Goal: Task Accomplishment & Management: Manage account settings

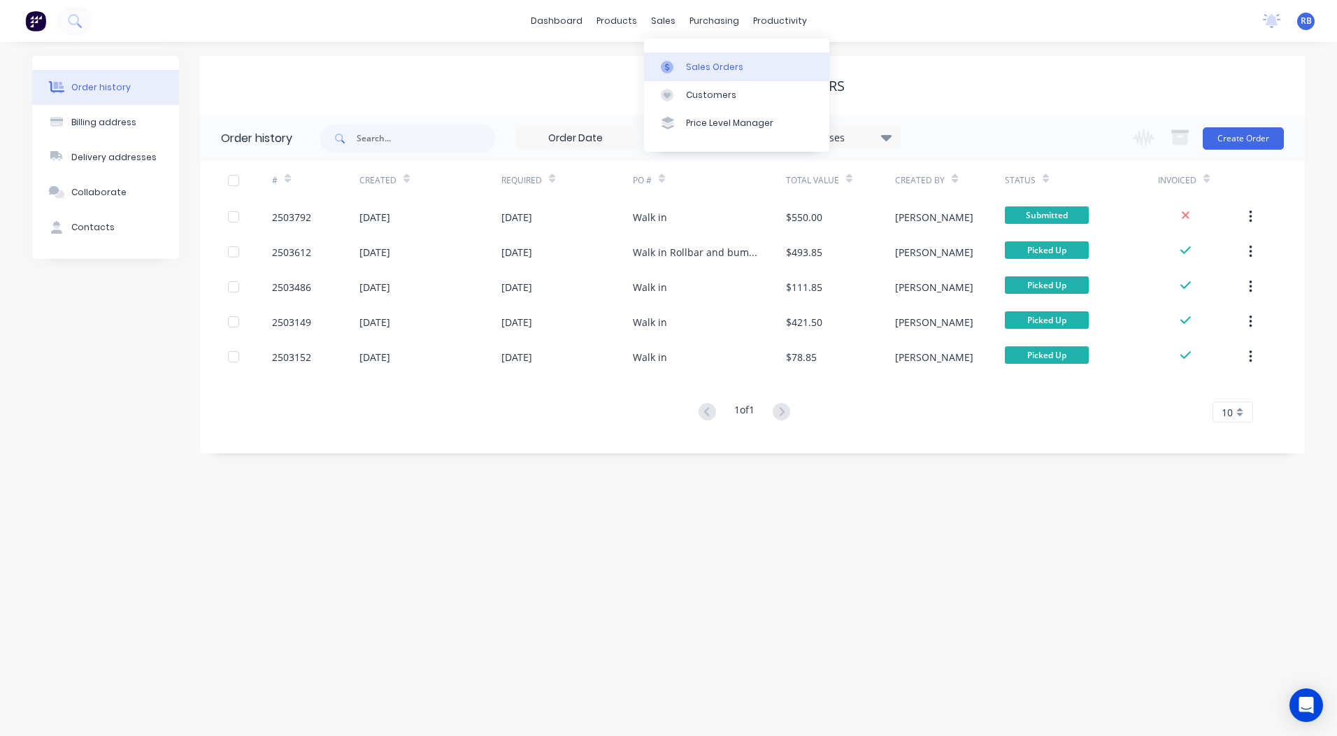
click at [697, 61] on div "Sales Orders" at bounding box center [714, 67] width 57 height 13
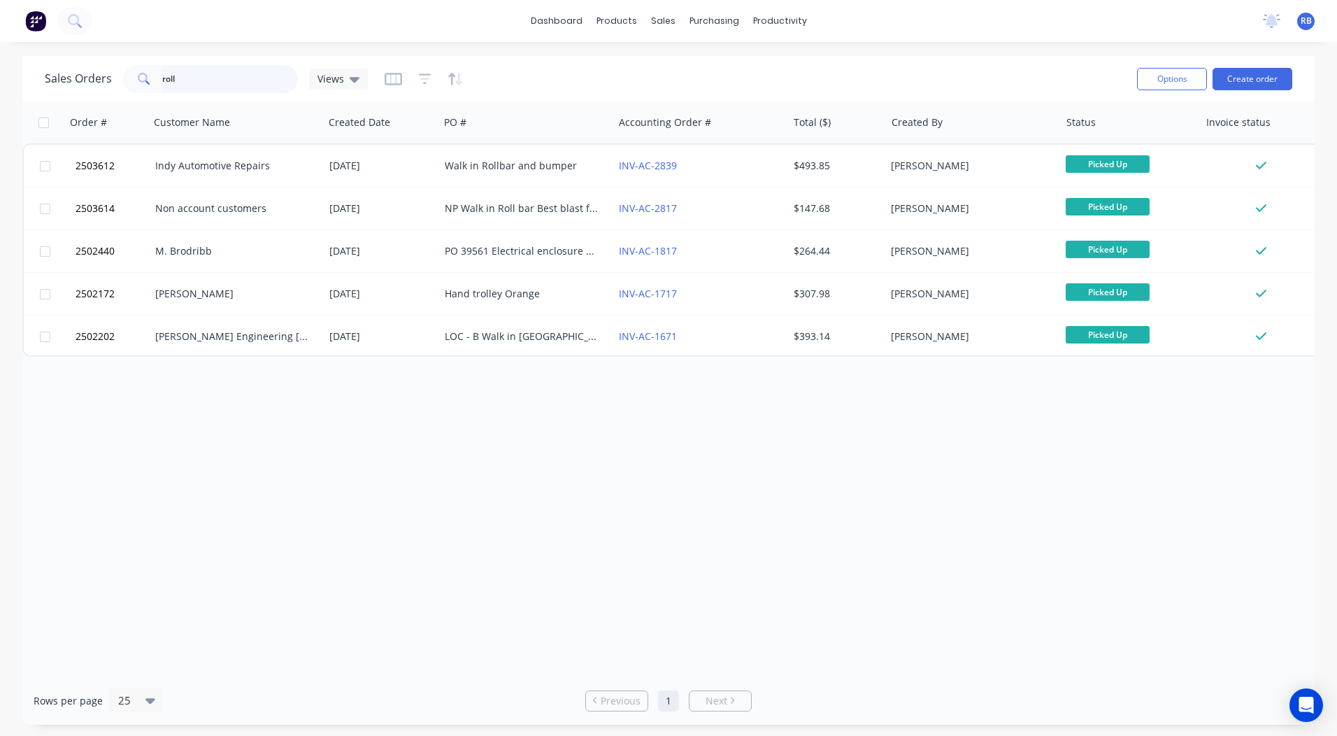
drag, startPoint x: 255, startPoint y: 75, endPoint x: 0, endPoint y: 83, distance: 254.7
click at [0, 92] on html "dashboard products sales purchasing productivity dashboard products Product Cat…" at bounding box center [668, 368] width 1337 height 736
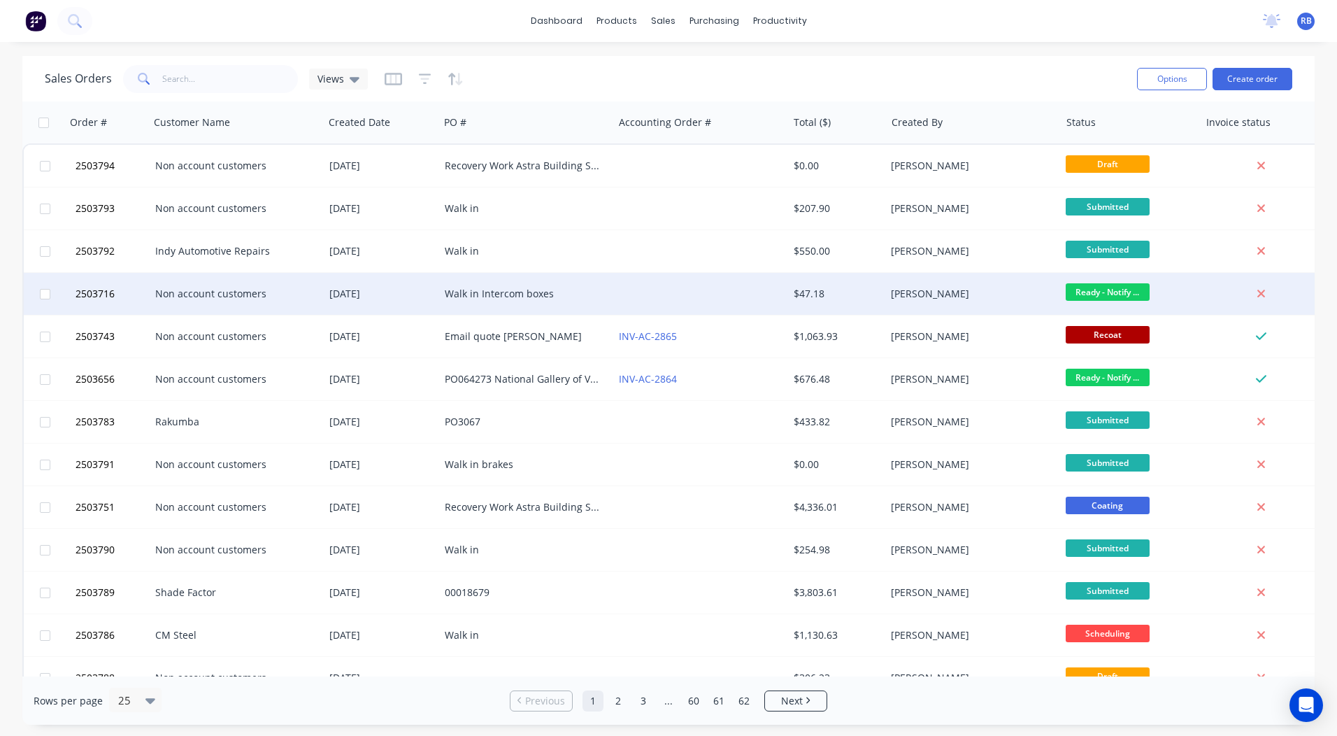
click at [727, 299] on div at bounding box center [700, 294] width 174 height 42
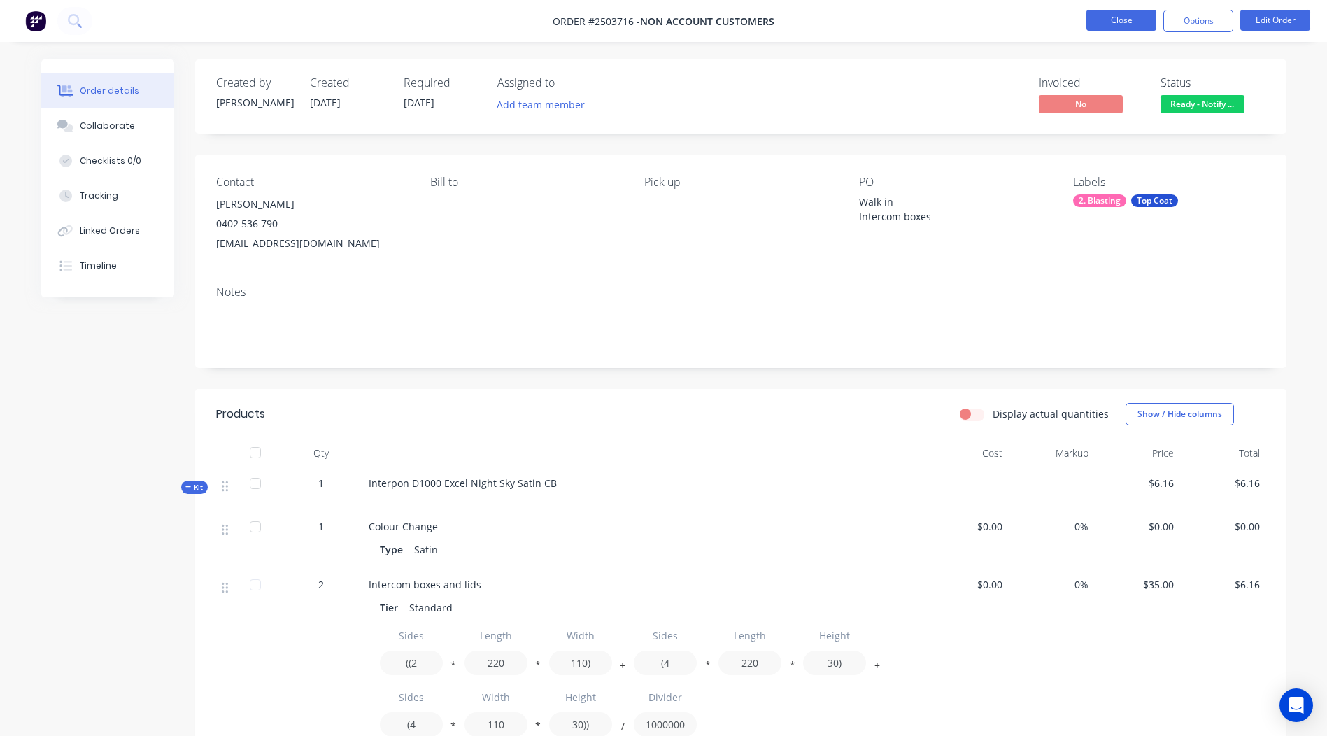
click at [1110, 20] on button "Close" at bounding box center [1121, 20] width 70 height 21
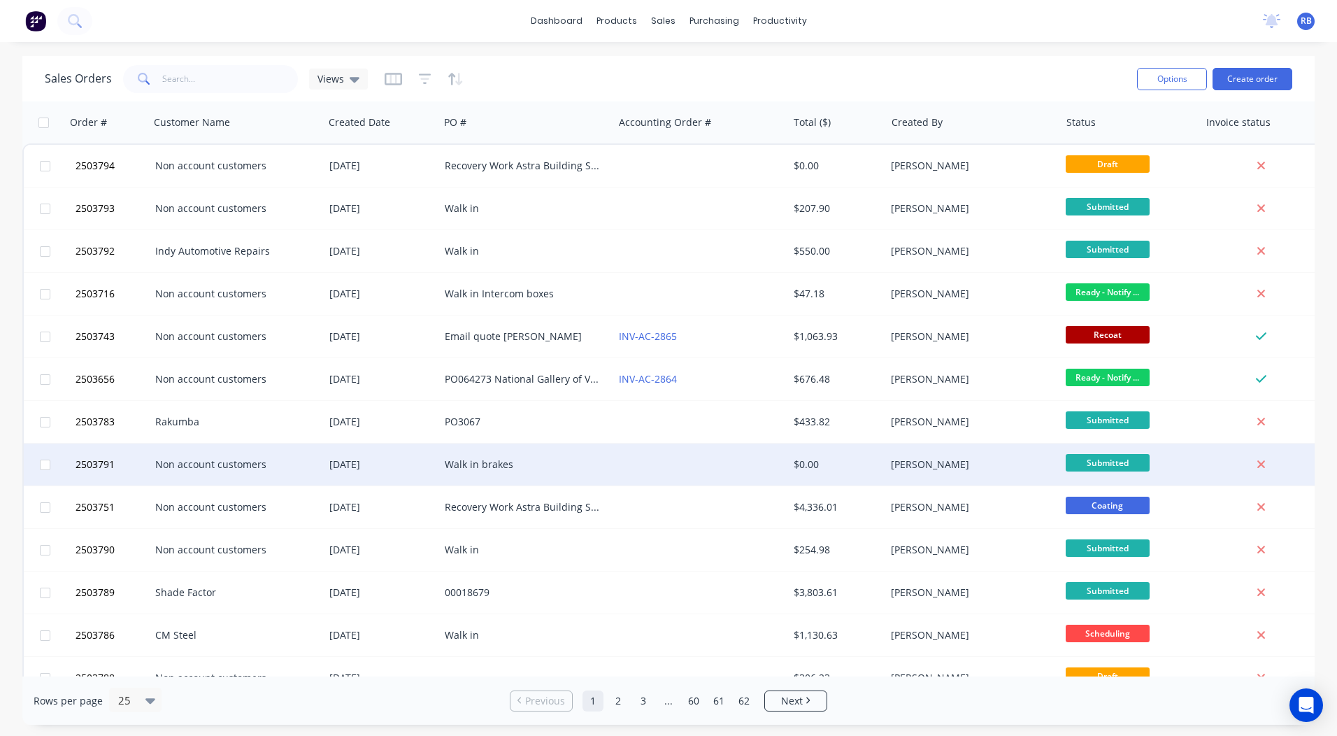
click at [736, 455] on div at bounding box center [700, 464] width 174 height 42
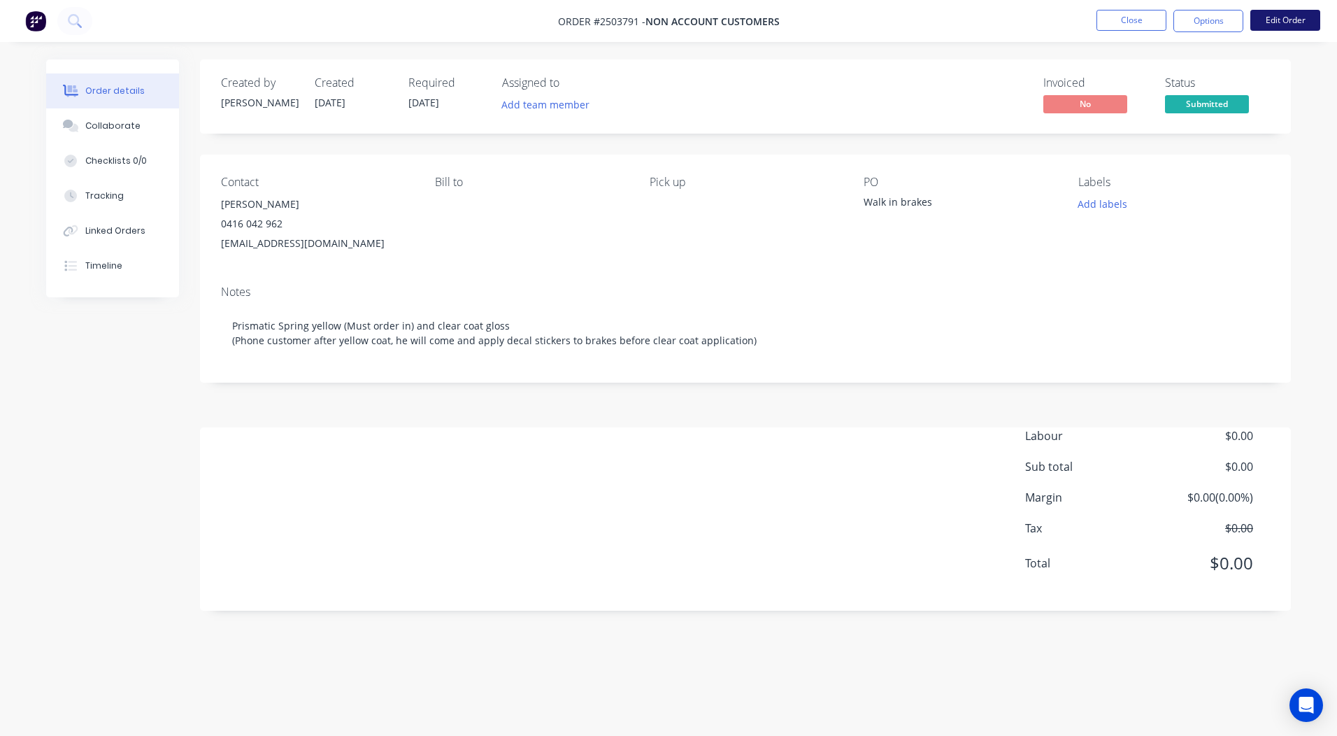
click at [1281, 29] on button "Edit Order" at bounding box center [1286, 20] width 70 height 21
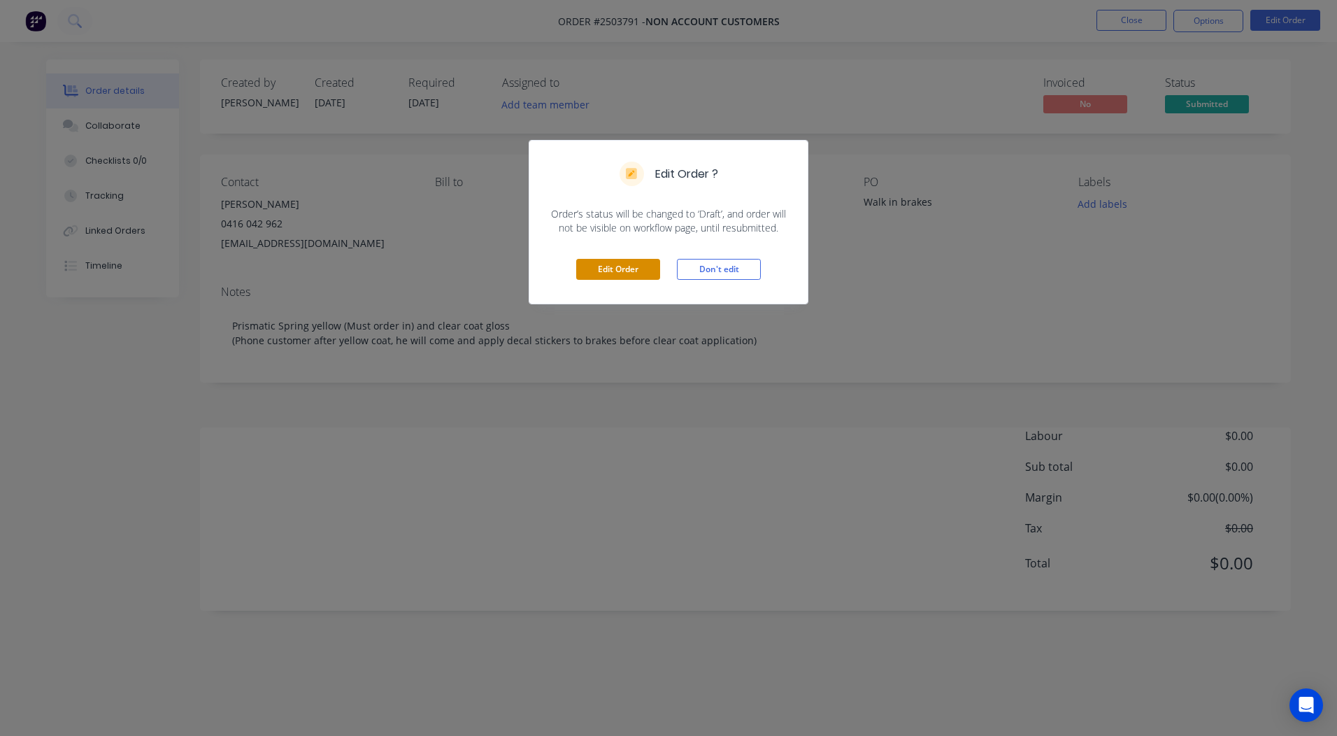
click at [620, 277] on button "Edit Order" at bounding box center [618, 269] width 84 height 21
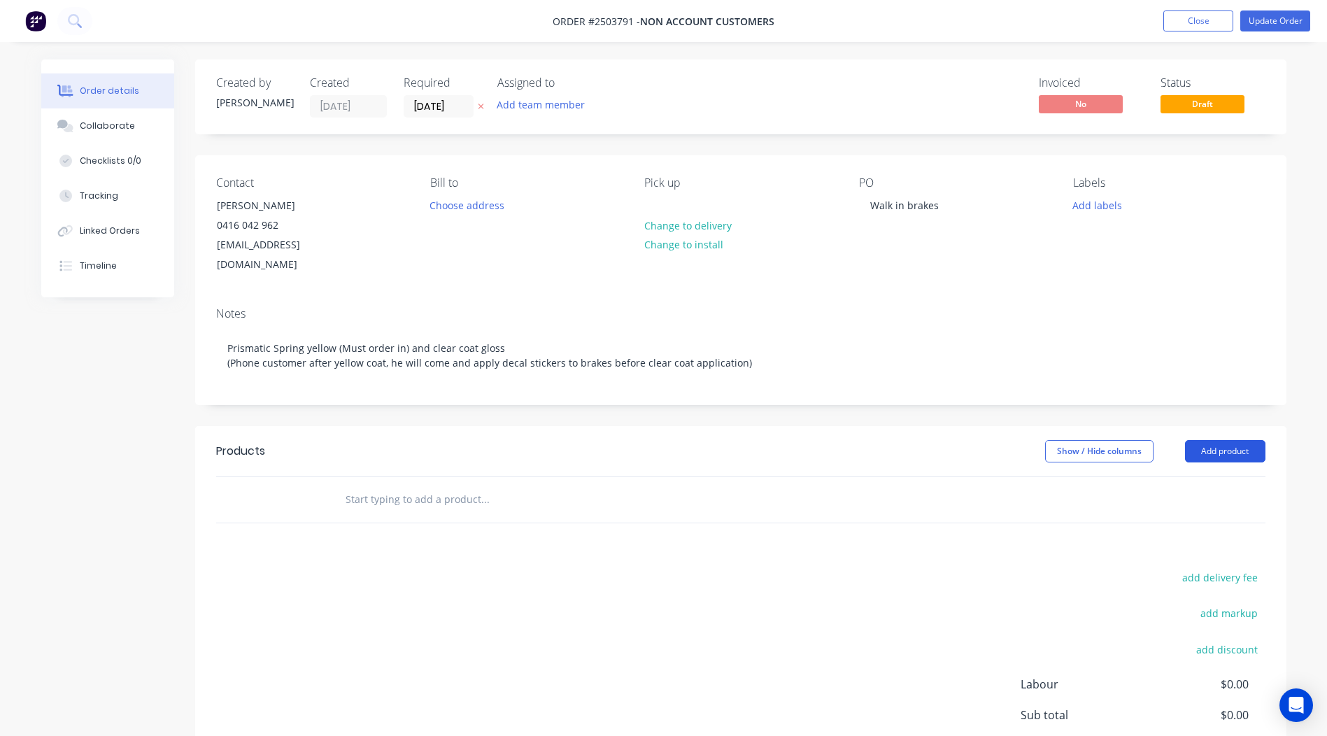
click at [1229, 440] on button "Add product" at bounding box center [1225, 451] width 80 height 22
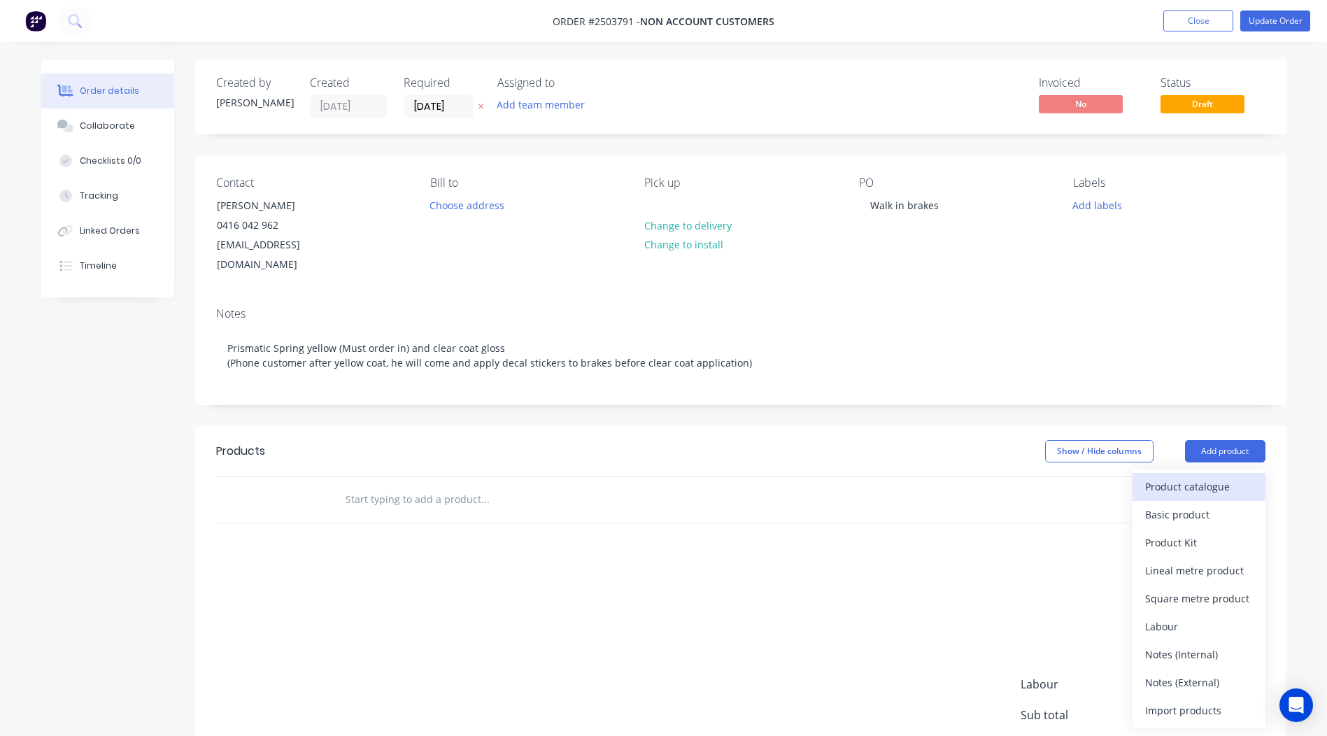
click at [1179, 476] on div "Product catalogue" at bounding box center [1199, 486] width 108 height 20
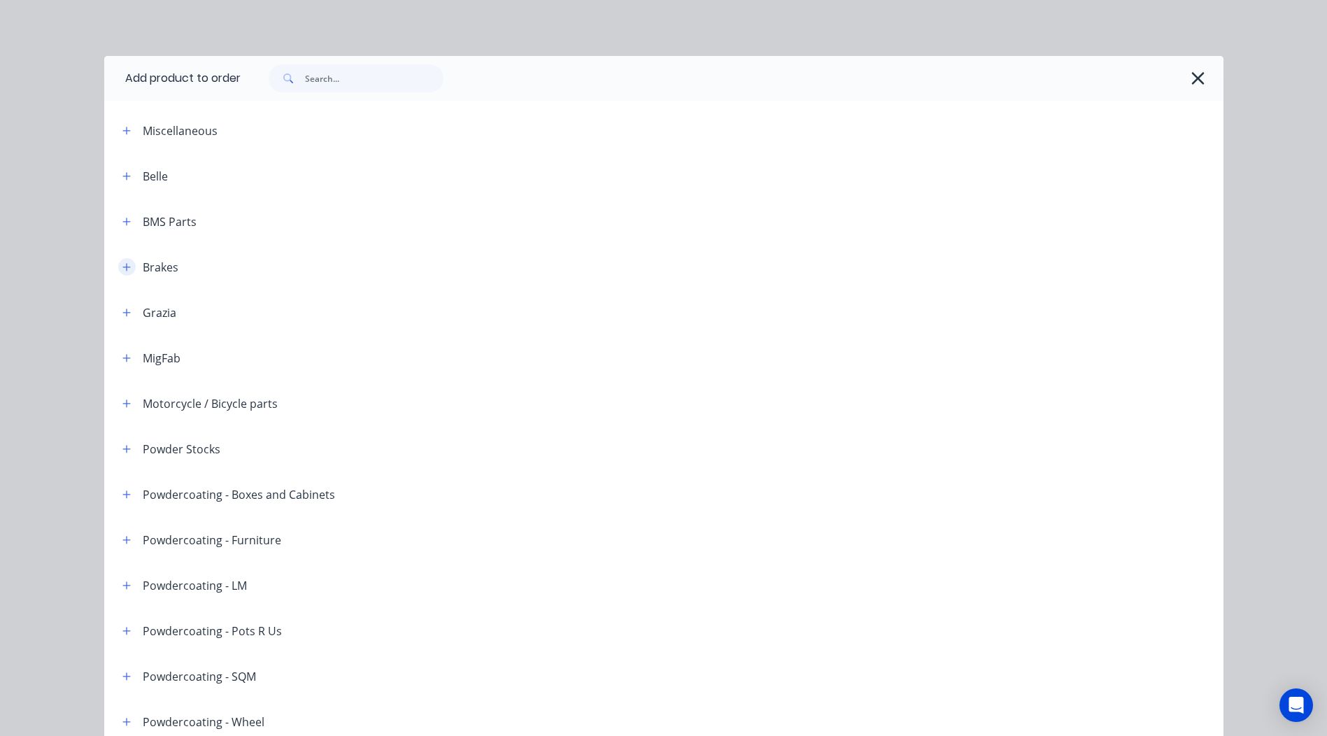
click at [122, 266] on icon "button" at bounding box center [126, 267] width 8 height 8
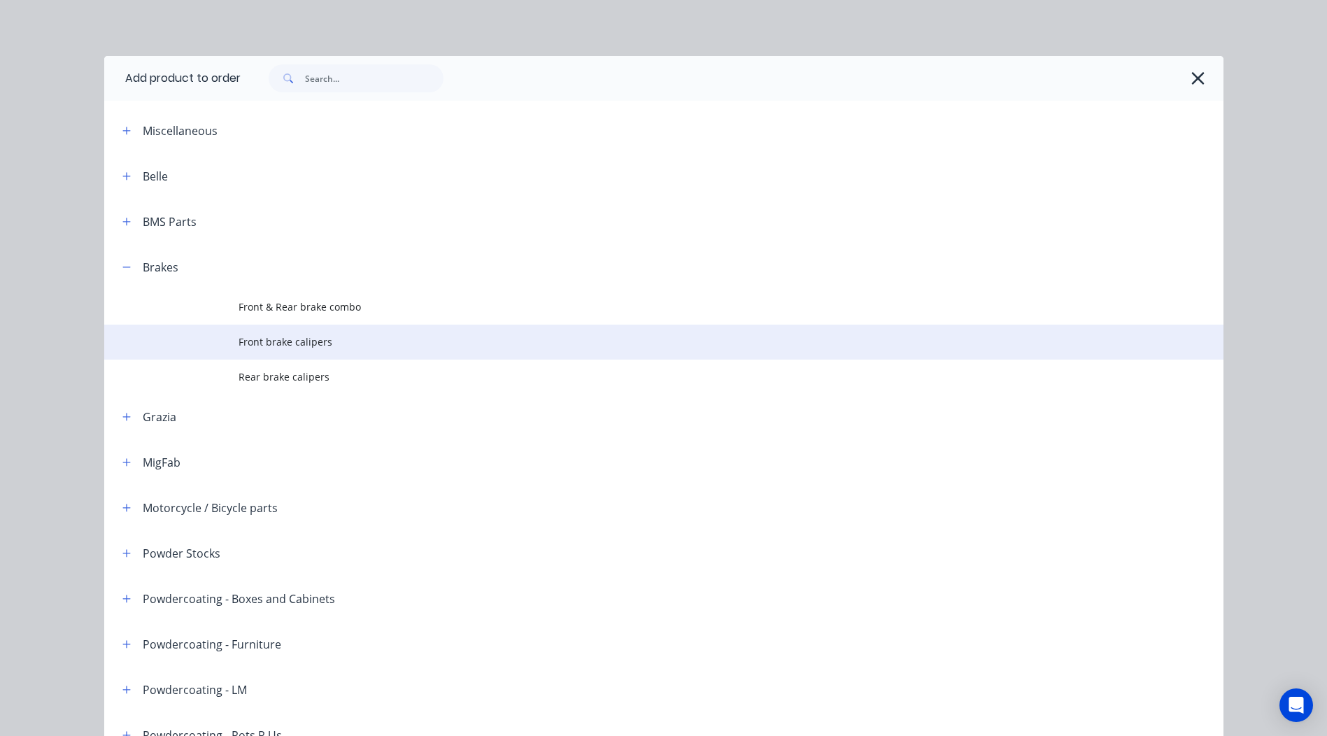
click at [338, 345] on span "Front brake calipers" at bounding box center [633, 341] width 788 height 15
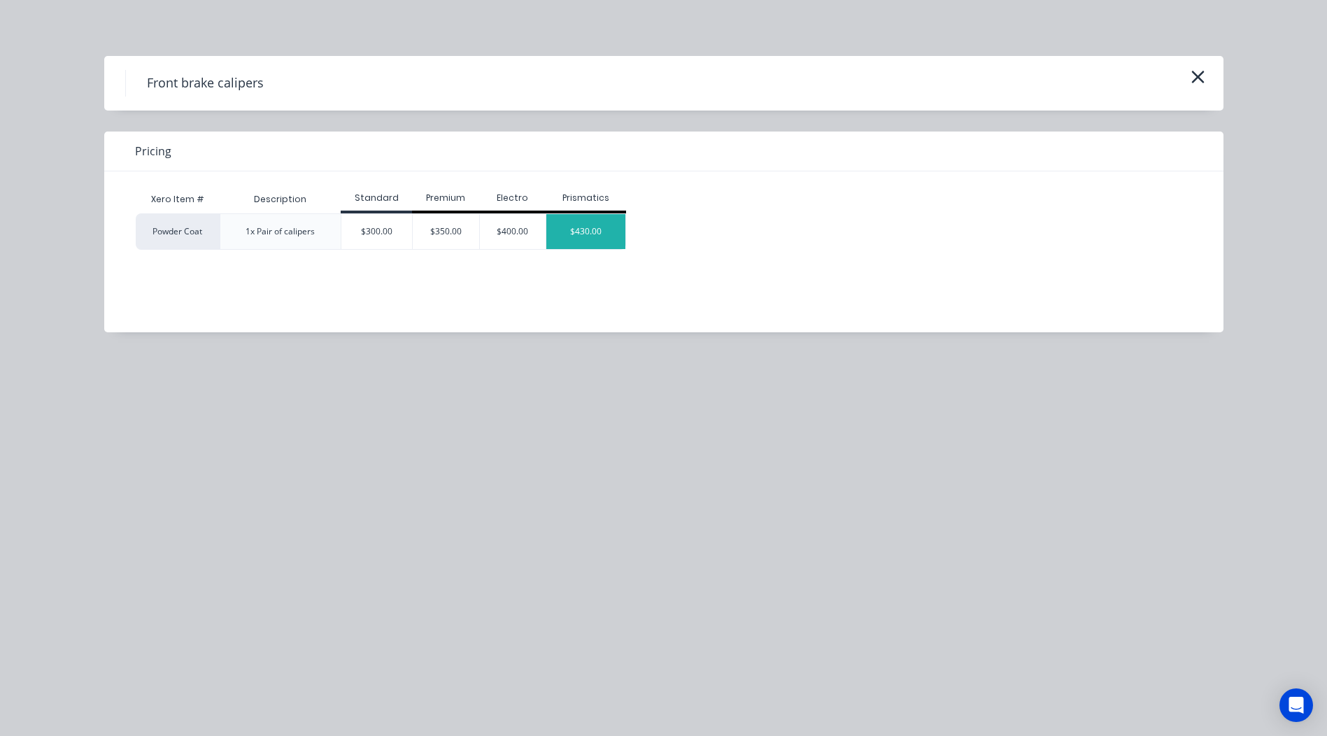
click at [585, 234] on div "$430.00" at bounding box center [585, 231] width 79 height 35
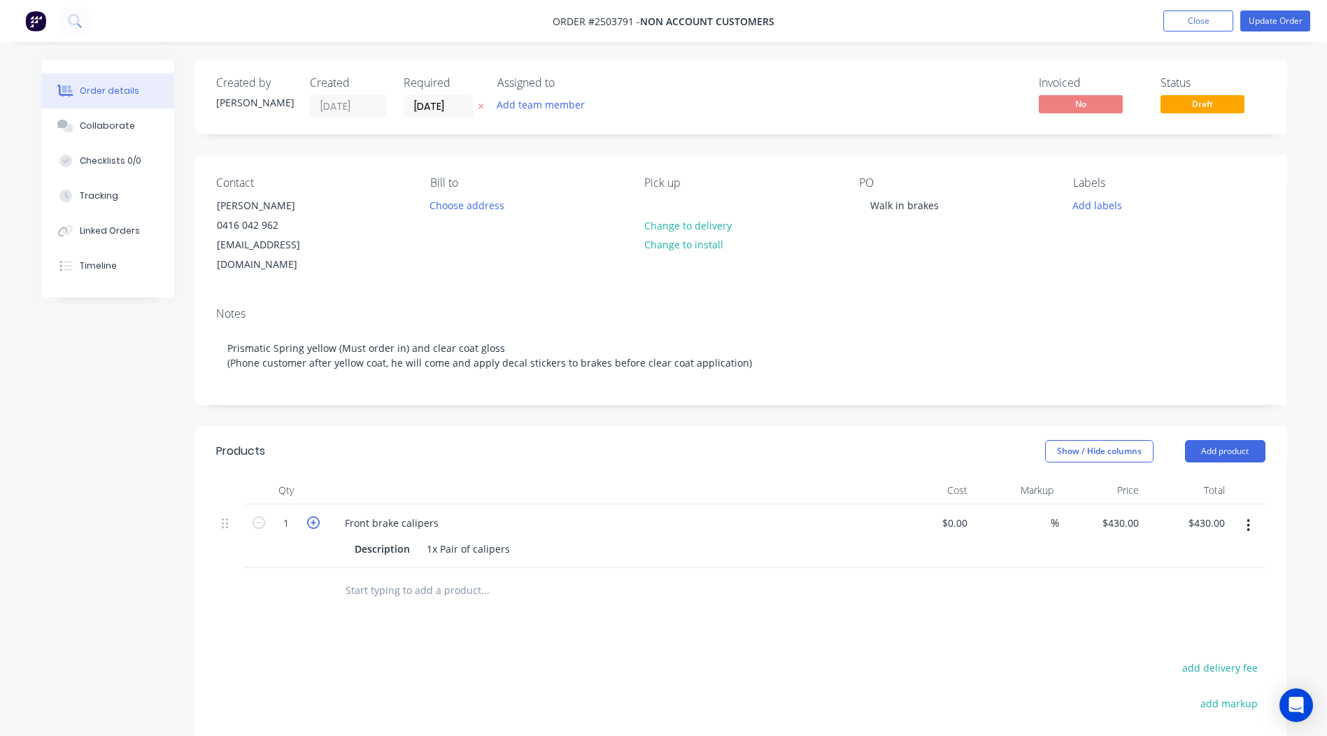
click at [313, 516] on icon "button" at bounding box center [313, 522] width 13 height 13
type input "2"
type input "$860.00"
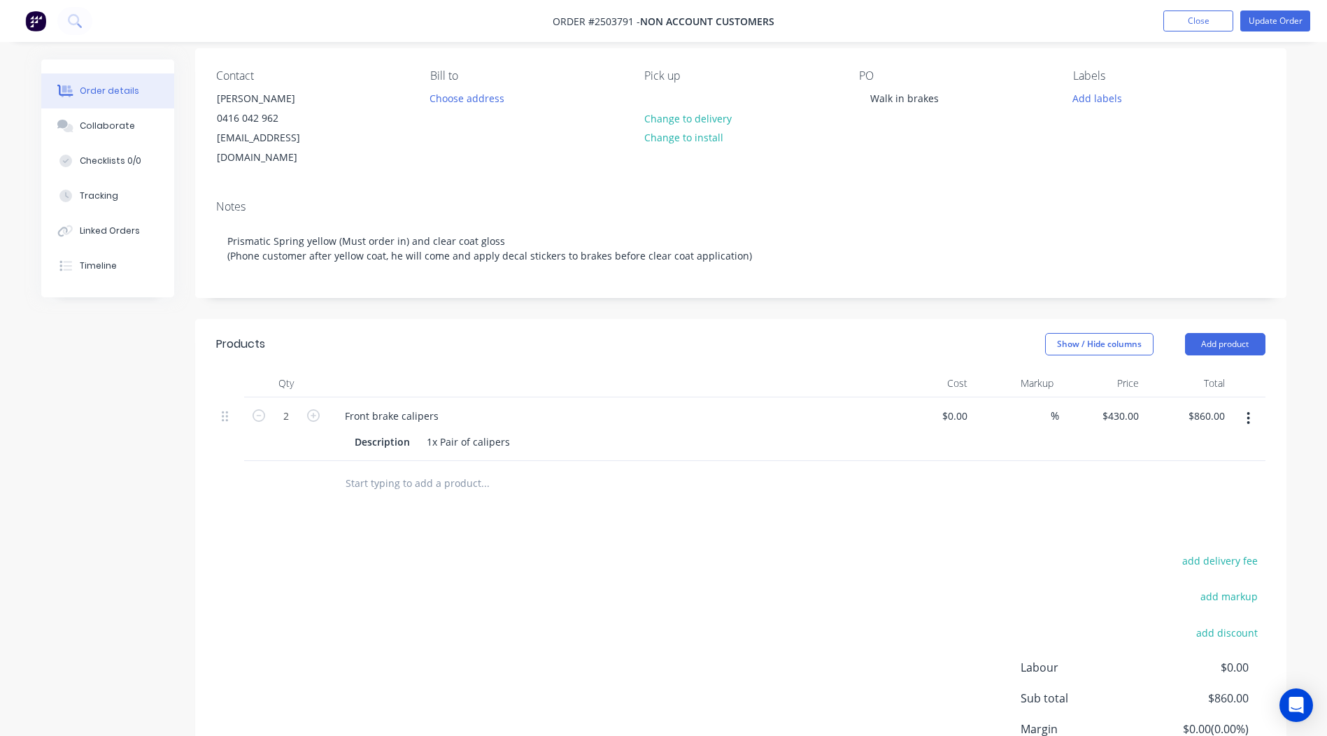
scroll to position [75, 0]
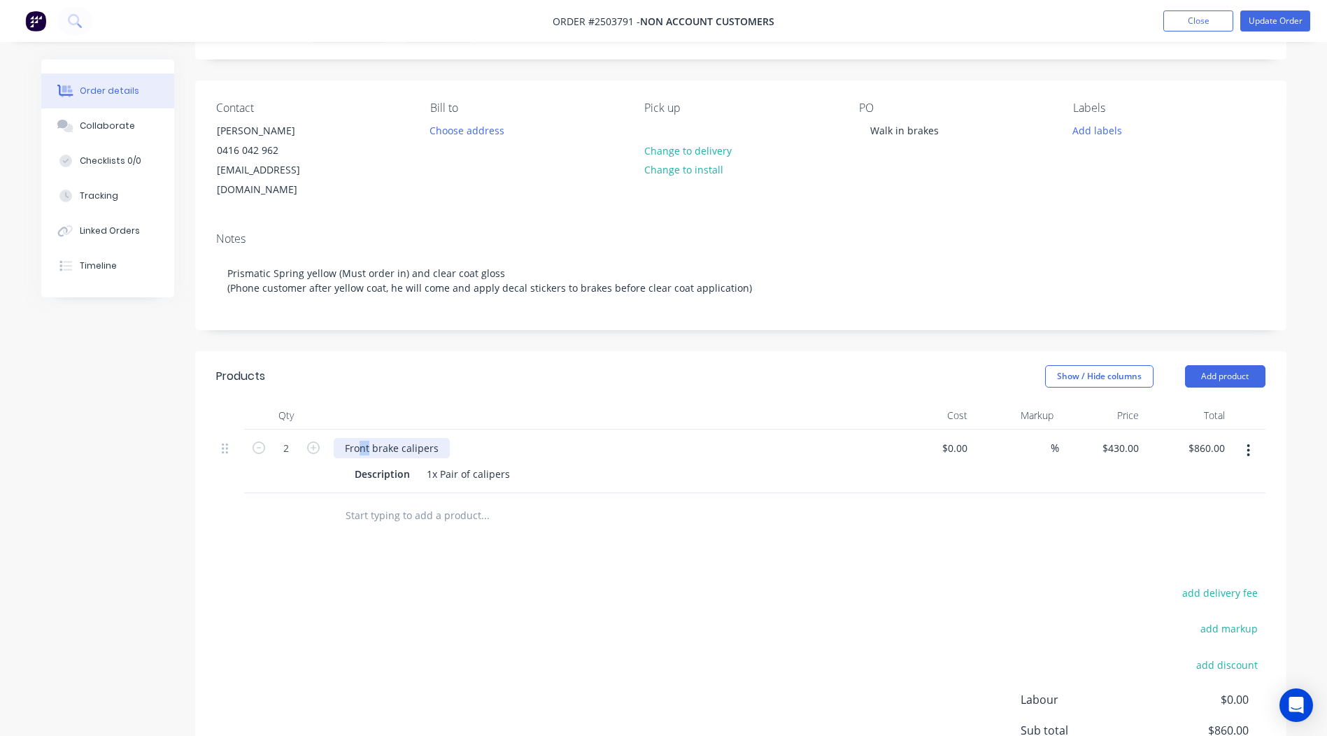
drag, startPoint x: 368, startPoint y: 427, endPoint x: 361, endPoint y: 427, distance: 7.0
click at [361, 438] on div "Front brake calipers" at bounding box center [392, 448] width 116 height 20
drag, startPoint x: 372, startPoint y: 427, endPoint x: 338, endPoint y: 436, distance: 35.6
click at [338, 438] on div "Front brake calipers" at bounding box center [392, 448] width 116 height 20
click at [448, 401] on div at bounding box center [608, 415] width 560 height 28
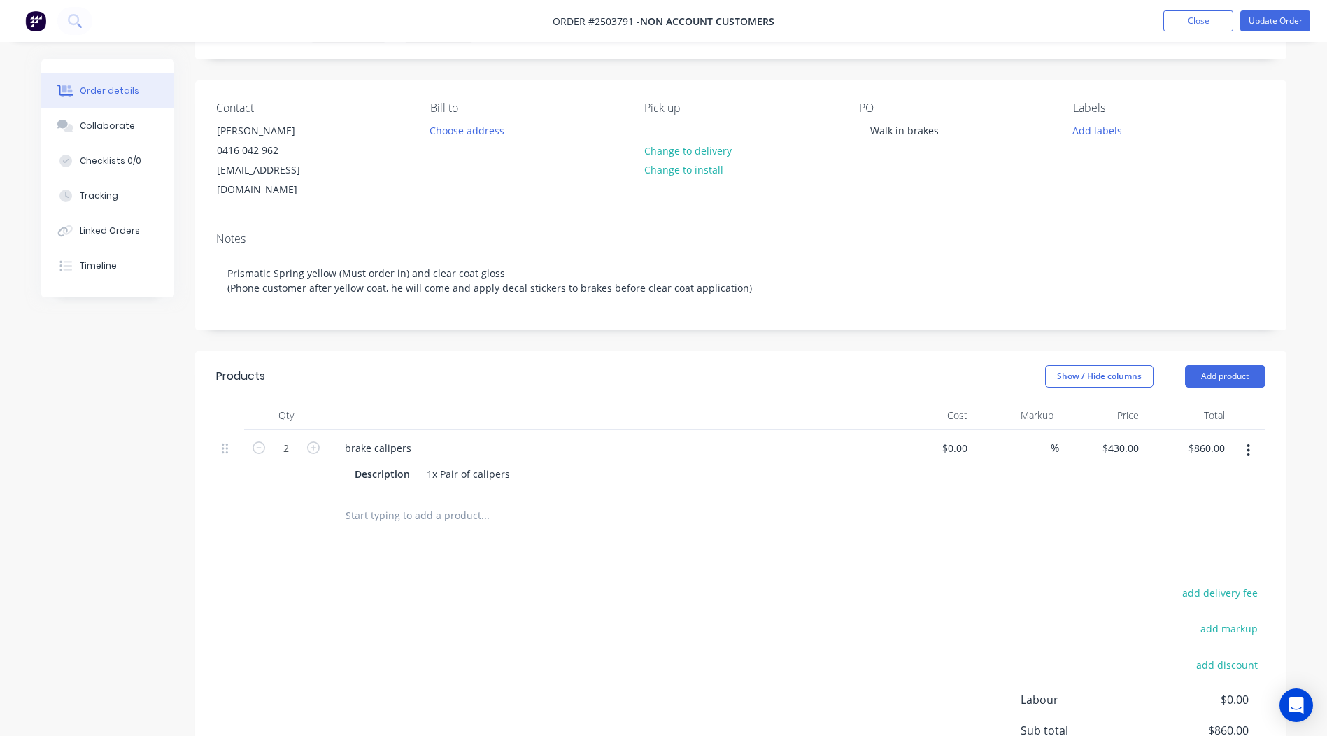
click at [441, 365] on div "Show / Hide columns Add product" at bounding box center [852, 376] width 826 height 22
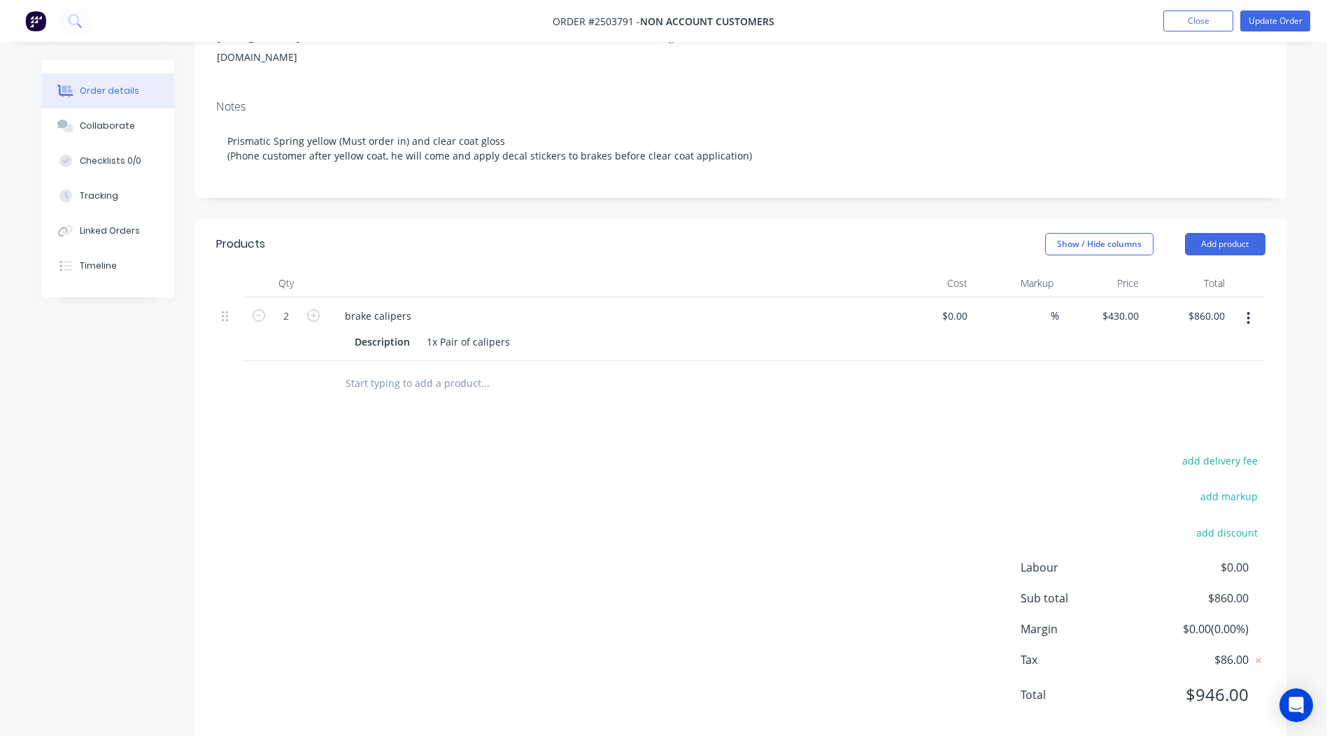
scroll to position [210, 0]
click at [1216, 230] on button "Add product" at bounding box center [1225, 241] width 80 height 22
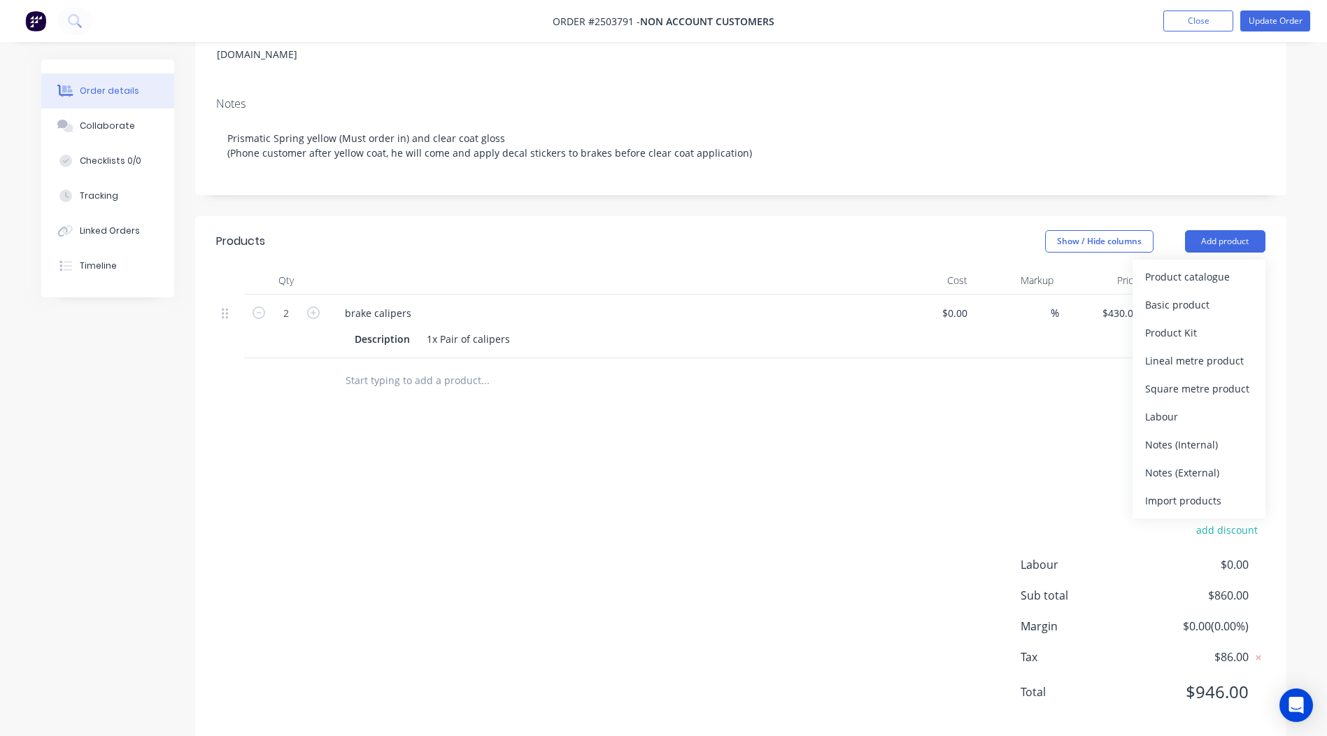
click at [380, 266] on div at bounding box center [608, 280] width 560 height 28
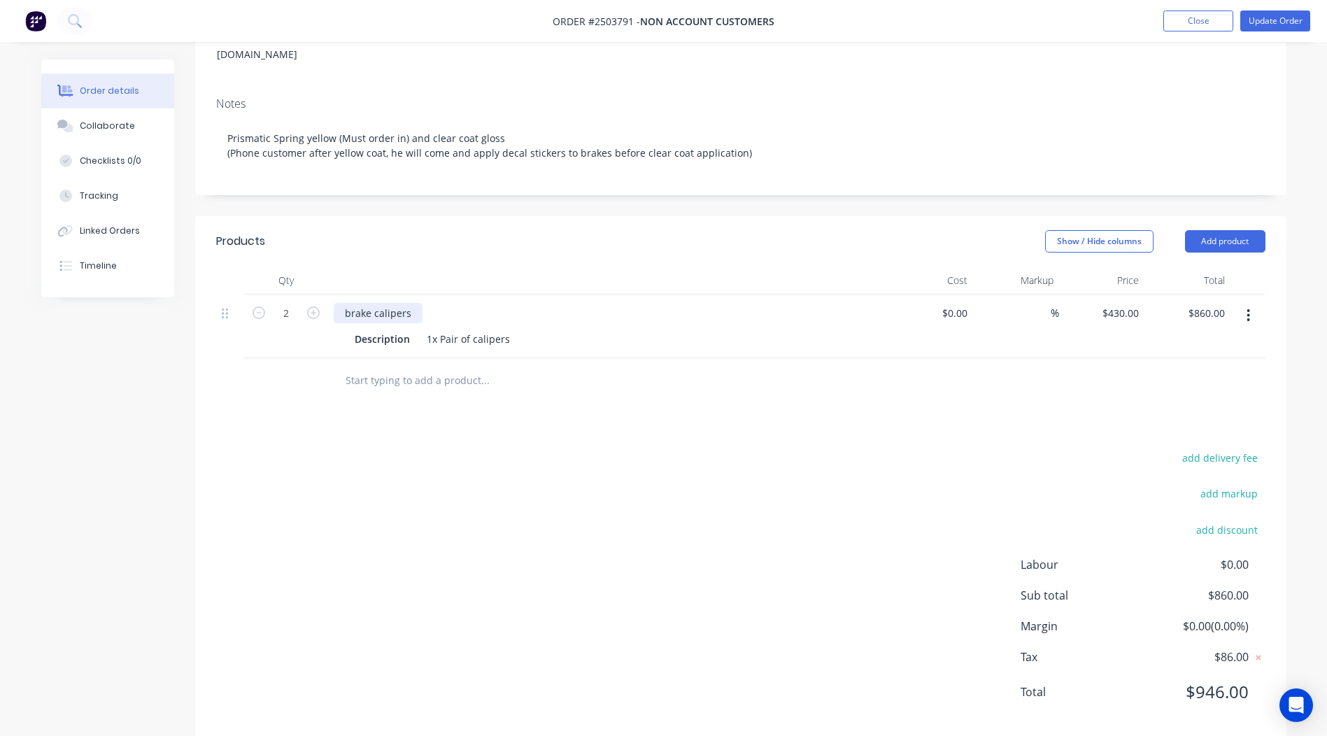
click at [348, 303] on div "brake calipers" at bounding box center [378, 313] width 89 height 20
click at [425, 216] on header "Products Show / Hide columns Add product" at bounding box center [740, 241] width 1091 height 50
click at [1231, 230] on button "Add product" at bounding box center [1225, 241] width 80 height 22
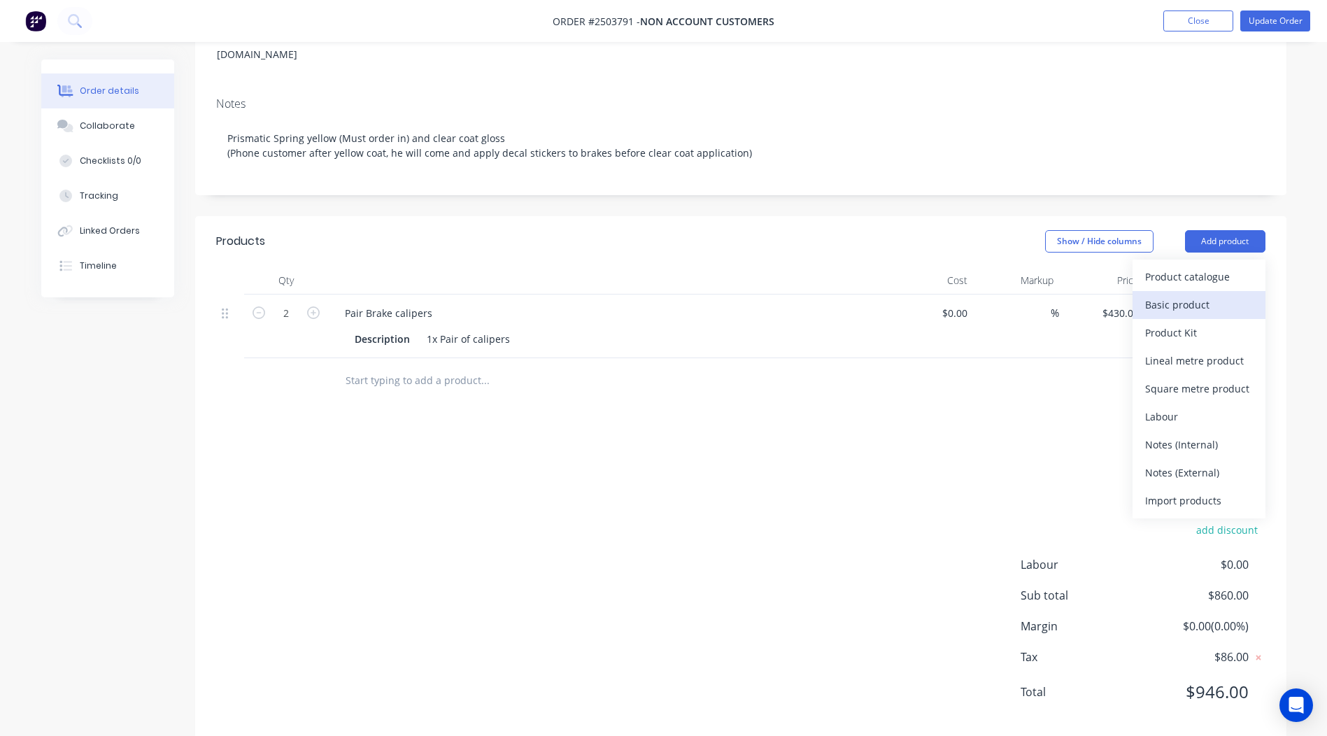
click at [1188, 294] on div "Basic product" at bounding box center [1199, 304] width 108 height 20
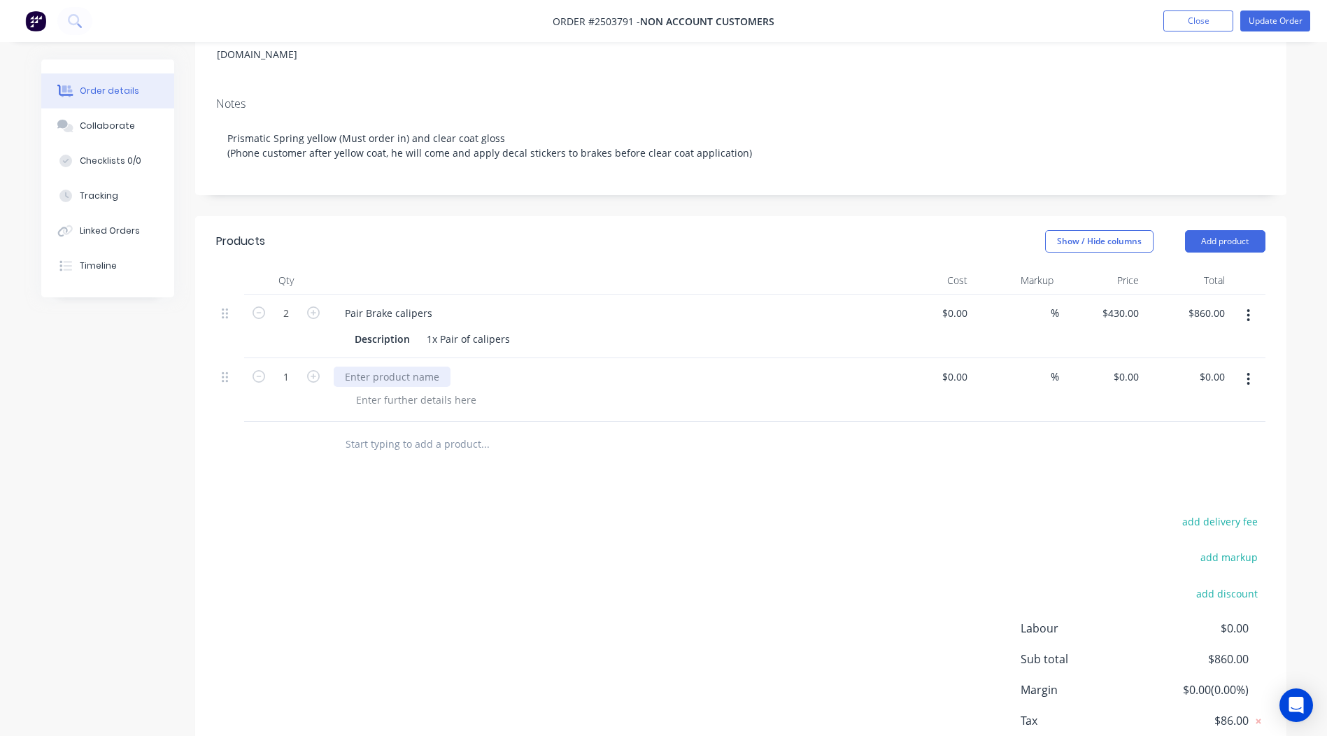
click at [397, 366] on div at bounding box center [392, 376] width 117 height 20
click at [473, 236] on header "Products Show / Hide columns Add product" at bounding box center [740, 241] width 1091 height 50
click at [1123, 366] on div "0 $0.00" at bounding box center [1125, 376] width 38 height 20
type input "$400.00"
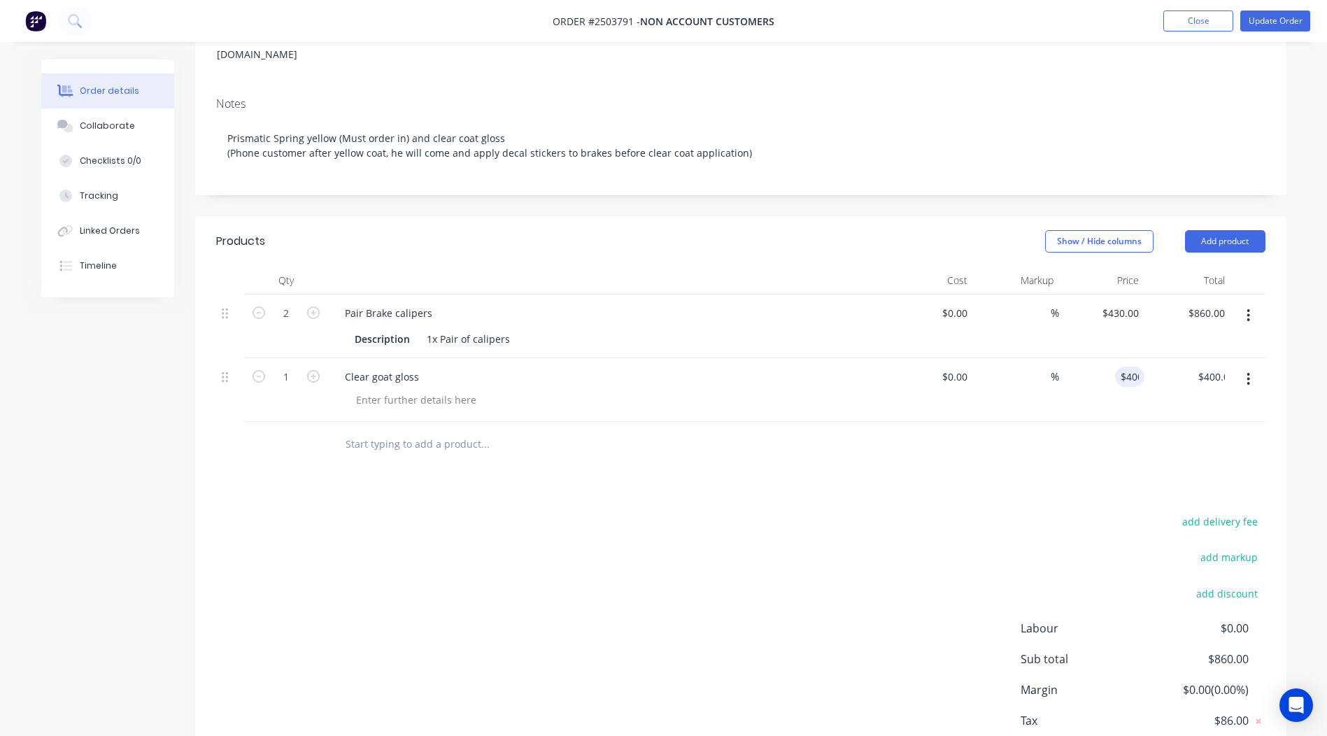
click at [925, 189] on div "Created by [PERSON_NAME] Created [DATE] Required [DATE] Assigned to Add team me…" at bounding box center [740, 326] width 1091 height 953
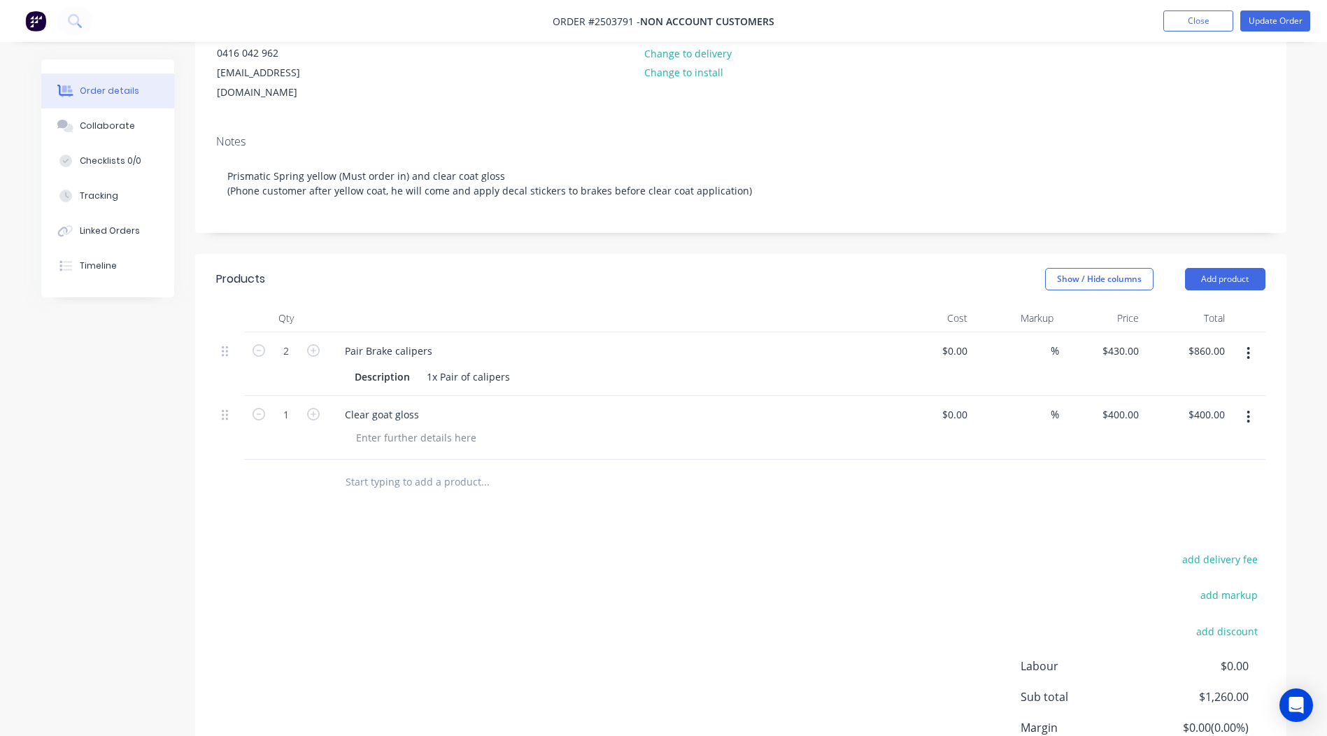
scroll to position [173, 0]
click at [380, 426] on div at bounding box center [416, 436] width 143 height 20
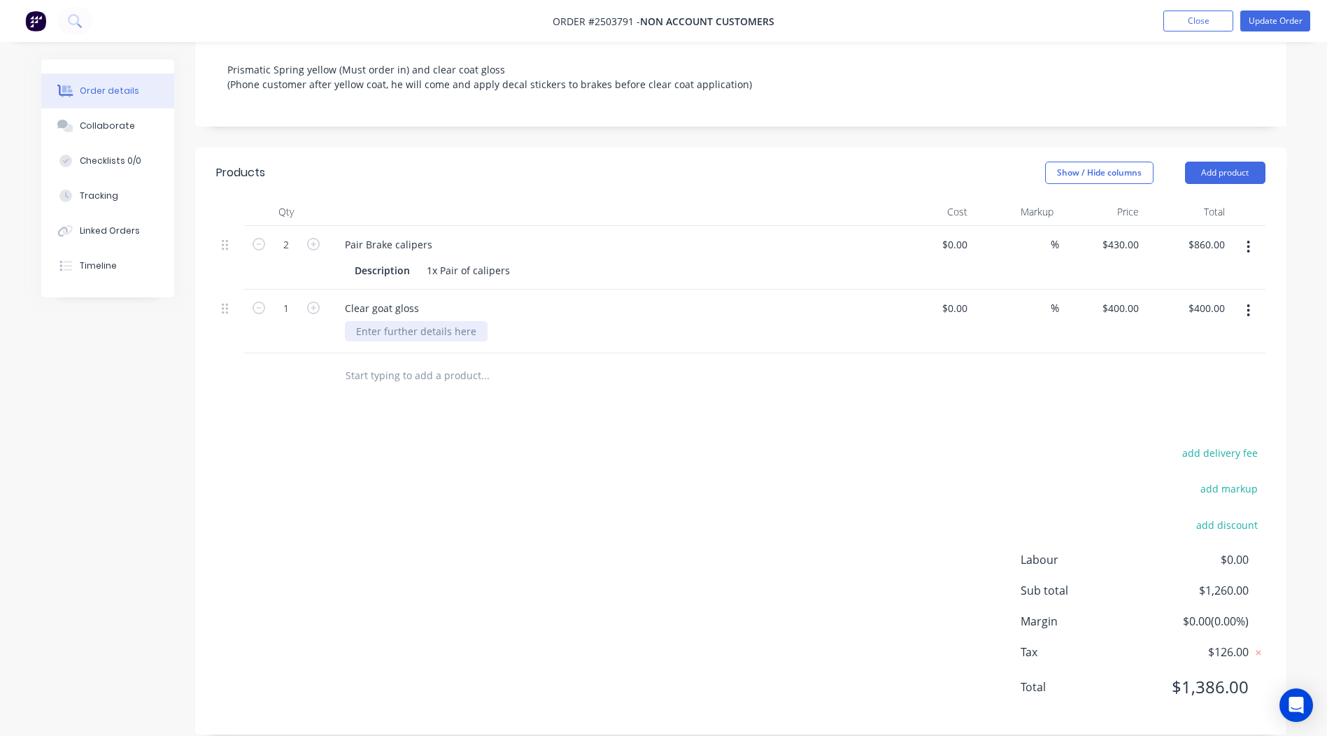
scroll to position [249, 0]
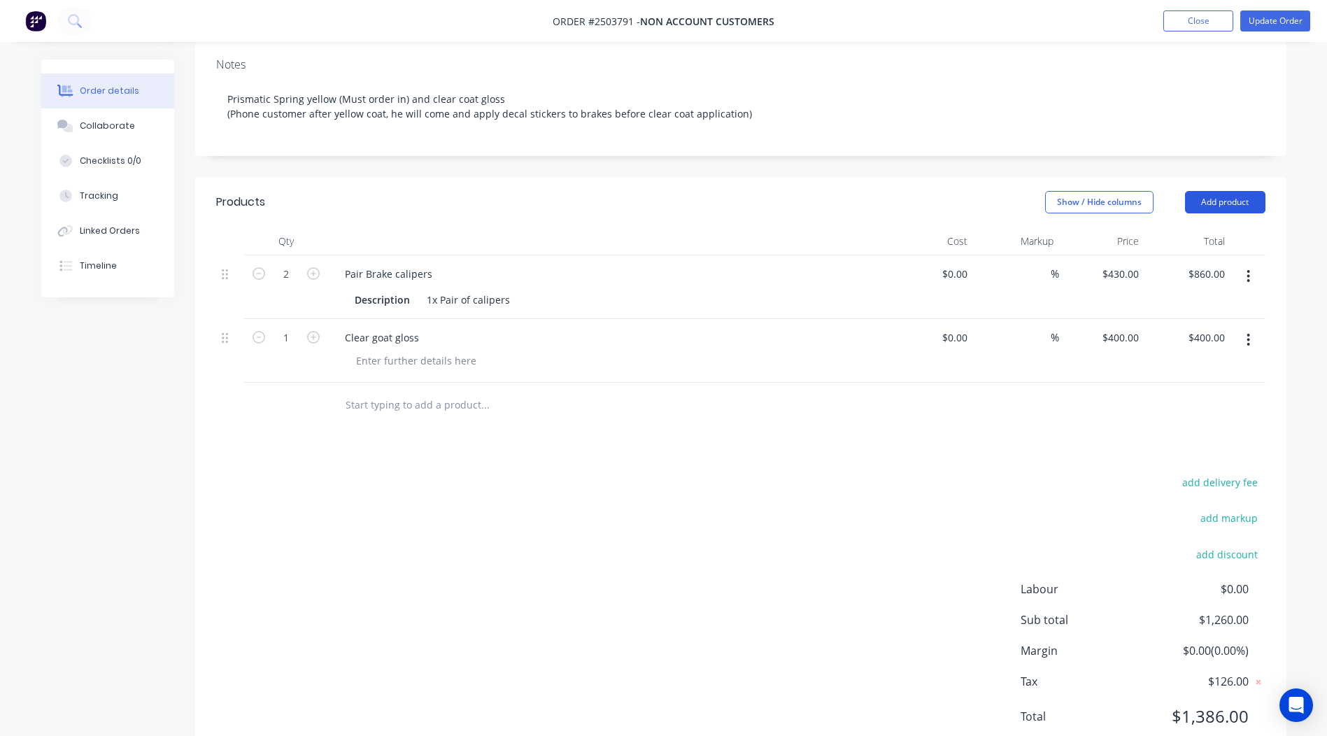
click at [1230, 191] on button "Add product" at bounding box center [1225, 202] width 80 height 22
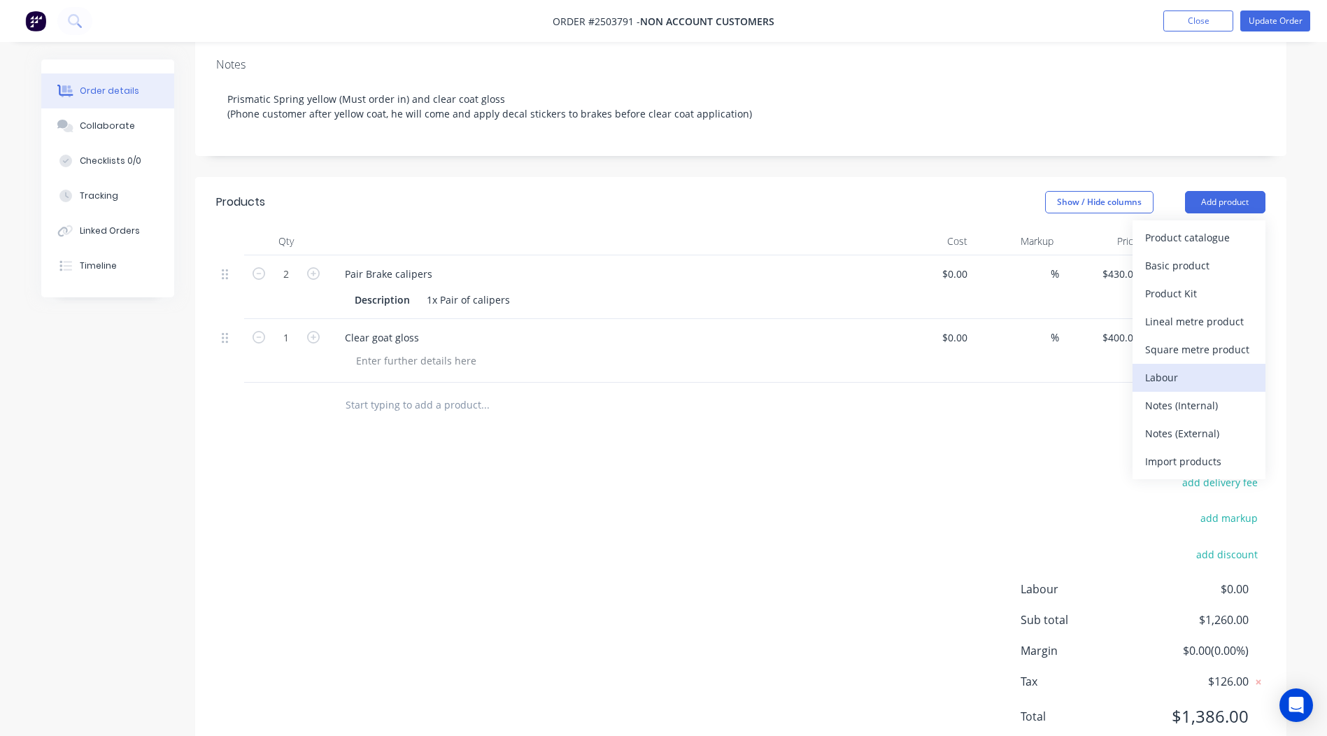
click at [1167, 364] on button "Labour" at bounding box center [1198, 378] width 133 height 28
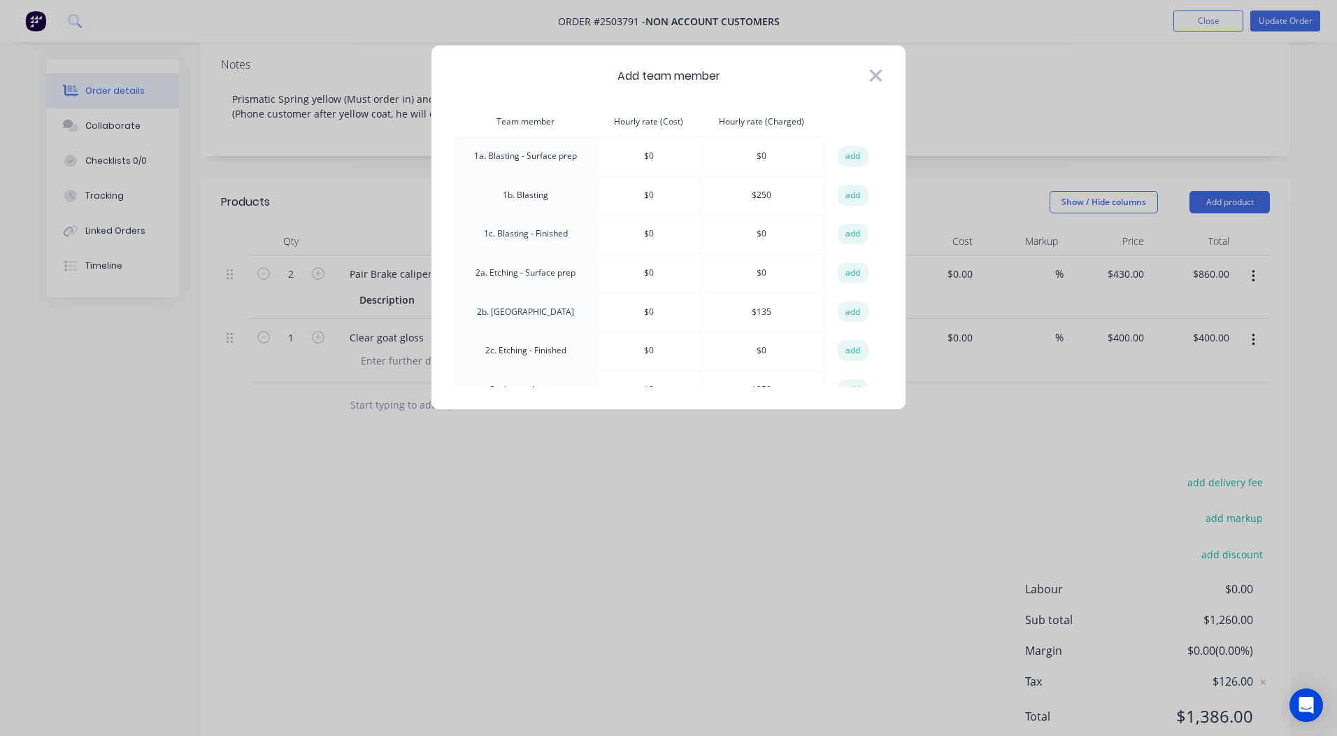
click at [871, 73] on icon at bounding box center [876, 76] width 15 height 20
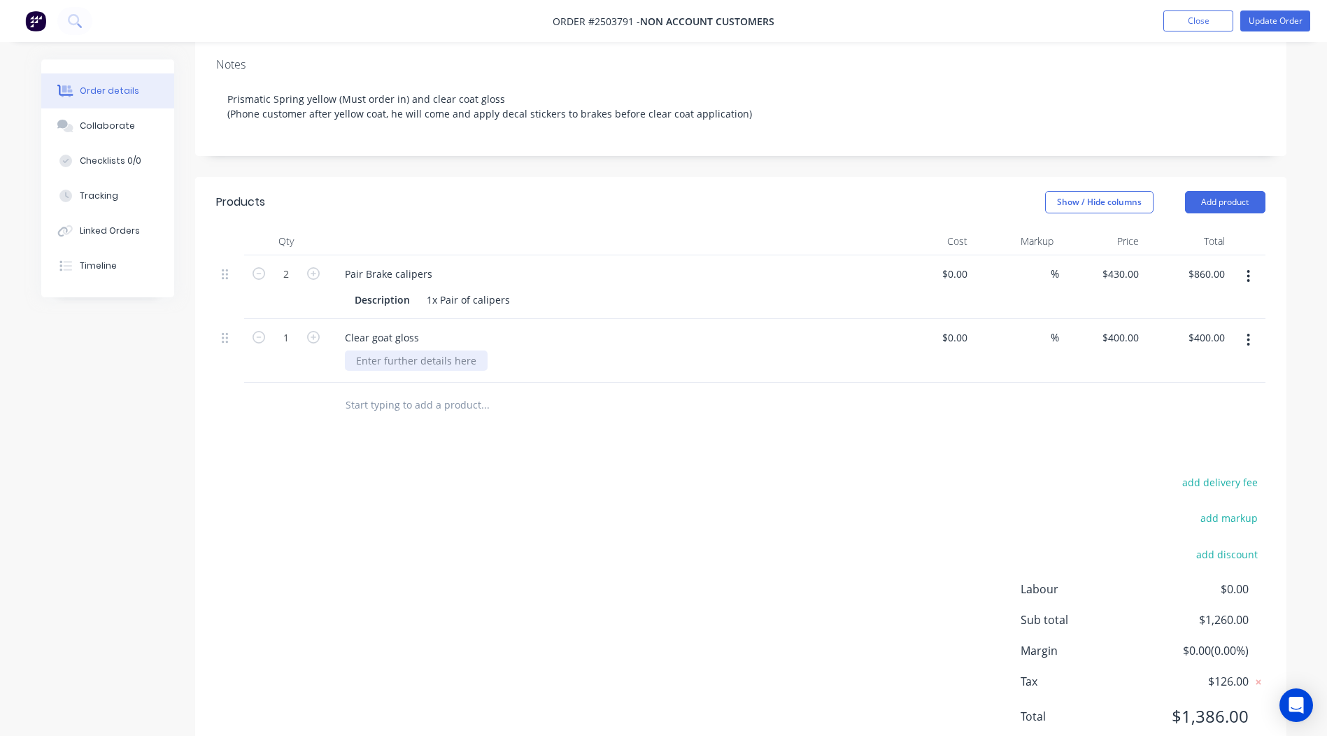
click at [415, 350] on div at bounding box center [416, 360] width 143 height 20
click at [402, 391] on input "text" at bounding box center [485, 405] width 280 height 28
click at [1215, 191] on button "Add product" at bounding box center [1225, 202] width 80 height 22
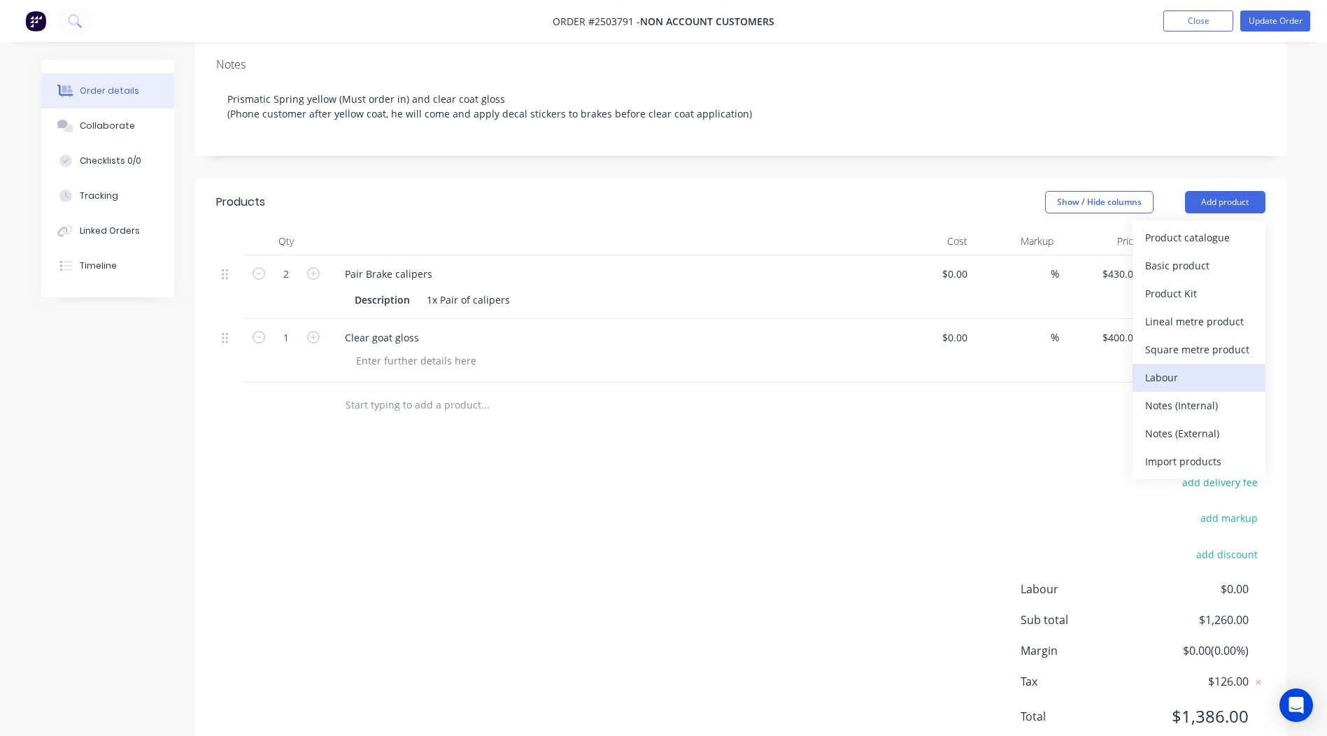
click at [1143, 364] on button "Labour" at bounding box center [1198, 378] width 133 height 28
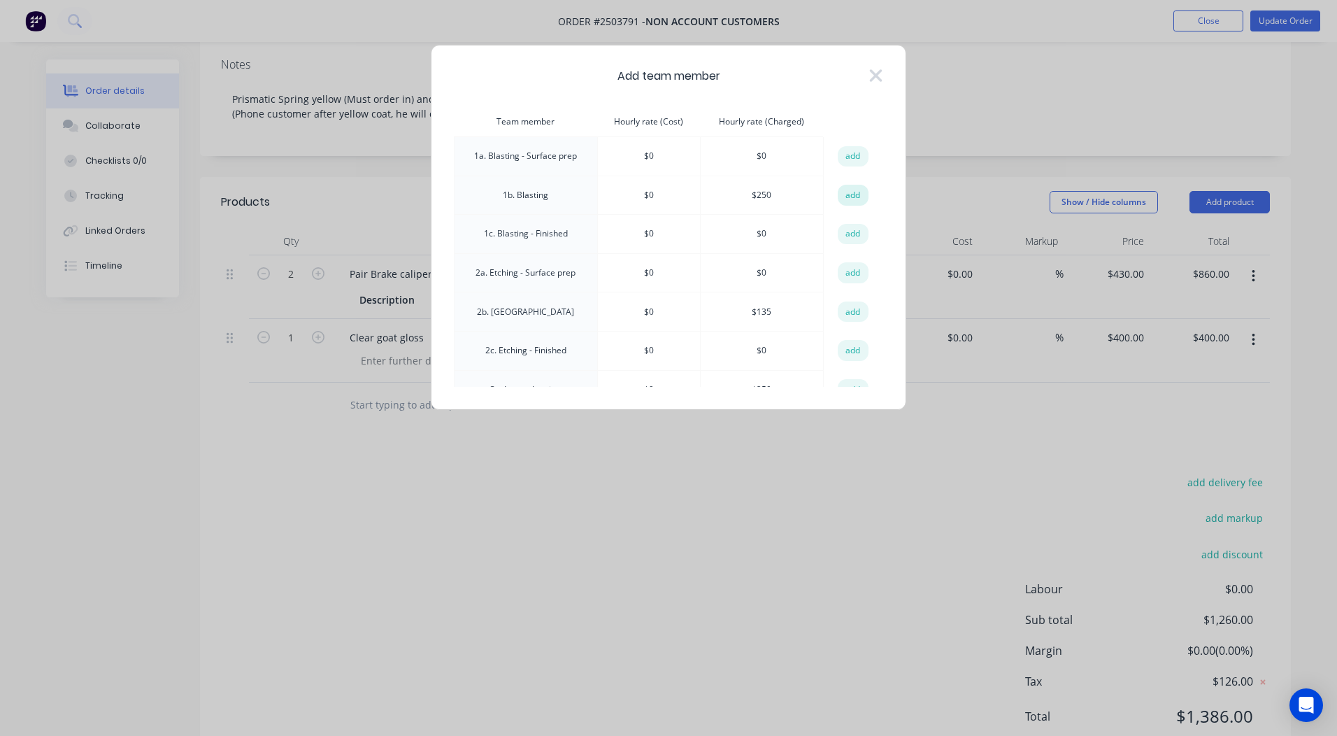
click at [850, 190] on button "add" at bounding box center [853, 195] width 31 height 21
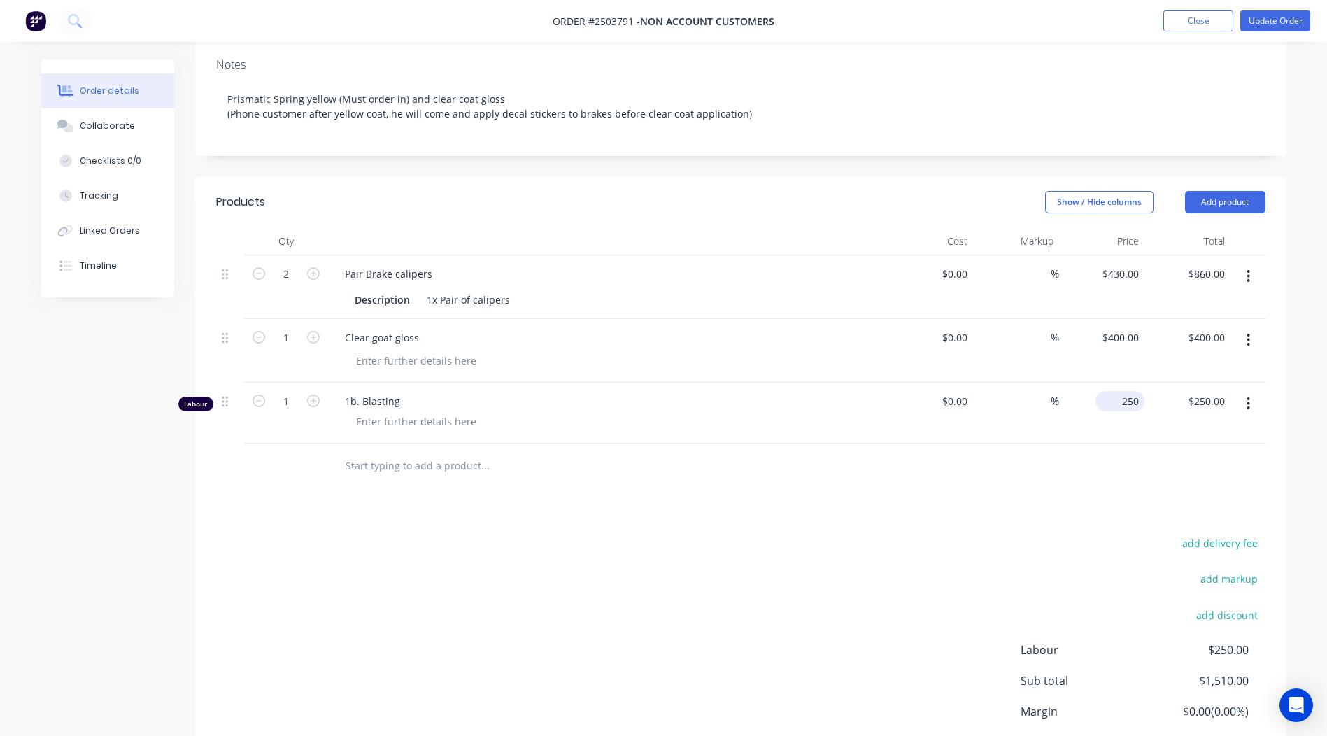
click at [1124, 391] on div "250 $250.00" at bounding box center [1122, 401] width 43 height 20
type input "$0.00"
click at [758, 499] on div "Products Show / Hide columns Add product Qty Cost Markup Price Total 2 Pair Bra…" at bounding box center [740, 501] width 1091 height 648
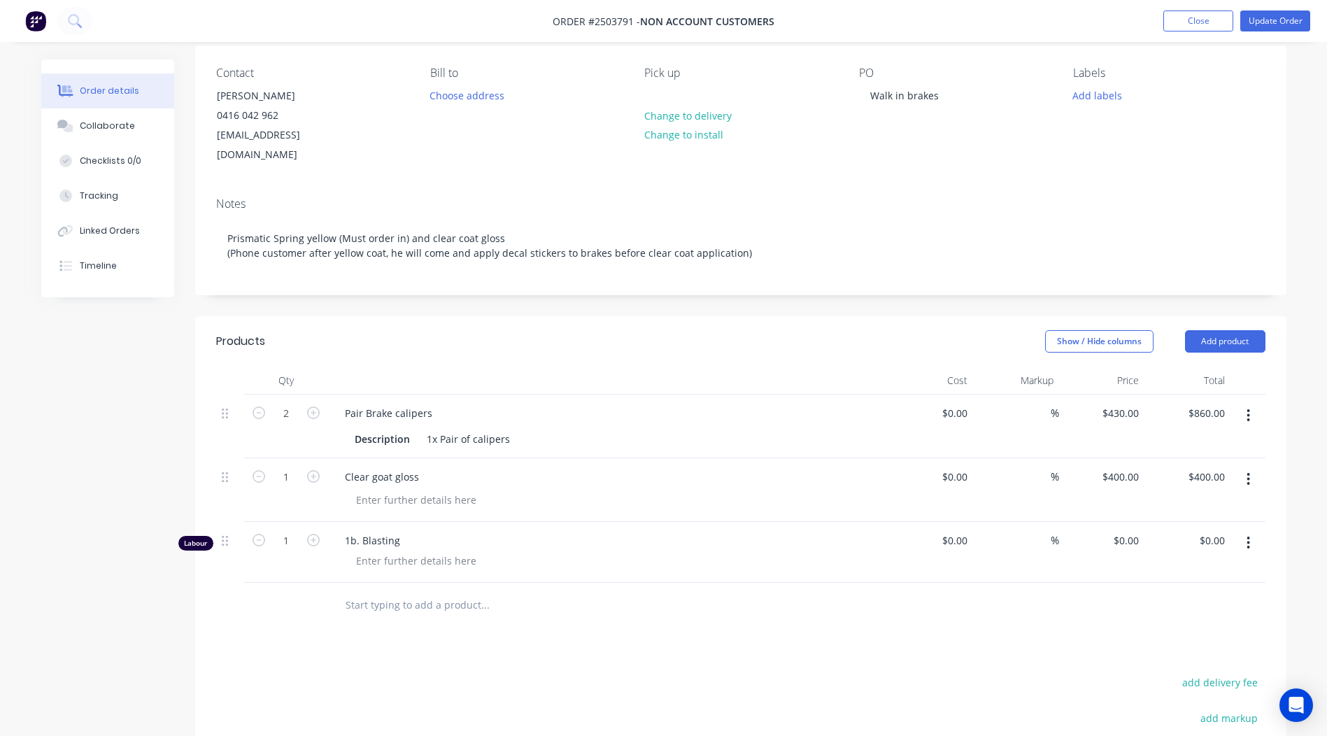
scroll to position [0, 0]
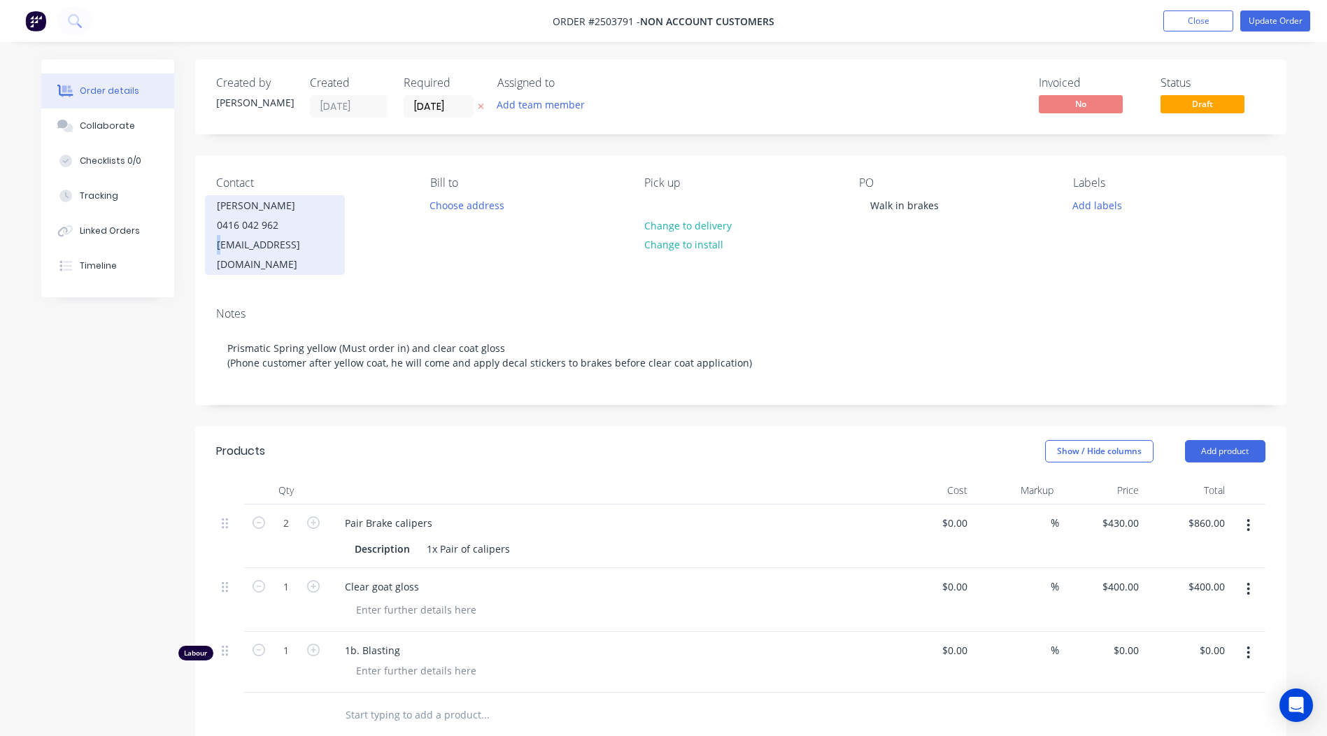
click at [220, 243] on div "[EMAIL_ADDRESS][DOMAIN_NAME]" at bounding box center [275, 254] width 116 height 39
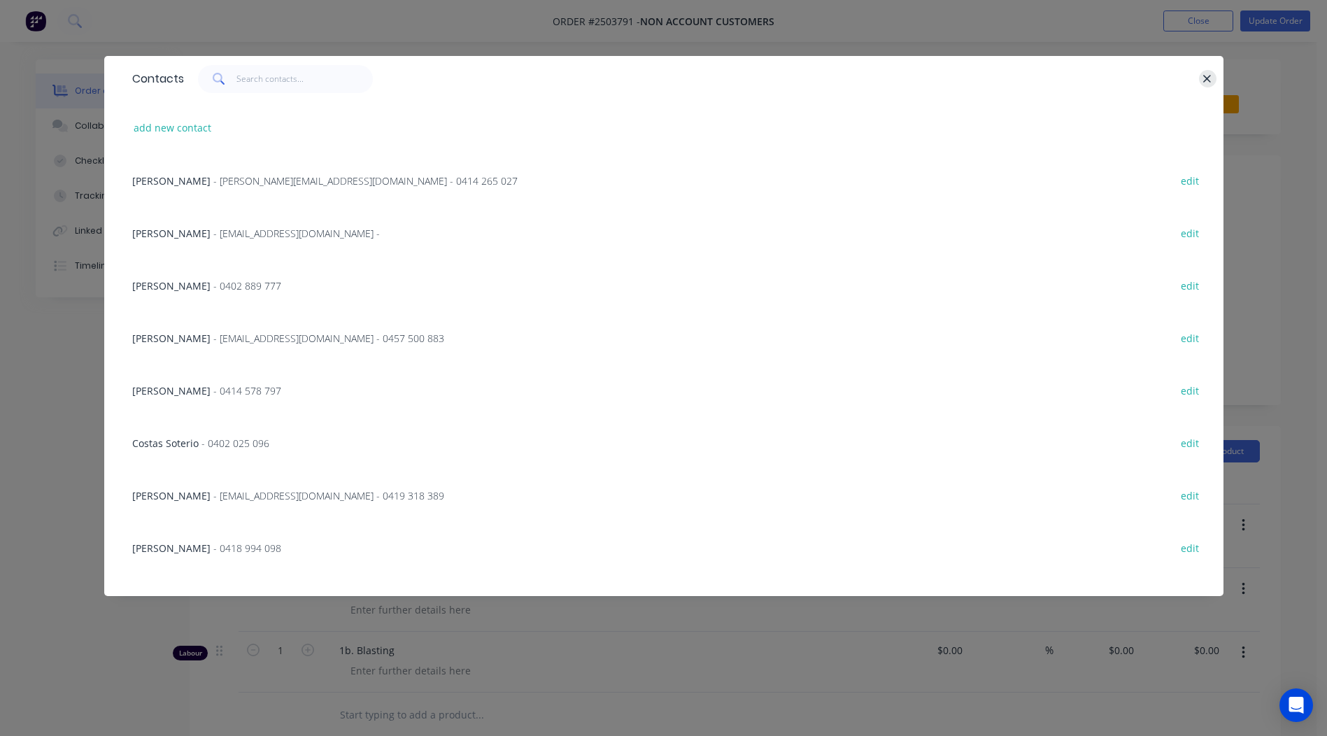
click at [1200, 82] on button "button" at bounding box center [1207, 78] width 17 height 17
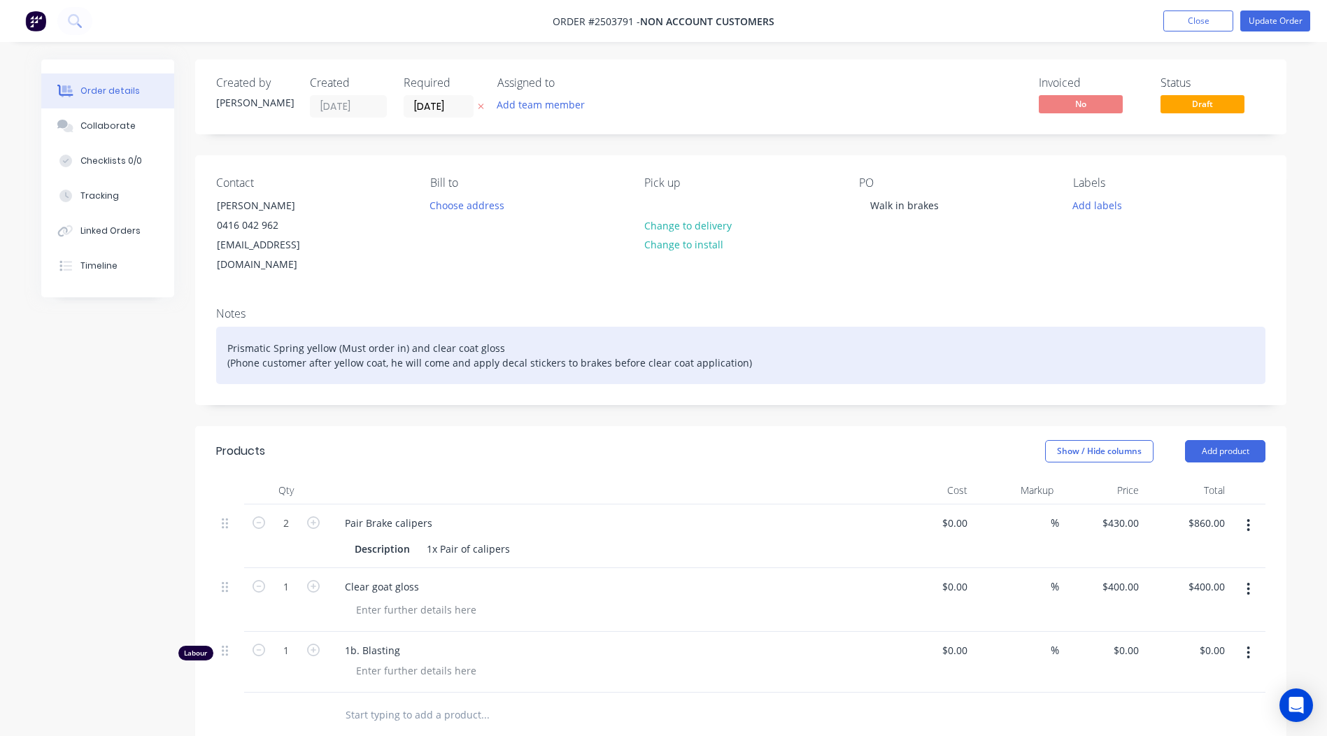
click at [310, 327] on div "Prismatic Spring yellow (Must order in) and clear coat gloss (Phone customer af…" at bounding box center [740, 355] width 1049 height 57
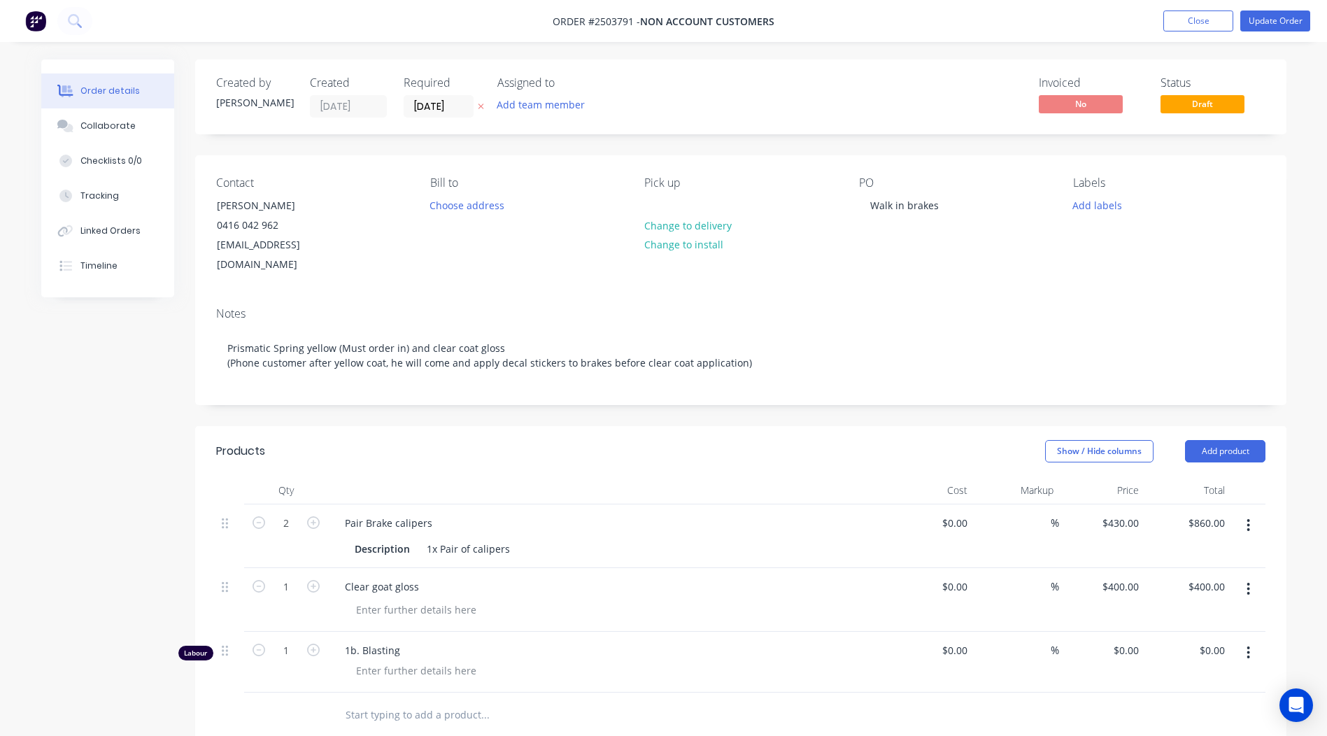
click at [251, 307] on div "Notes" at bounding box center [740, 313] width 1049 height 13
click at [396, 296] on div "Notes Prismatic Spring yellow (Must order in) and clear coat gloss (Phone custo…" at bounding box center [740, 350] width 1091 height 108
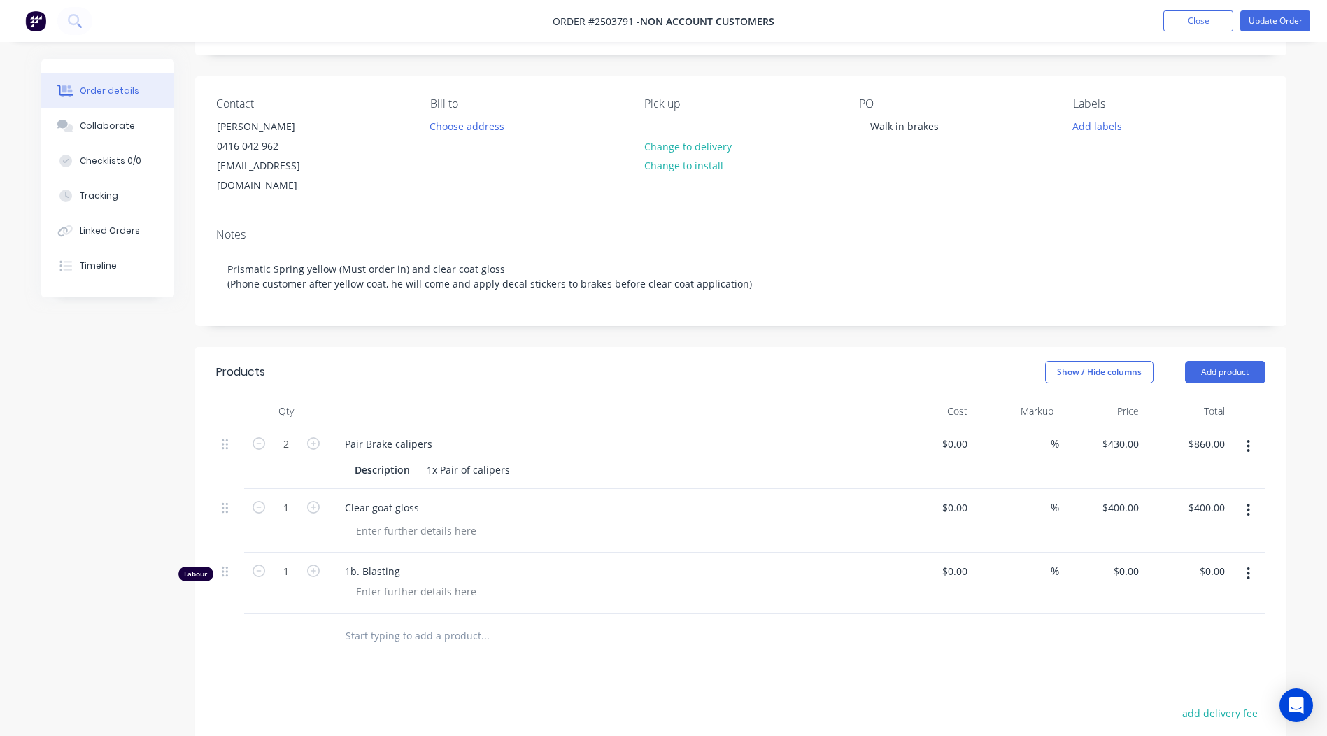
click at [1253, 434] on button "button" at bounding box center [1248, 446] width 33 height 25
click at [838, 361] on div "Show / Hide columns Add product" at bounding box center [852, 372] width 826 height 22
click at [1234, 361] on button "Add product" at bounding box center [1225, 372] width 80 height 22
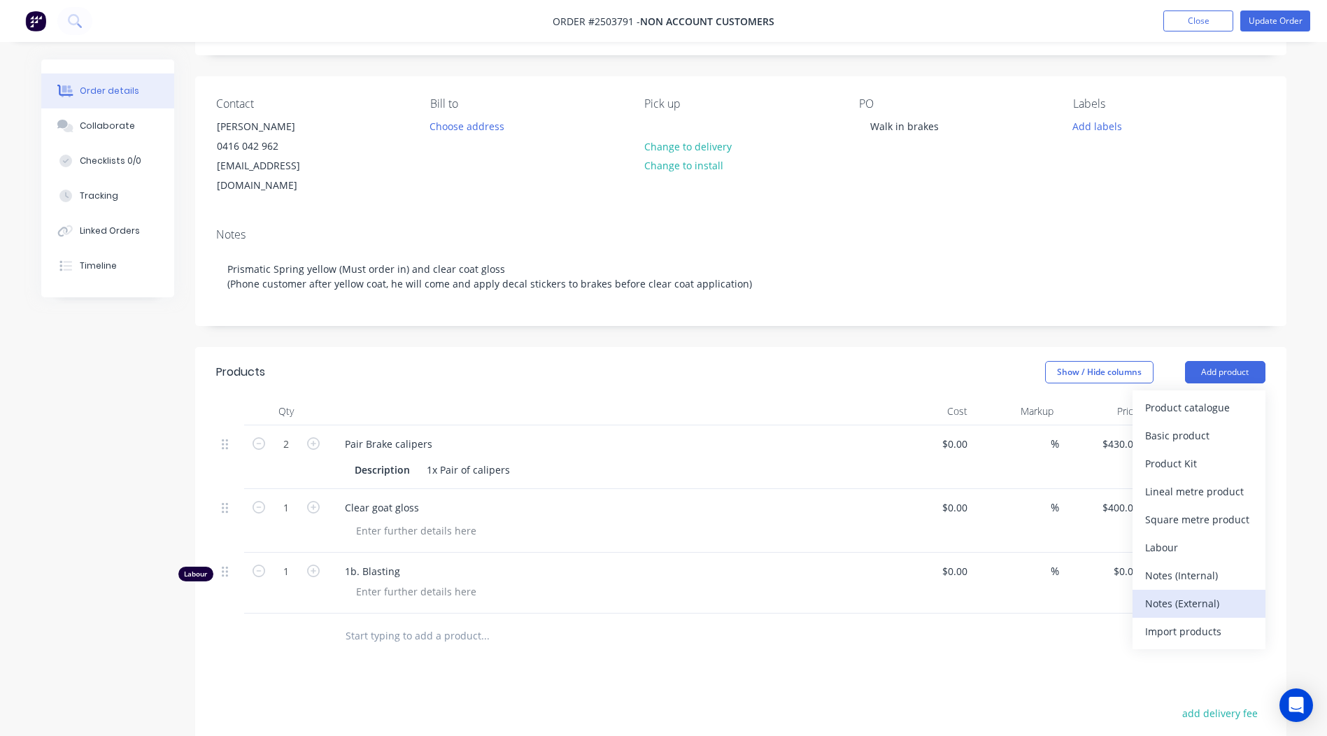
click at [1176, 593] on div "Notes (External)" at bounding box center [1199, 603] width 108 height 20
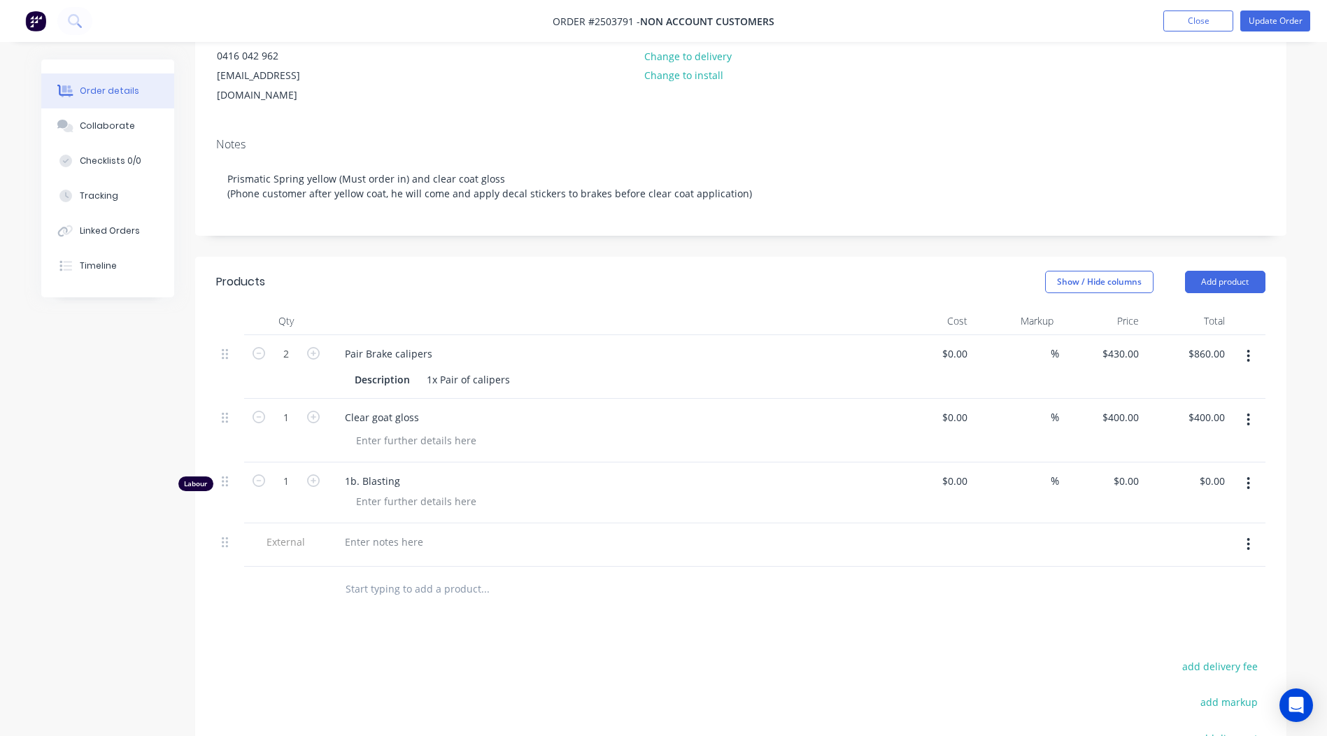
scroll to position [289, 0]
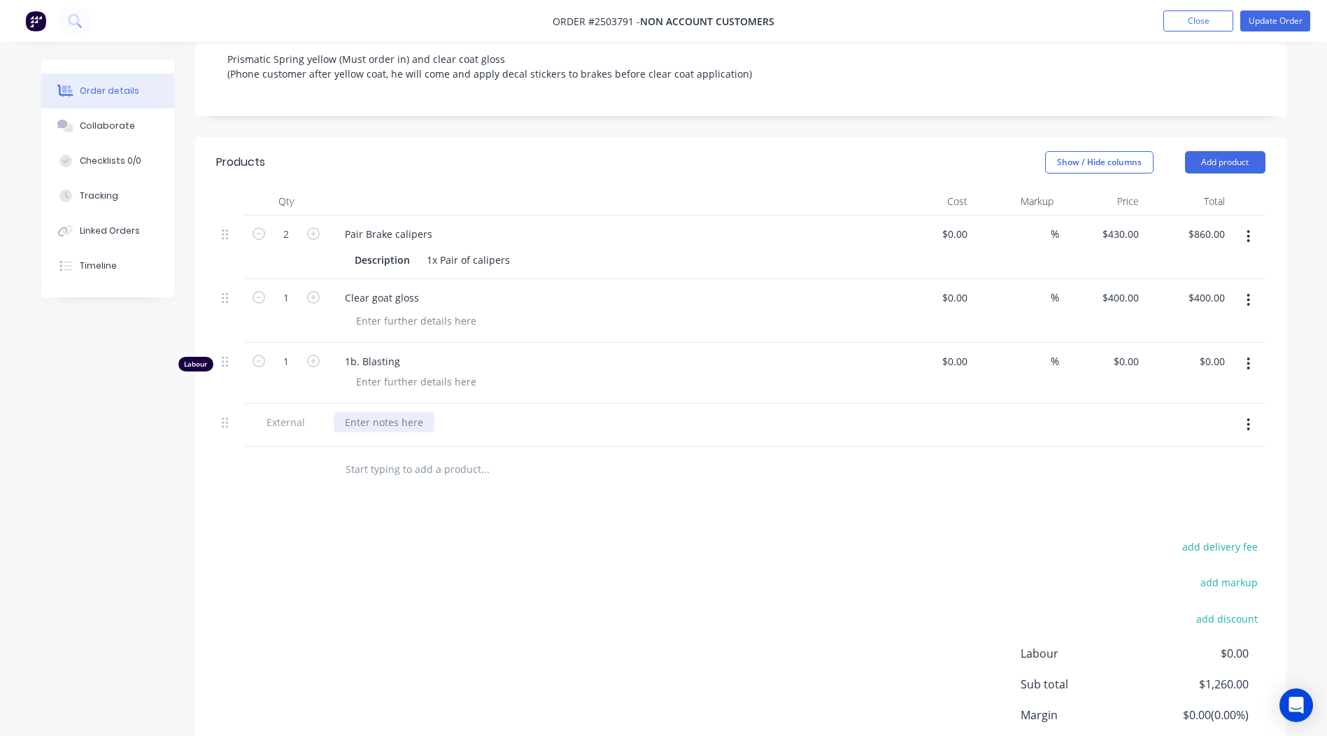
click at [392, 412] on div at bounding box center [384, 422] width 101 height 20
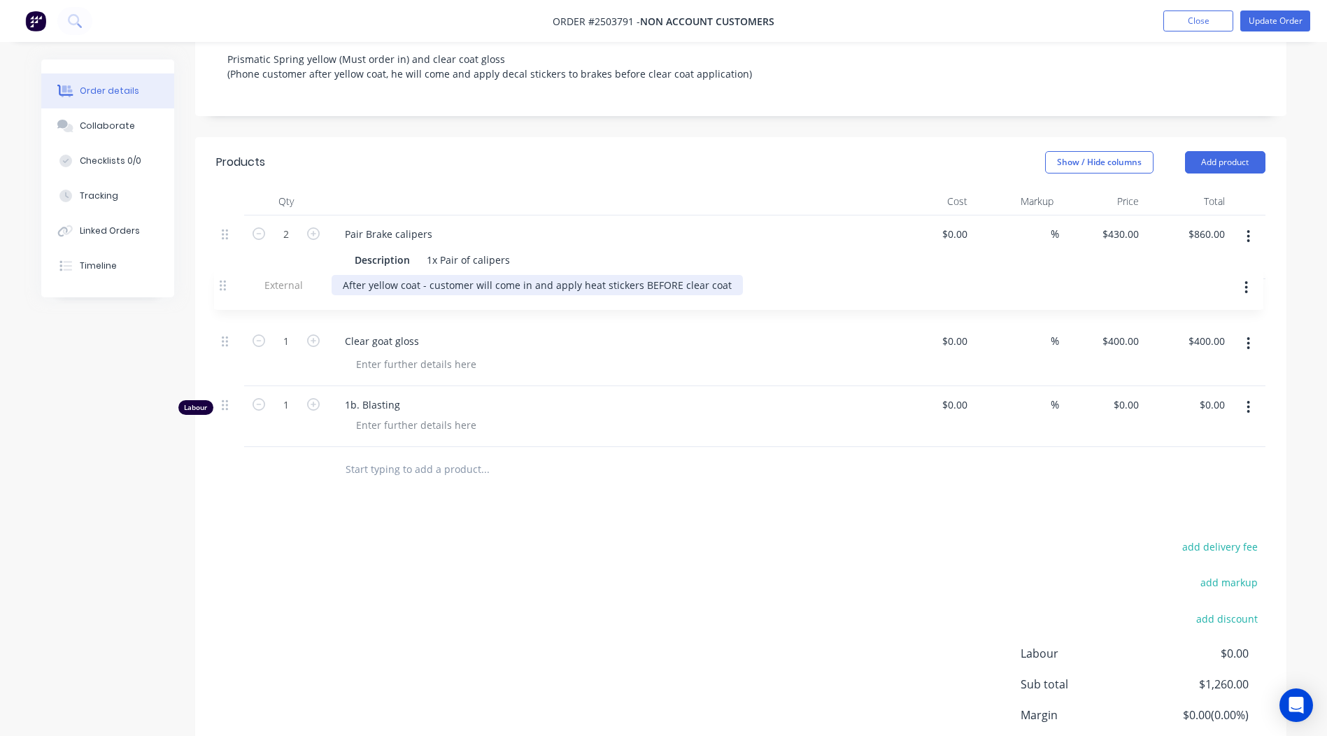
drag, startPoint x: 231, startPoint y: 408, endPoint x: 229, endPoint y: 285, distance: 123.1
click at [229, 285] on div "2 Pair Brake calipers Description 1x Pair of calipers $0.00 $0.00 % $430.00 $43…" at bounding box center [740, 331] width 1049 height 232
click at [483, 107] on div "Created by [PERSON_NAME] Created [DATE] Required [DATE] Assigned to Add team me…" at bounding box center [740, 300] width 1091 height 1058
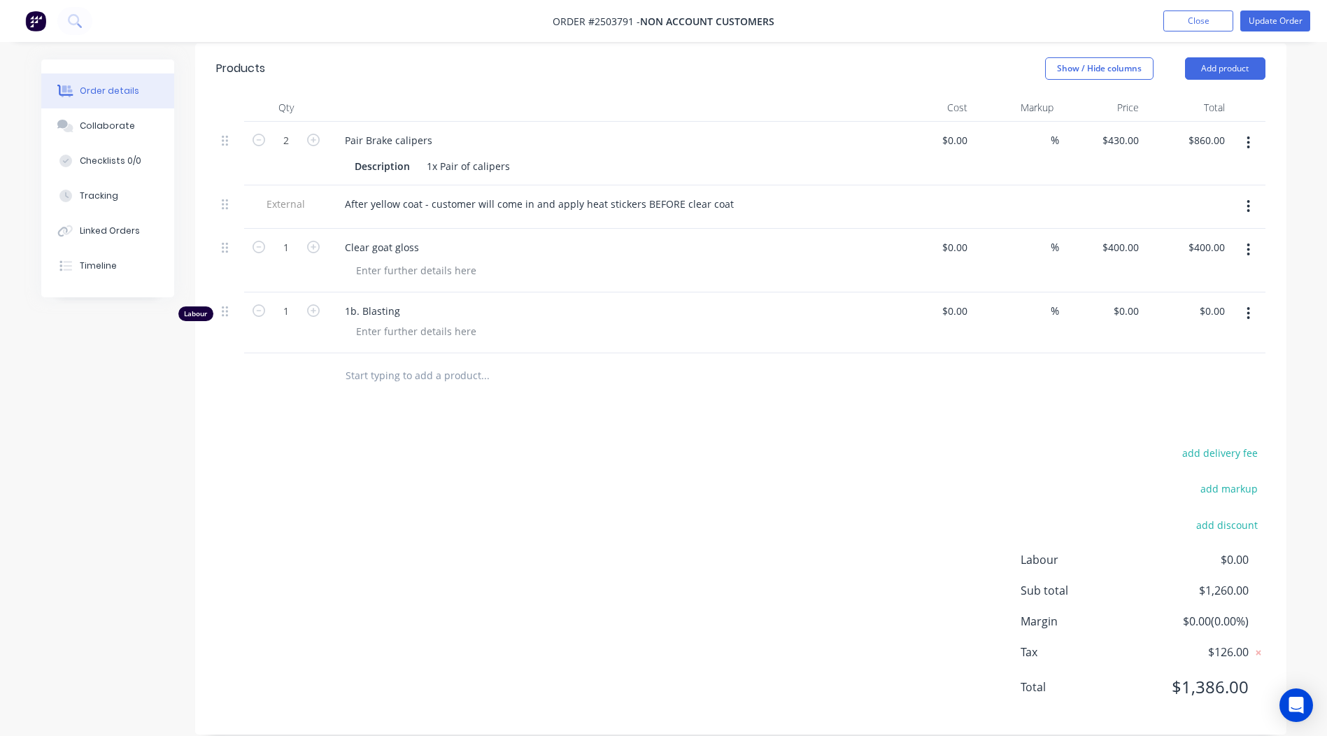
scroll to position [0, 0]
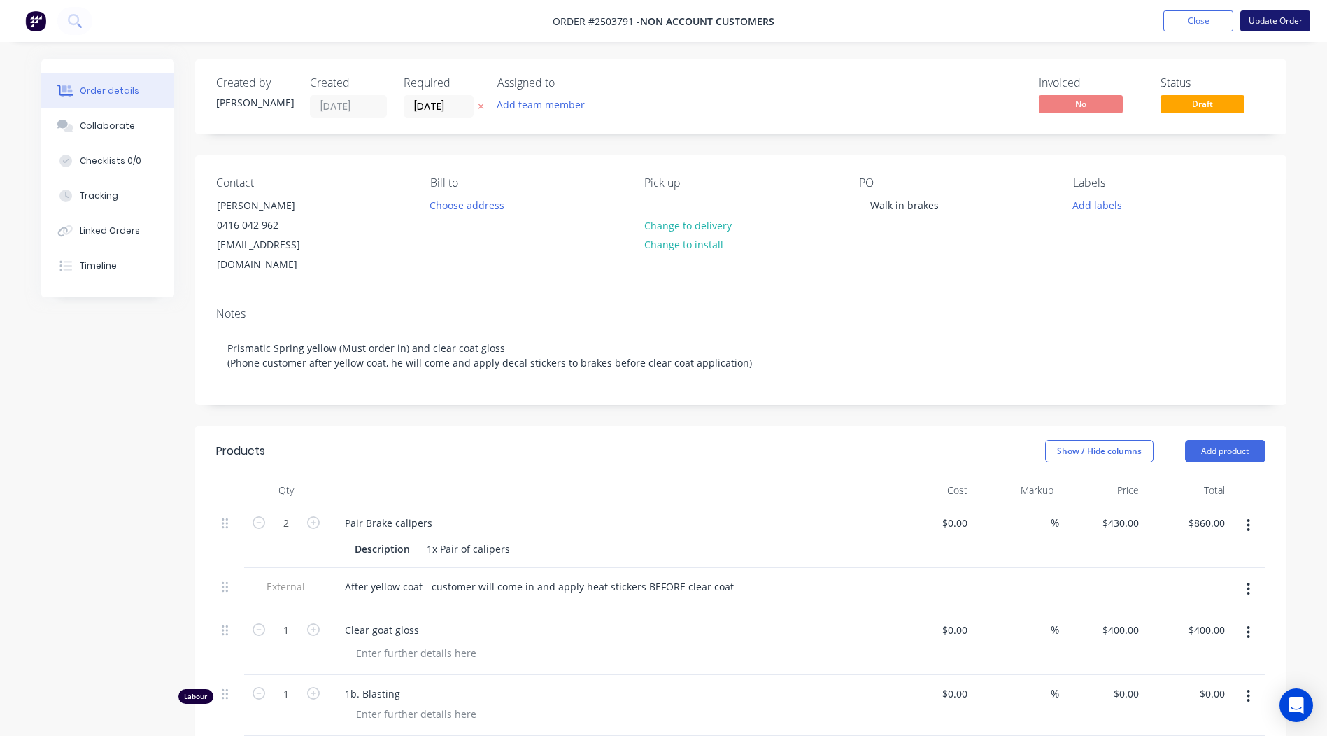
click at [1288, 30] on button "Update Order" at bounding box center [1275, 20] width 70 height 21
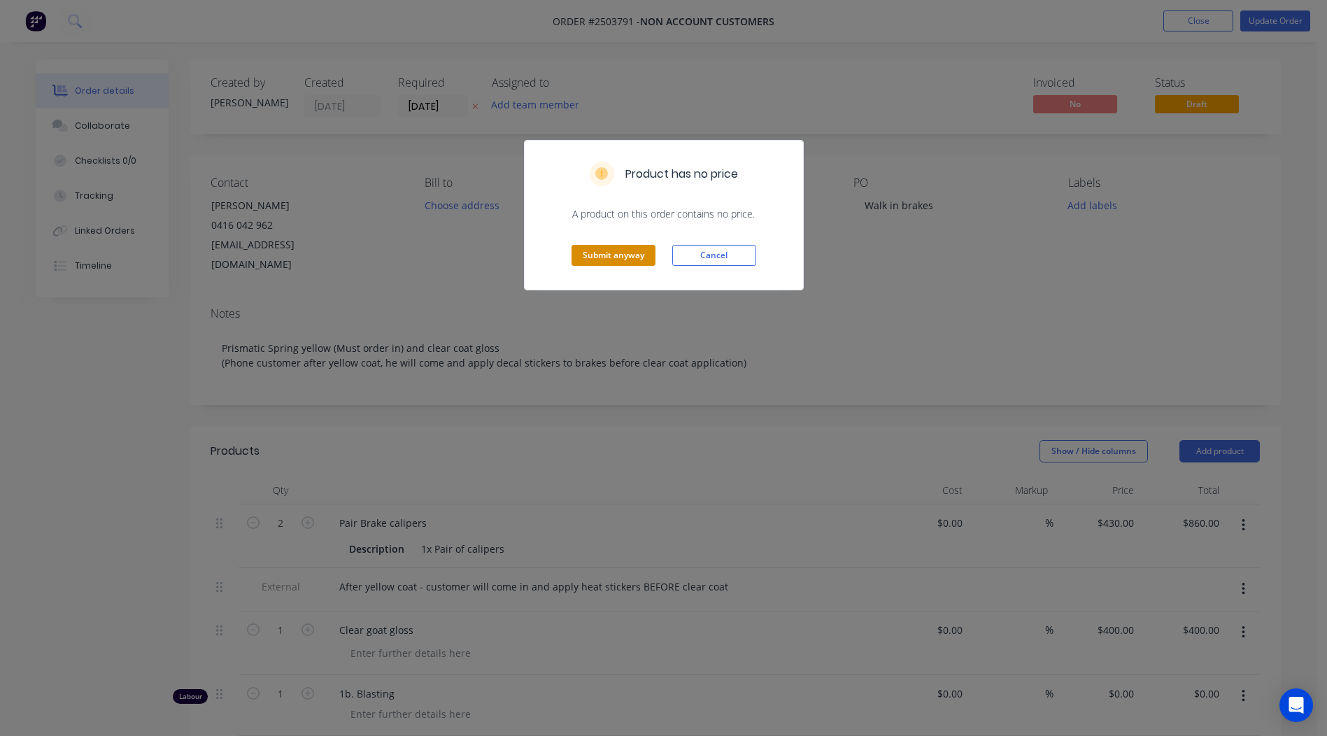
click at [612, 258] on button "Submit anyway" at bounding box center [613, 255] width 84 height 21
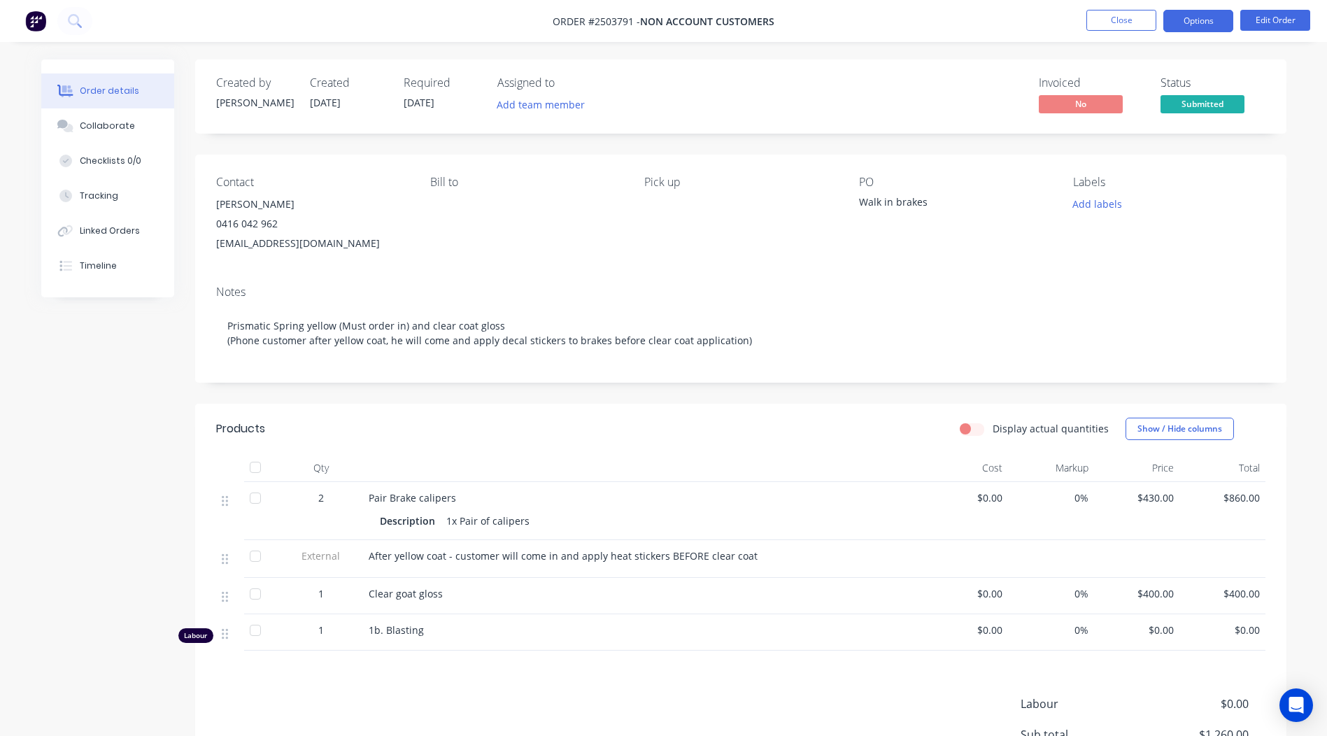
click at [1200, 20] on button "Options" at bounding box center [1198, 21] width 70 height 22
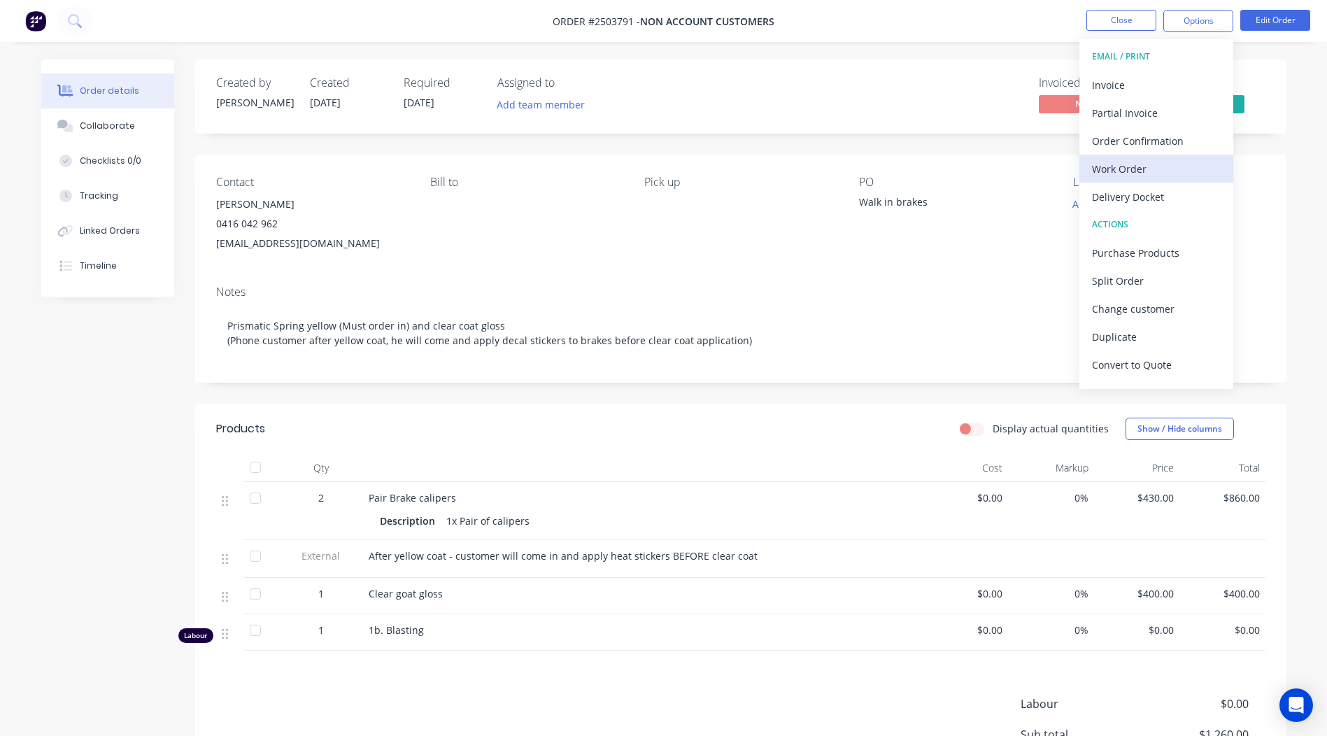
click at [1132, 171] on div "Work Order" at bounding box center [1156, 169] width 129 height 20
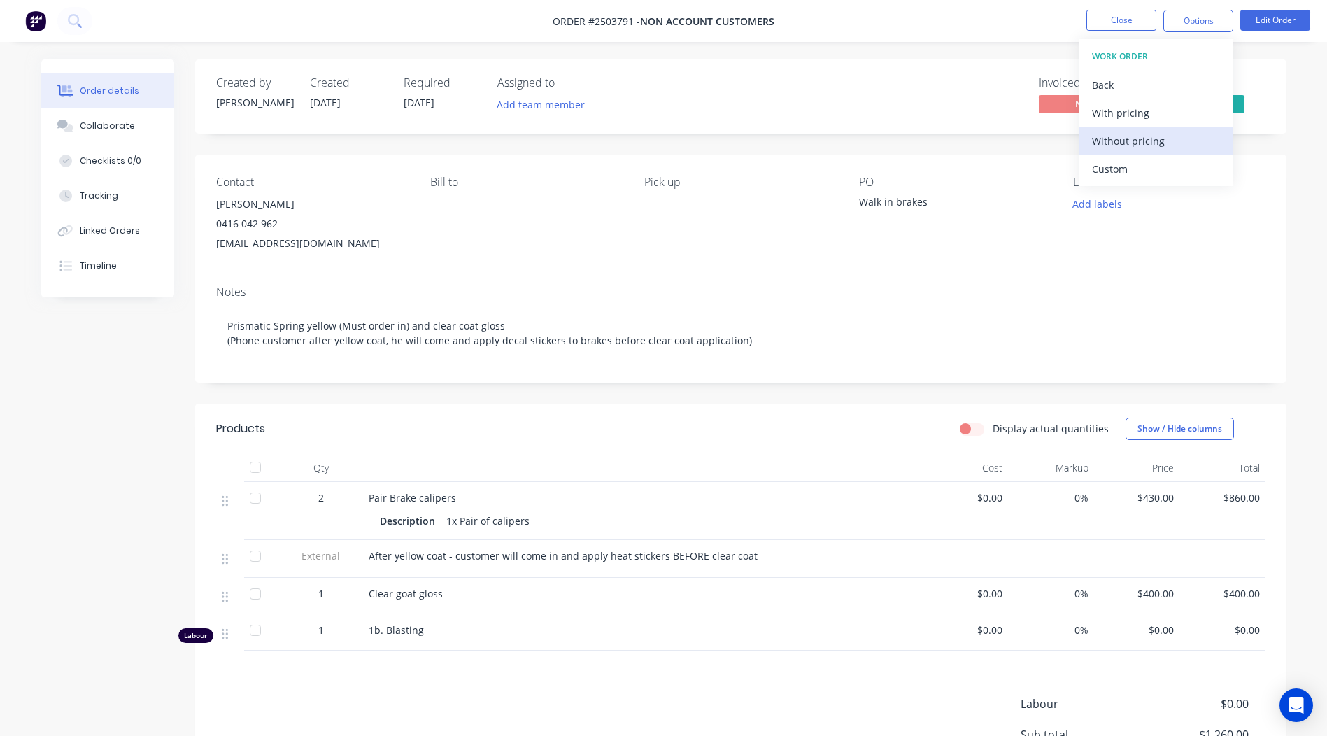
click at [1132, 147] on div "Without pricing" at bounding box center [1156, 141] width 129 height 20
click at [1274, 15] on button "Edit Order" at bounding box center [1275, 20] width 70 height 21
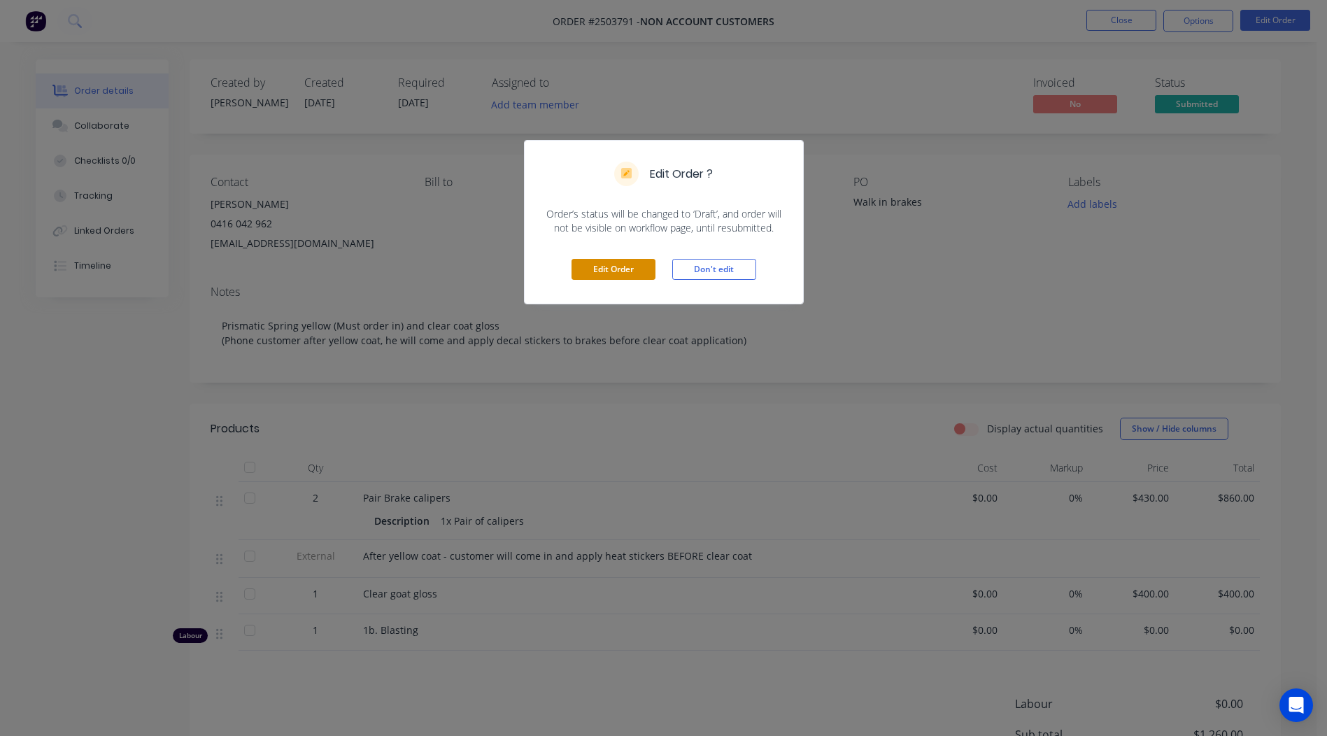
click at [597, 271] on button "Edit Order" at bounding box center [613, 269] width 84 height 21
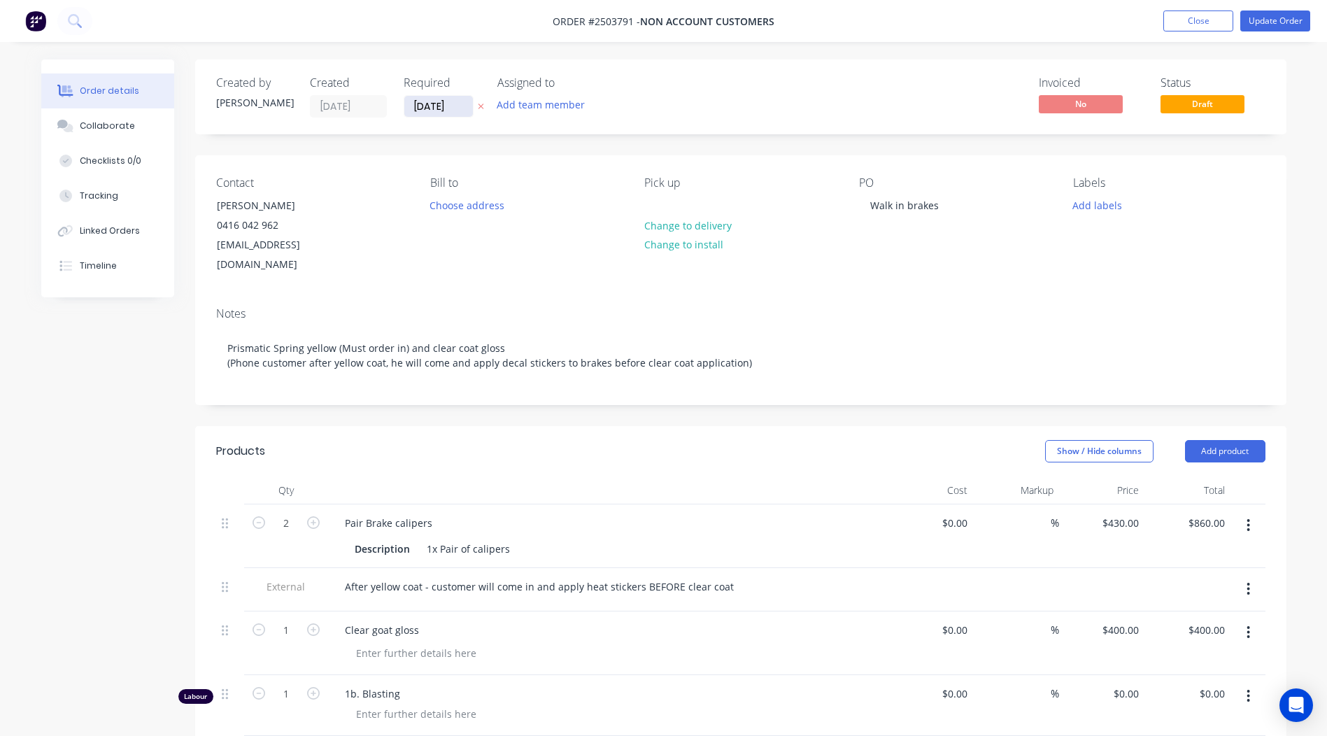
click at [430, 111] on input "[DATE]" at bounding box center [438, 106] width 69 height 21
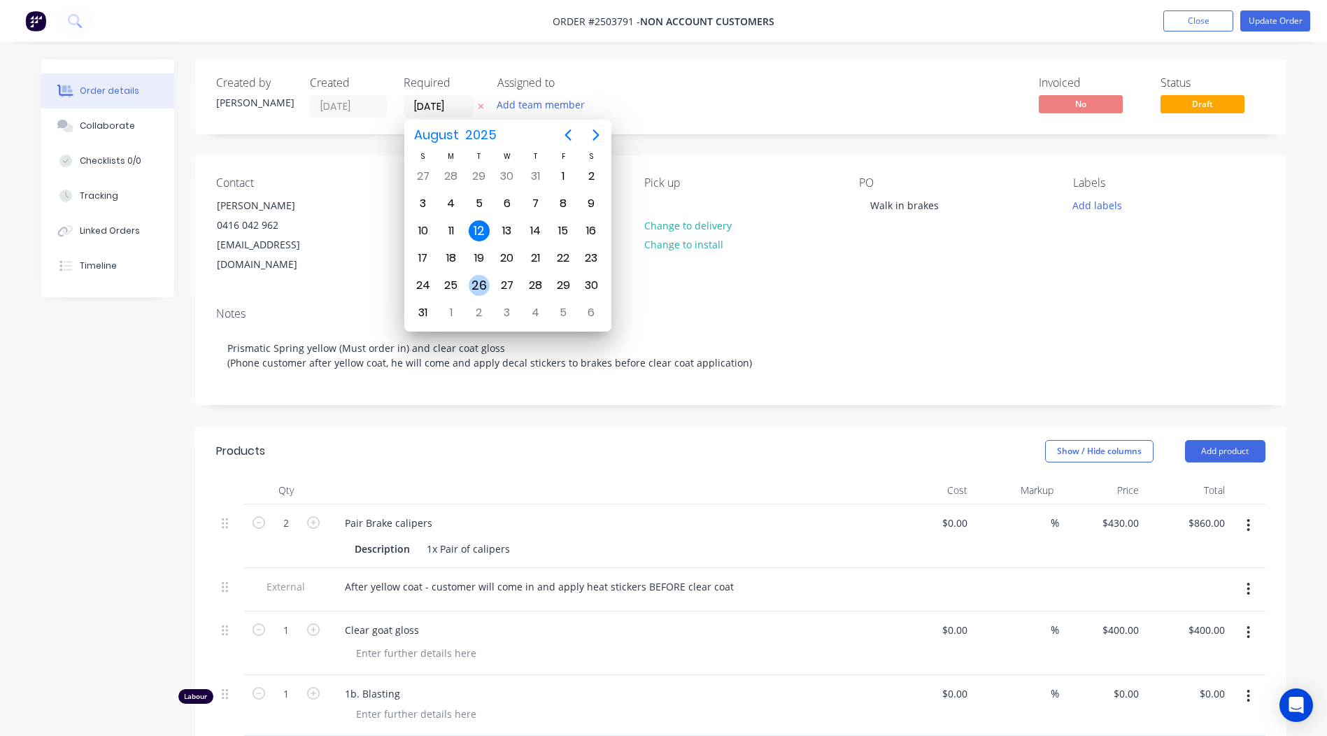
click at [476, 283] on div "26" at bounding box center [479, 285] width 21 height 21
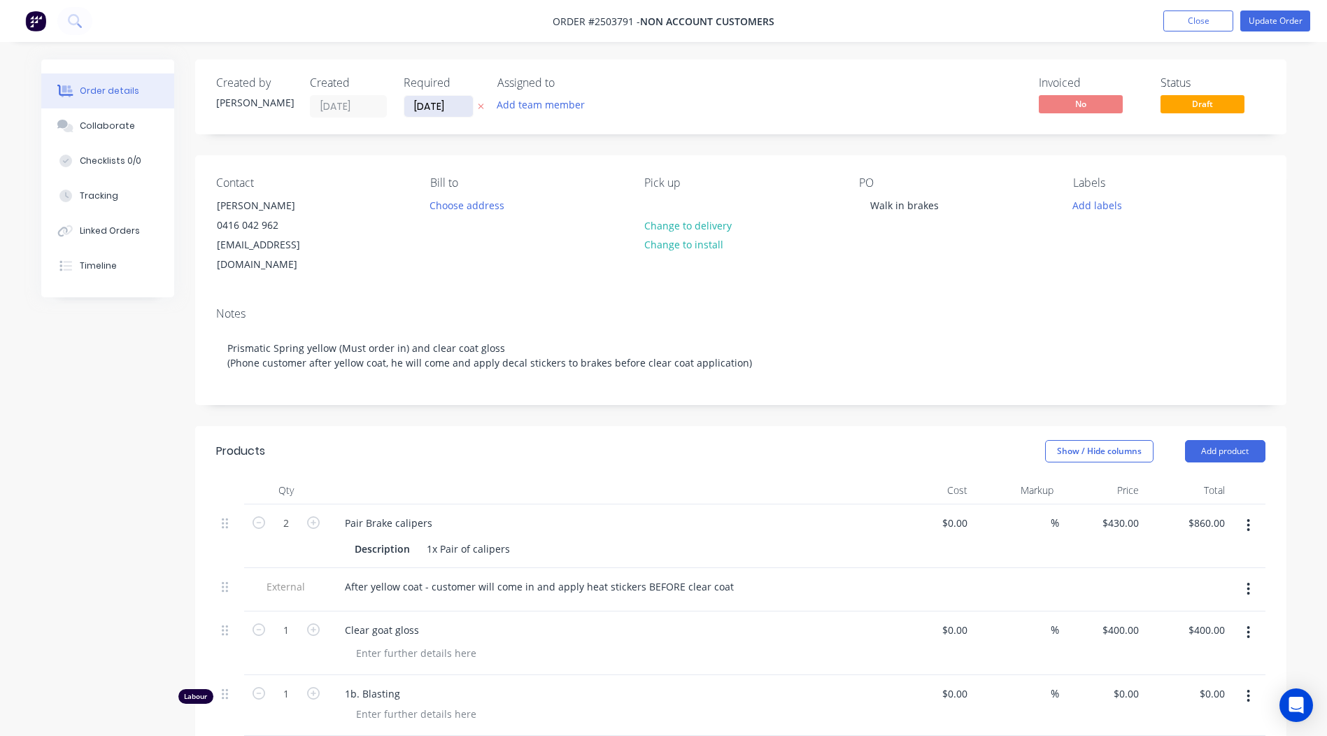
click at [425, 98] on input "[DATE]" at bounding box center [438, 106] width 69 height 21
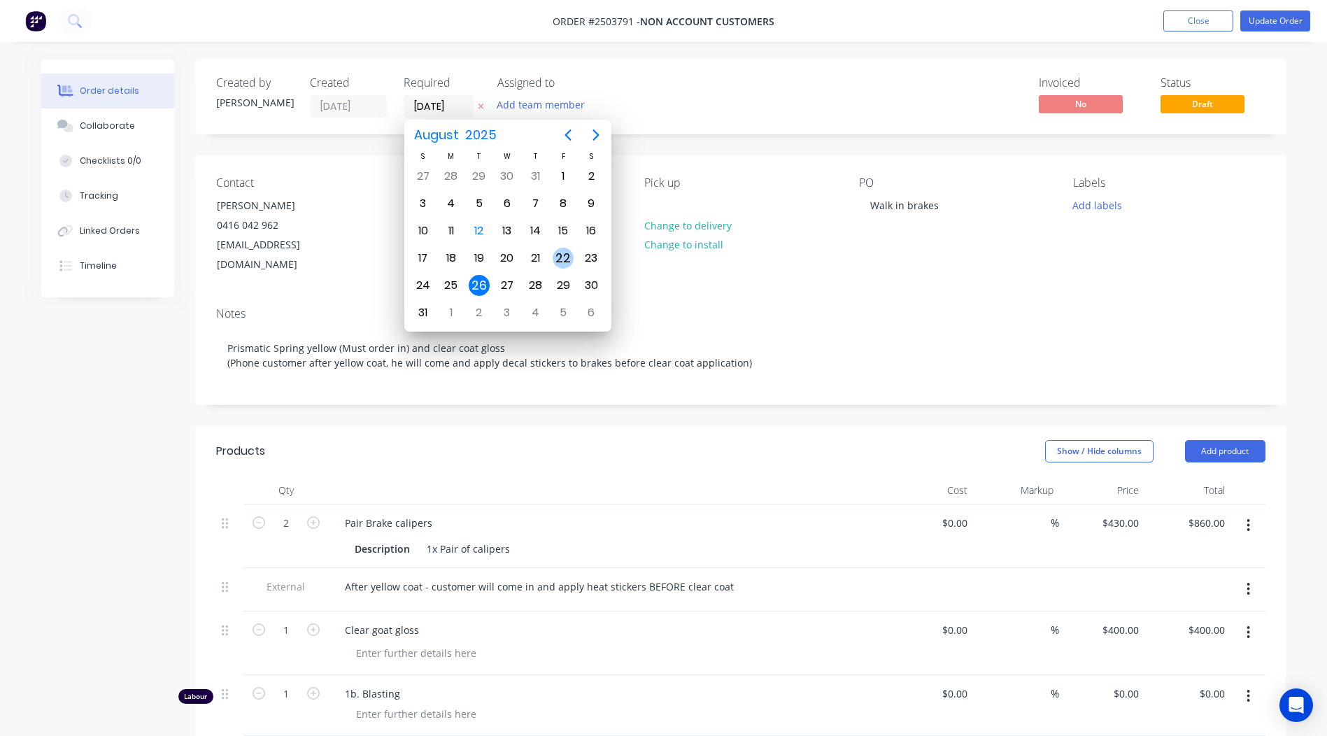
click at [567, 256] on div "22" at bounding box center [563, 258] width 21 height 21
type input "[DATE]"
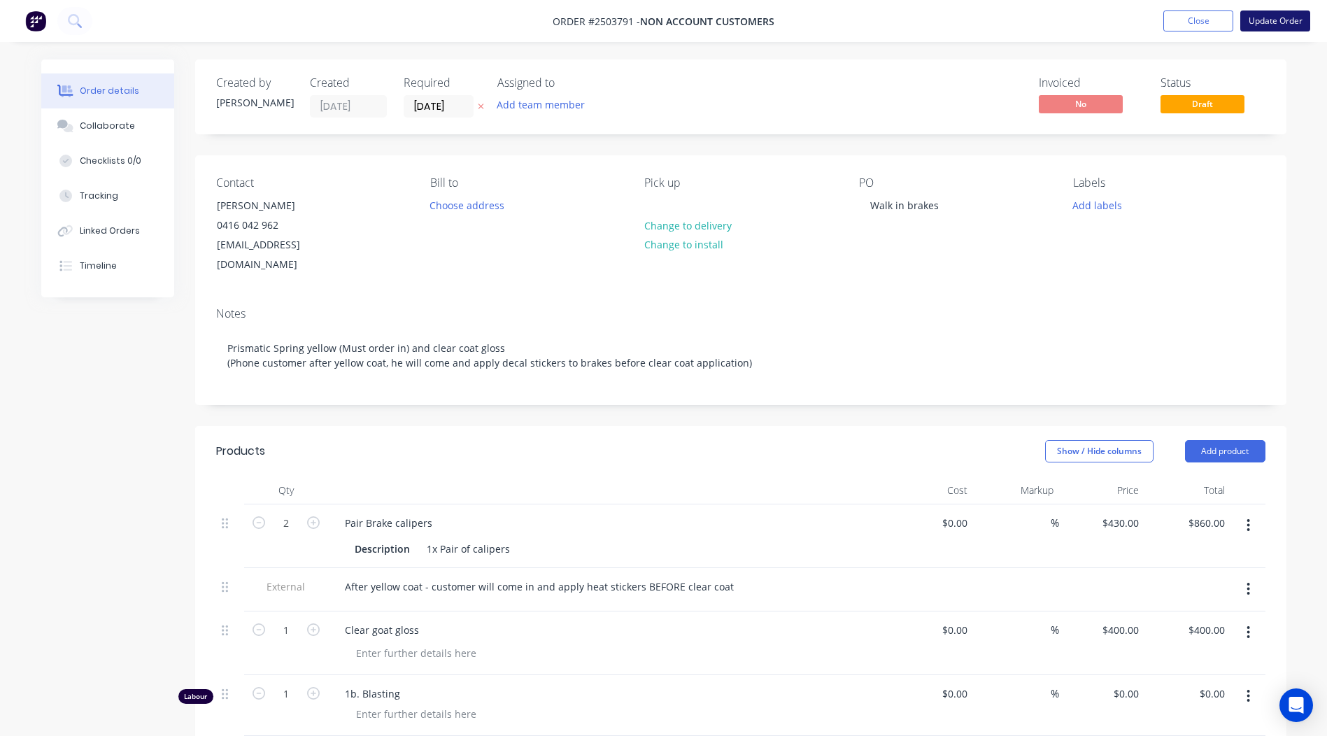
click at [1264, 31] on button "Update Order" at bounding box center [1275, 20] width 70 height 21
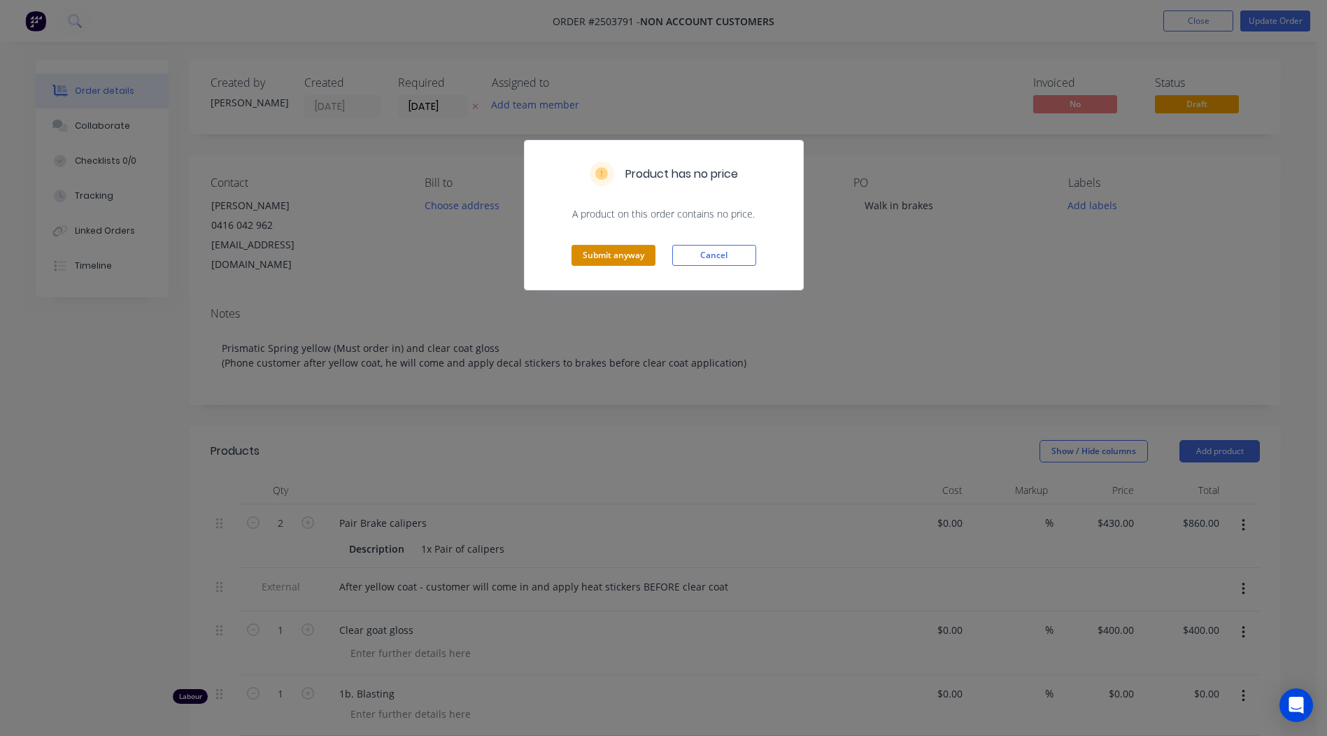
click at [607, 257] on button "Submit anyway" at bounding box center [613, 255] width 84 height 21
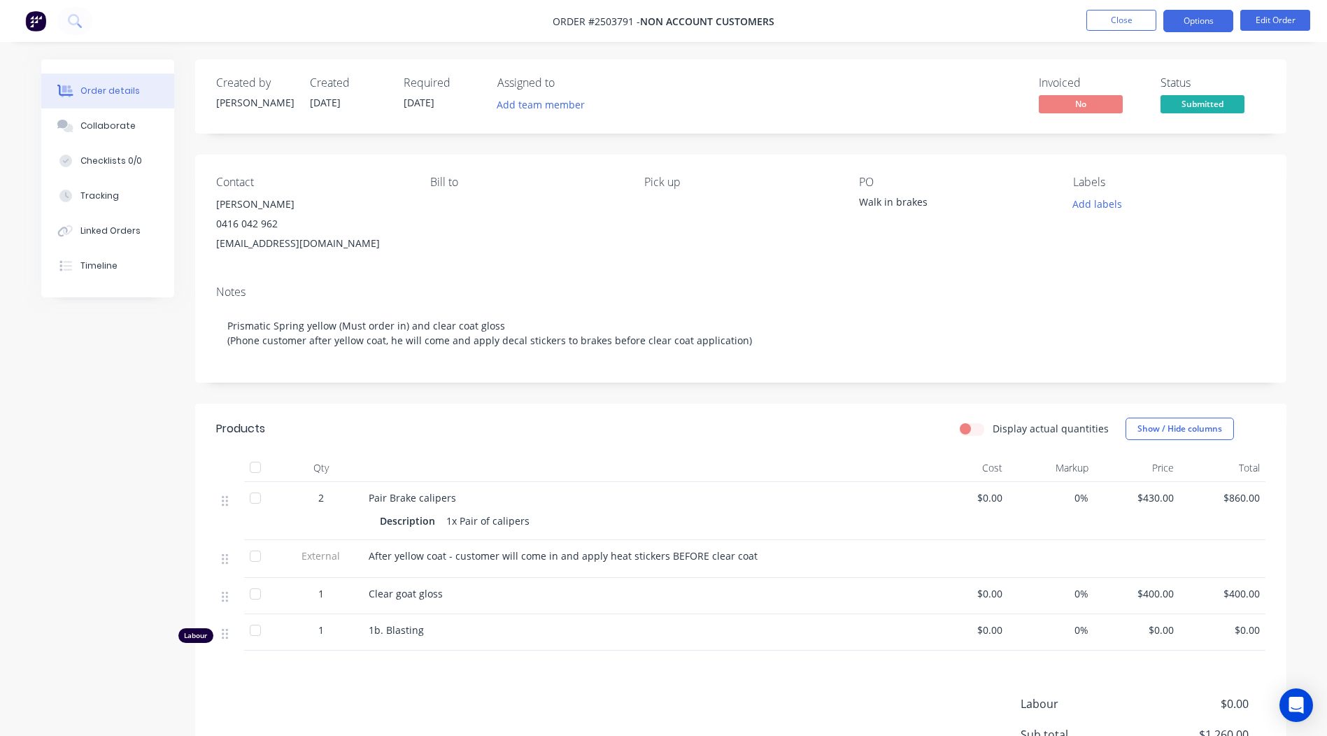
click at [1197, 16] on button "Options" at bounding box center [1198, 21] width 70 height 22
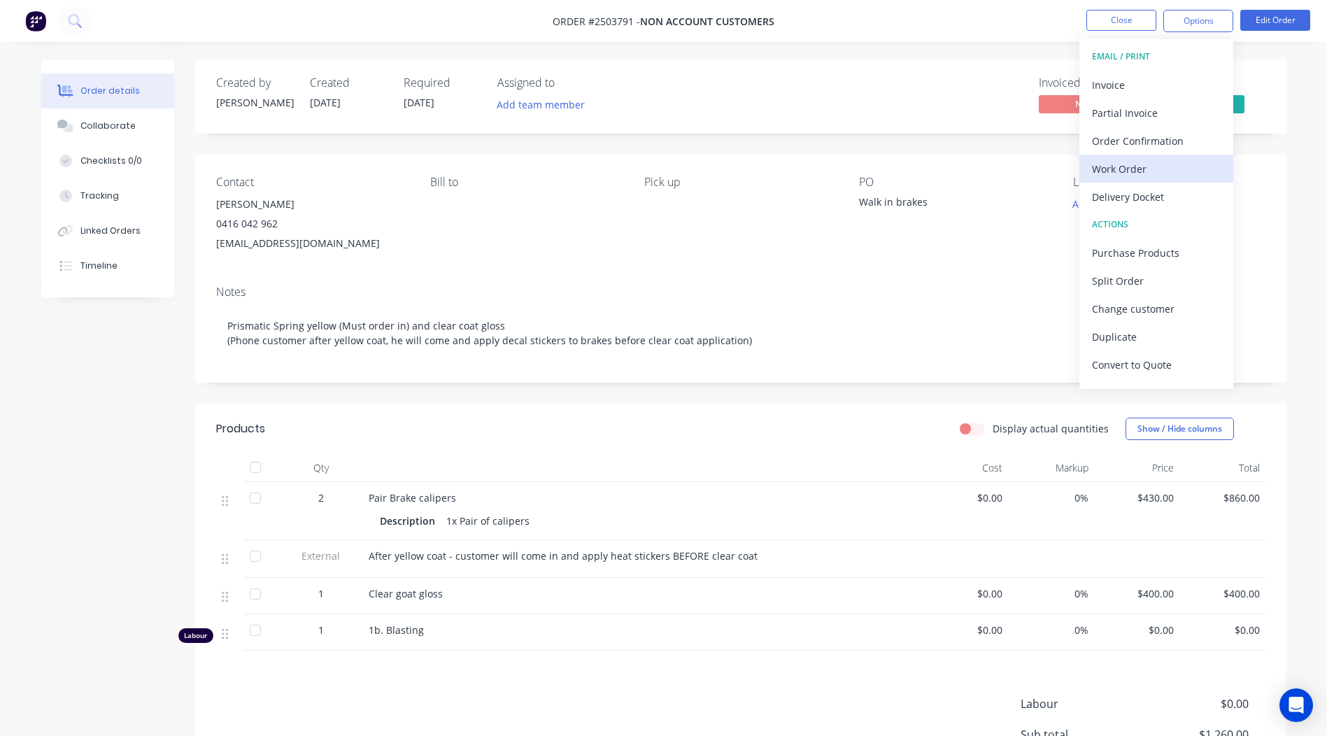
click at [1124, 166] on div "Work Order" at bounding box center [1156, 169] width 129 height 20
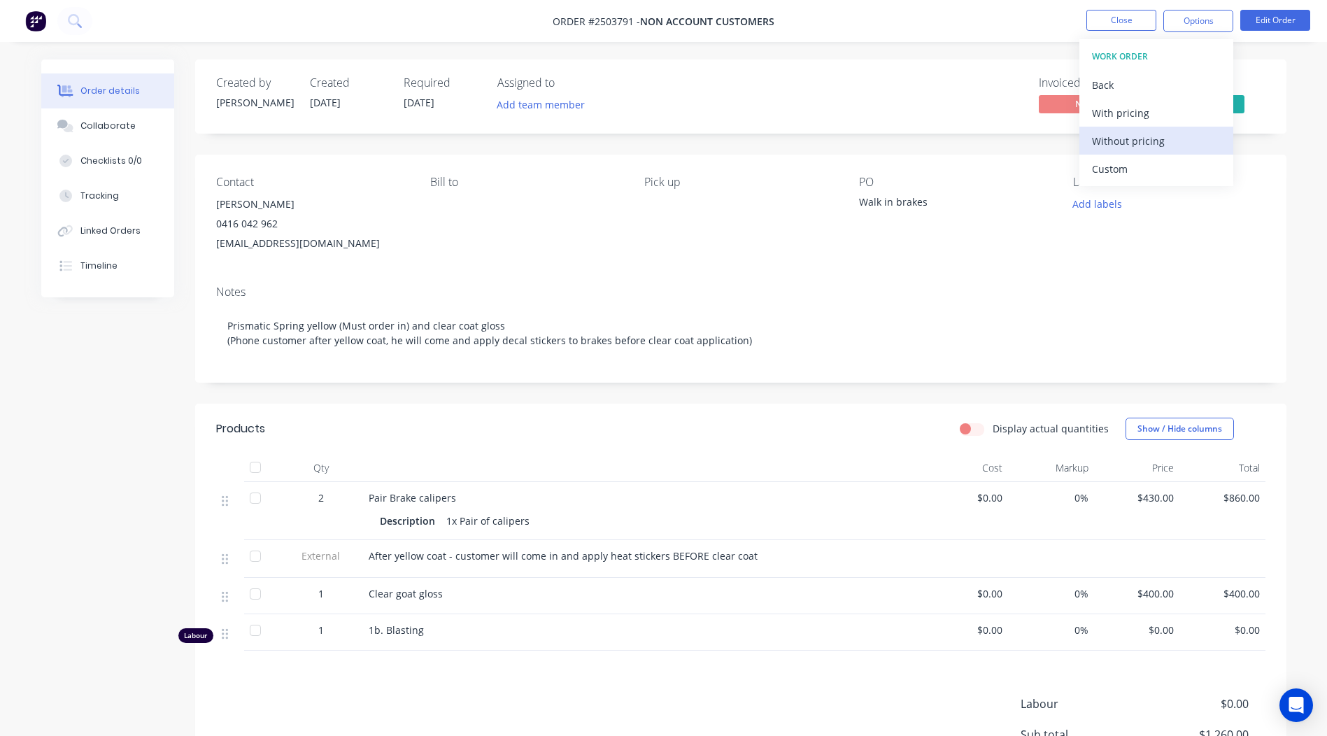
click at [1118, 141] on div "Without pricing" at bounding box center [1156, 141] width 129 height 20
click at [1295, 173] on div "Order details Collaborate Checklists 0/0 Tracking Linked Orders Timeline Order …" at bounding box center [663, 479] width 1273 height 840
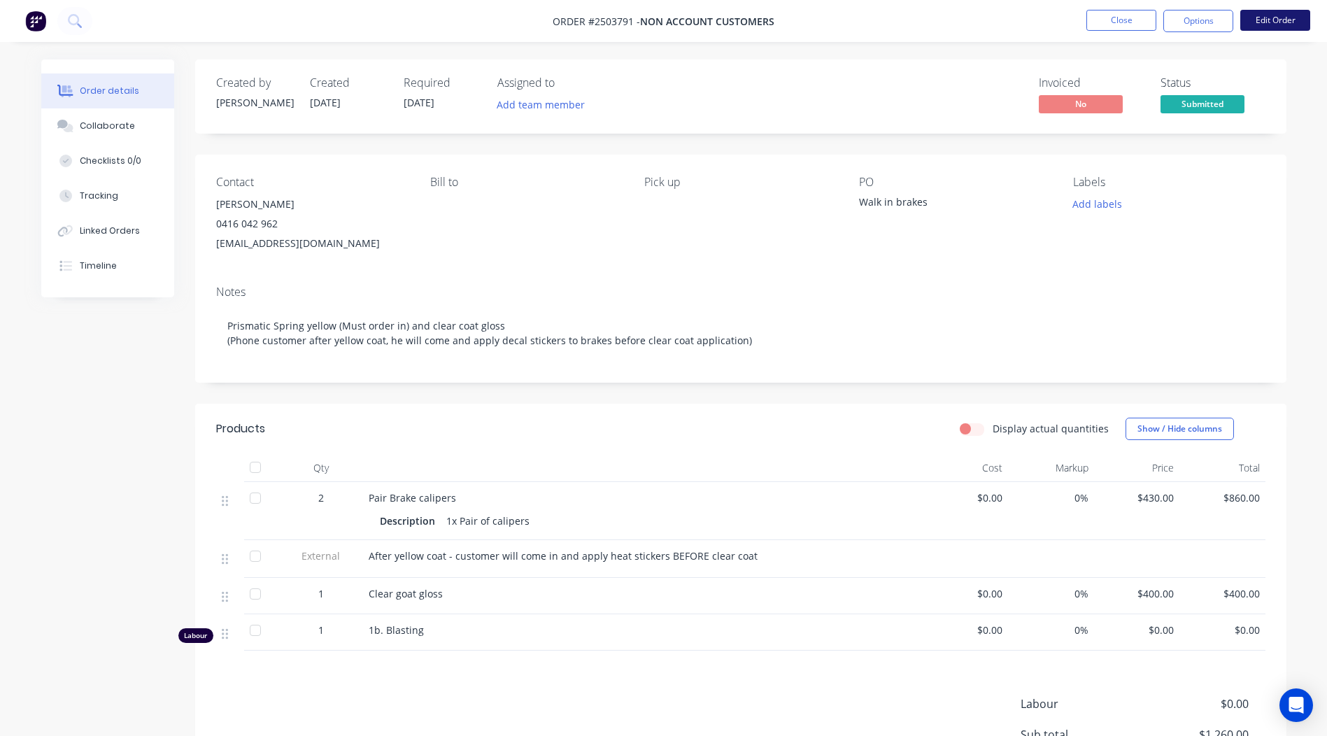
click at [1274, 23] on button "Edit Order" at bounding box center [1275, 20] width 70 height 21
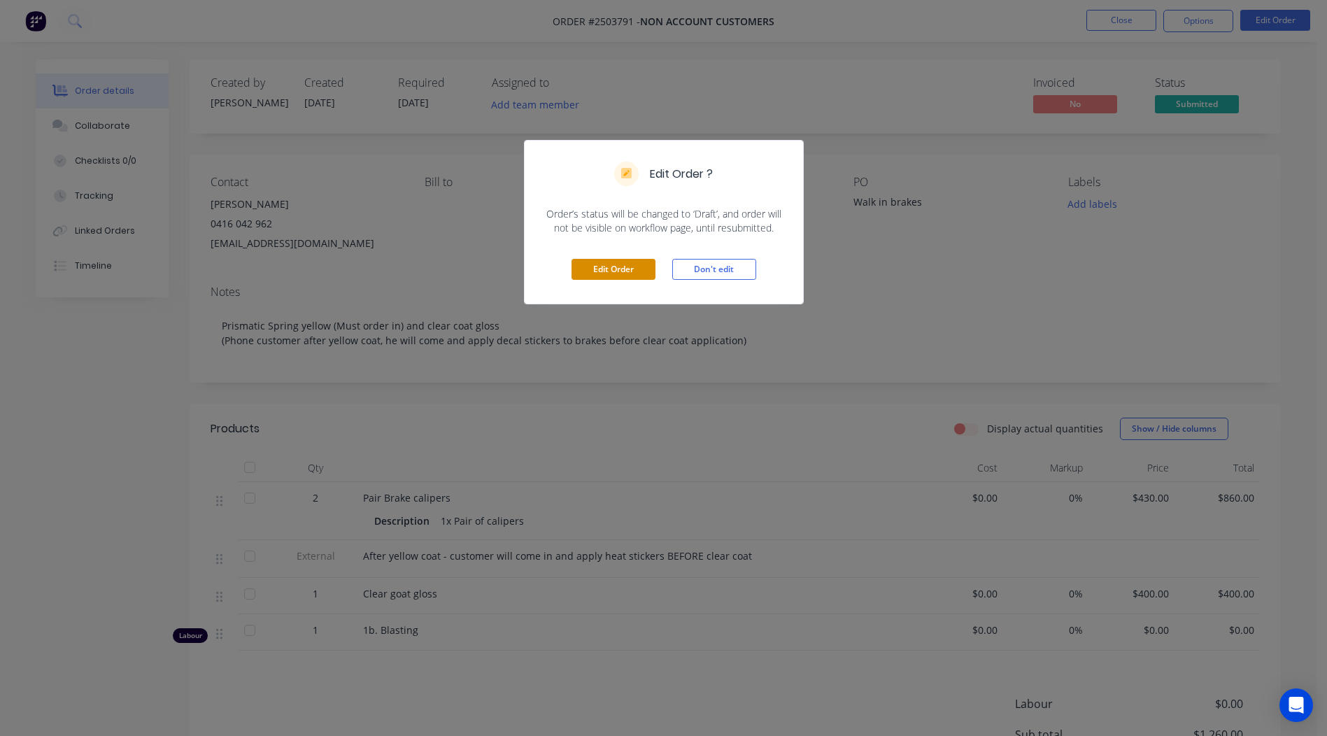
click at [599, 273] on button "Edit Order" at bounding box center [613, 269] width 84 height 21
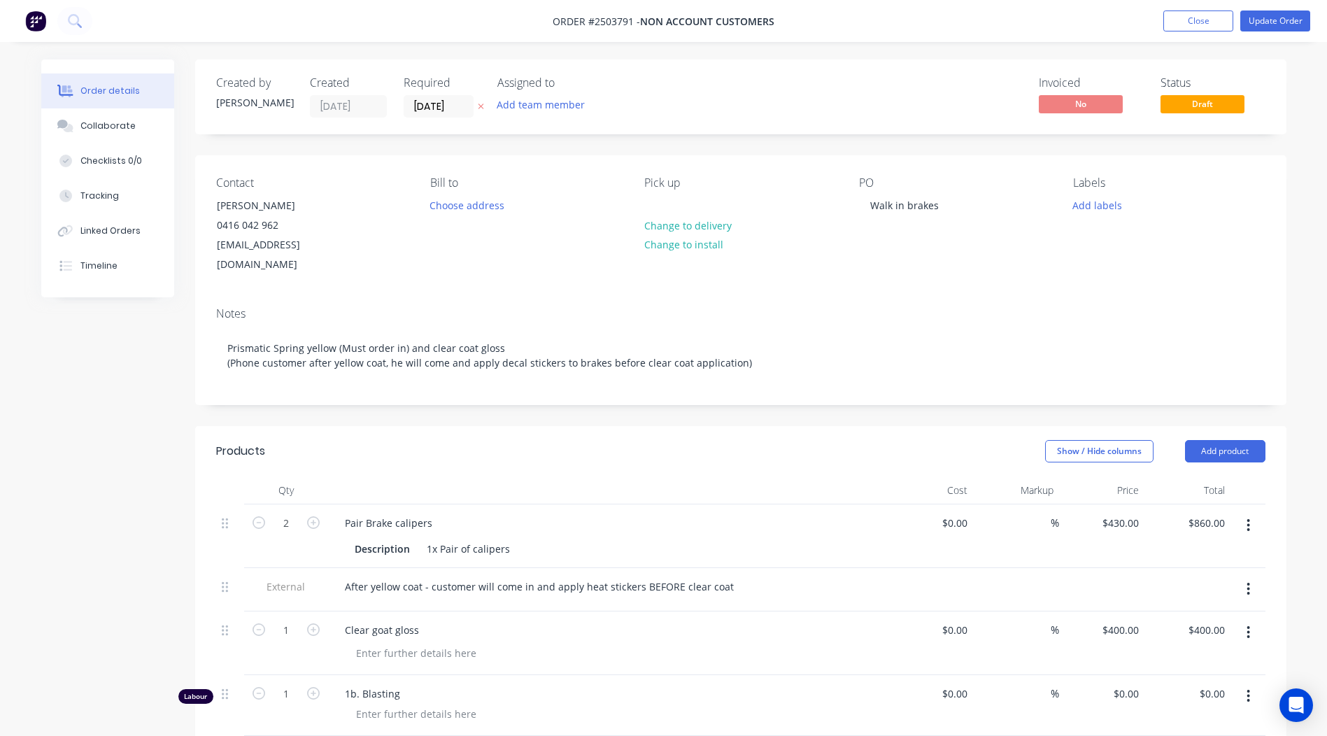
scroll to position [176, 0]
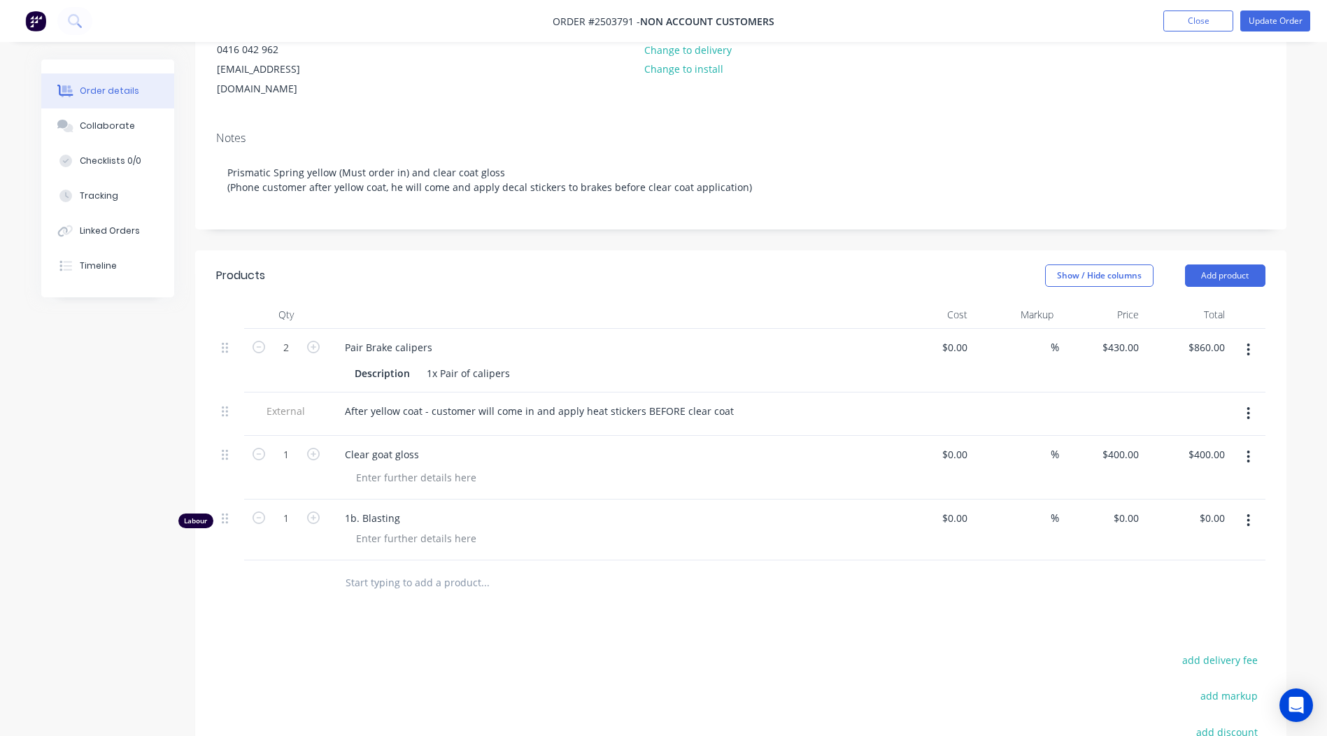
click at [1248, 343] on icon "button" at bounding box center [1248, 349] width 3 height 13
click at [849, 301] on div at bounding box center [608, 315] width 560 height 28
click at [1230, 264] on button "Add product" at bounding box center [1225, 275] width 80 height 22
click at [784, 264] on div "Show / Hide columns Add product Product catalogue Basic product Product Kit Lin…" at bounding box center [852, 275] width 826 height 22
click at [1206, 264] on button "Add product" at bounding box center [1225, 275] width 80 height 22
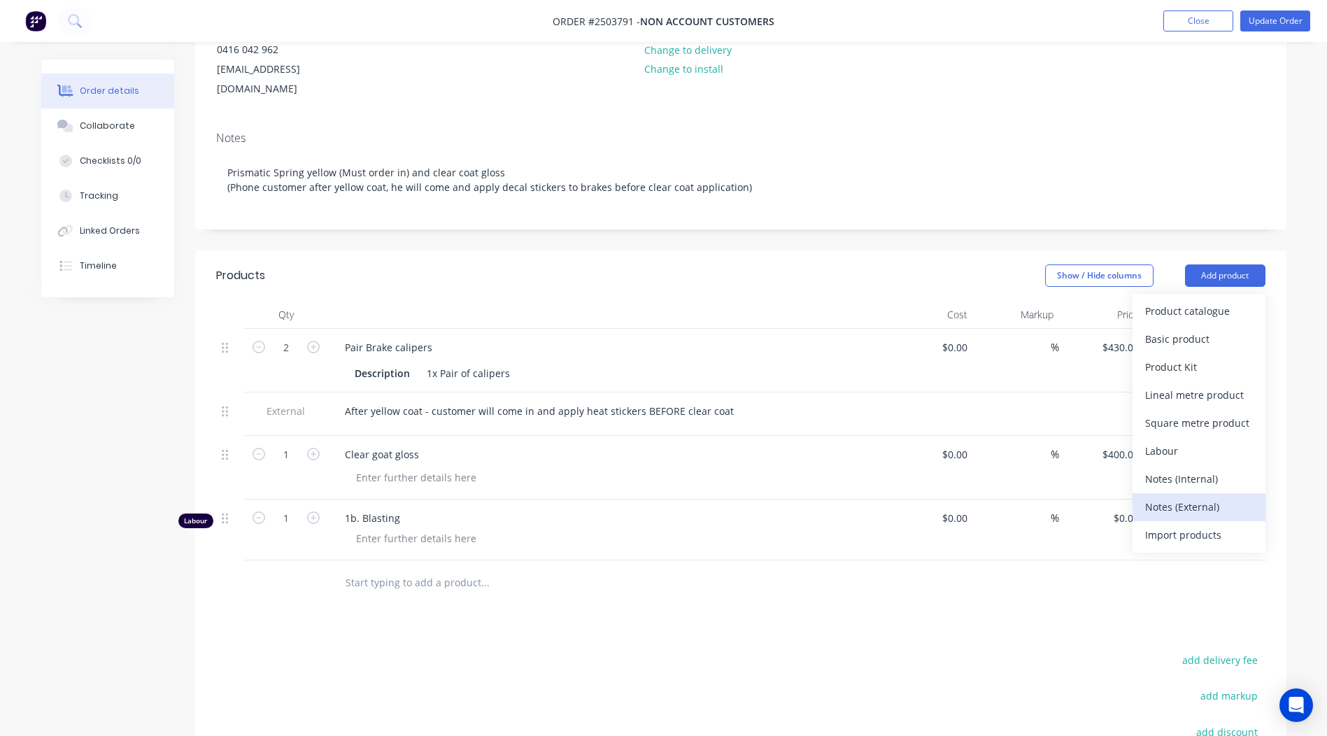
click at [1193, 497] on div "Notes (External)" at bounding box center [1199, 507] width 108 height 20
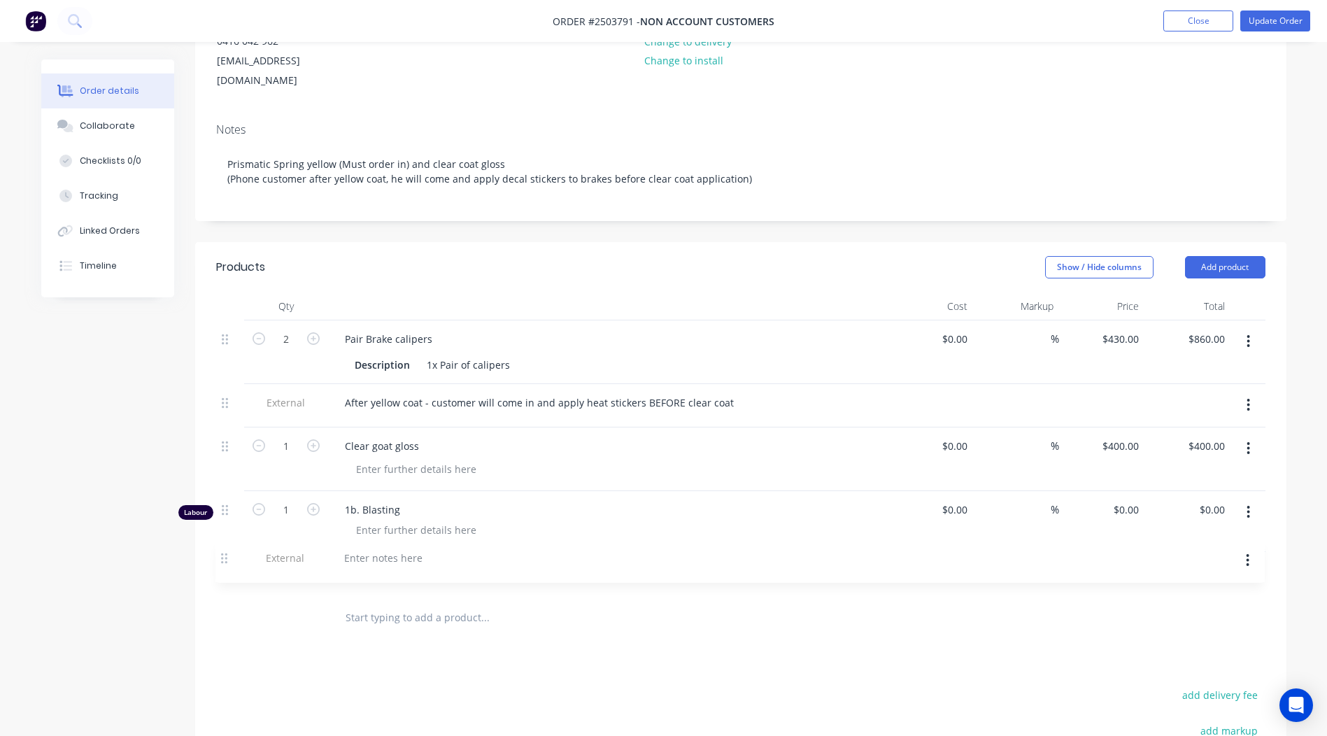
scroll to position [186, 0]
click at [225, 553] on div "2 Pair Brake calipers Description 1x Pair of calipers $0.00 $0.00 % $430.00 $43…" at bounding box center [740, 456] width 1049 height 275
click at [383, 558] on div at bounding box center [384, 568] width 101 height 20
click at [473, 620] on div "Products Show / Hide columns Add product Qty Cost Markup Price Total 2 Pair Bra…" at bounding box center [740, 607] width 1091 height 734
click at [471, 558] on div "Full masking and plugging" at bounding box center [407, 568] width 146 height 20
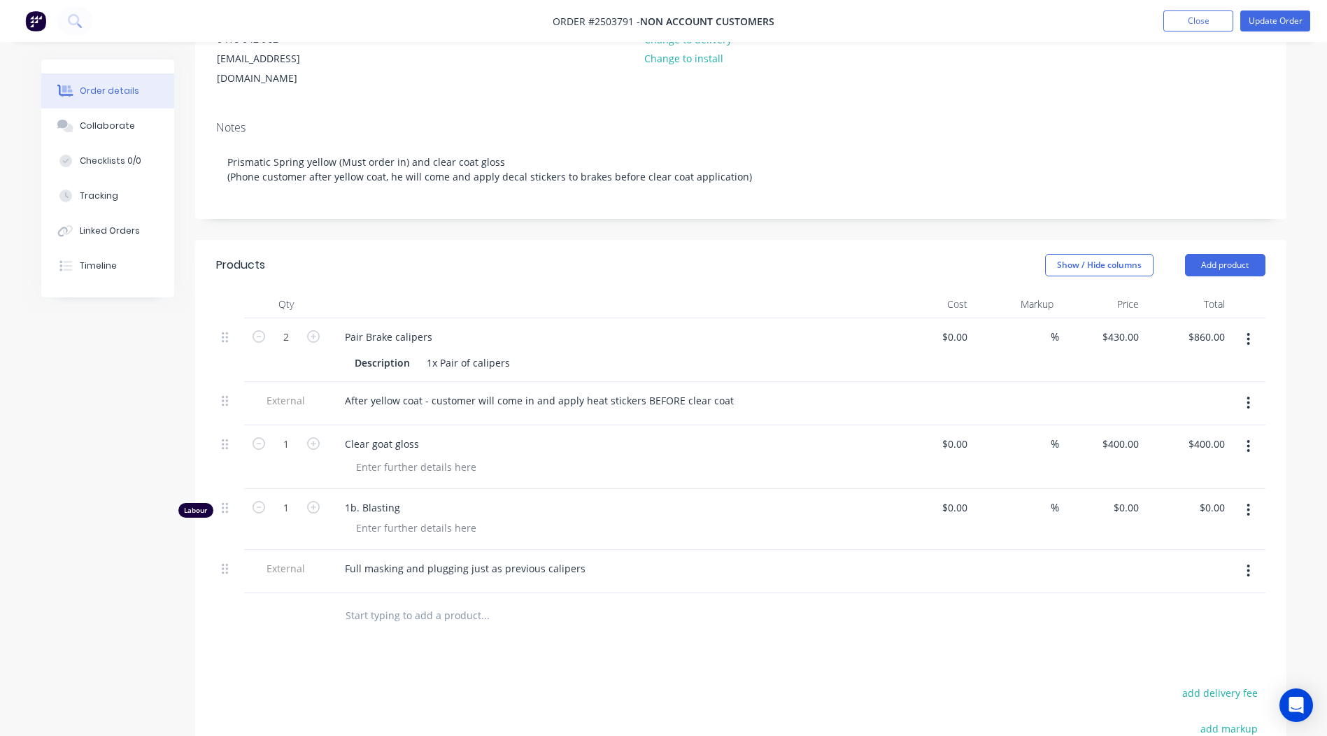
click at [587, 627] on div "Products Show / Hide columns Add product Qty Cost Markup Price Total 2 Pair Bra…" at bounding box center [740, 607] width 1091 height 734
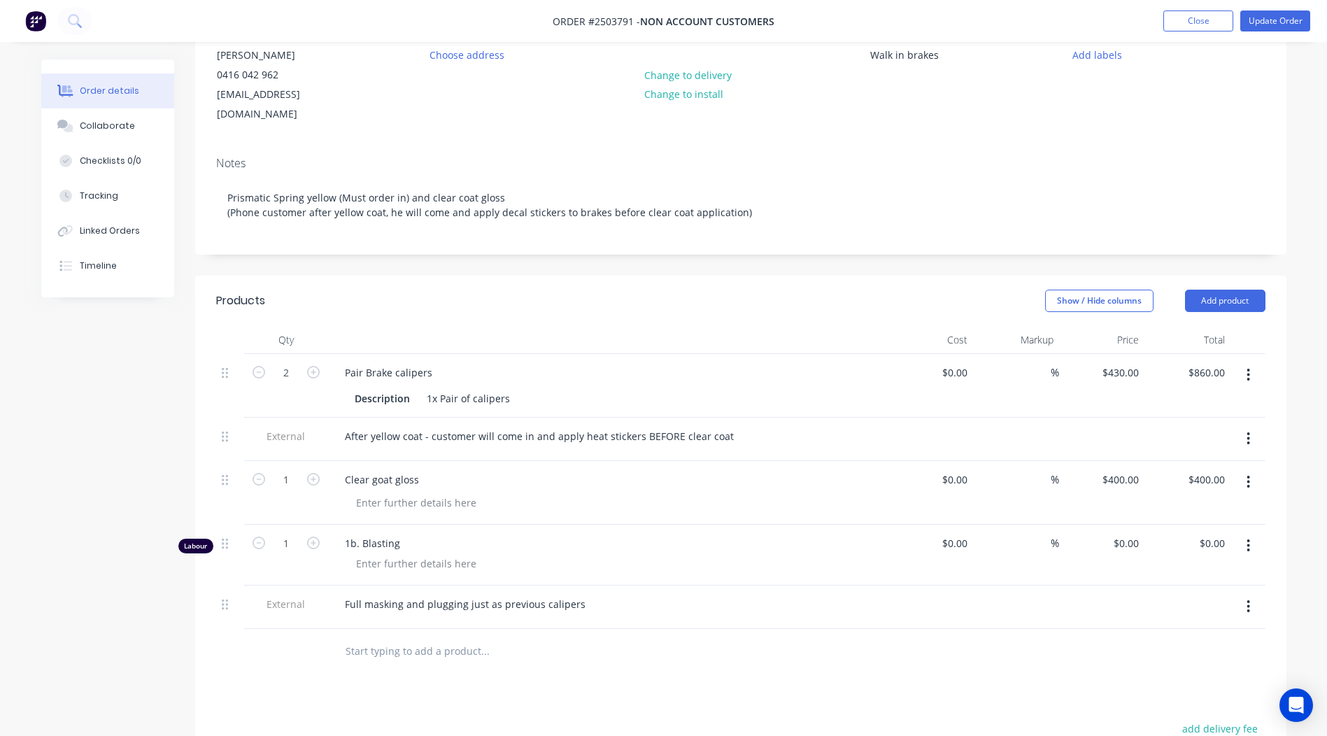
scroll to position [218, 0]
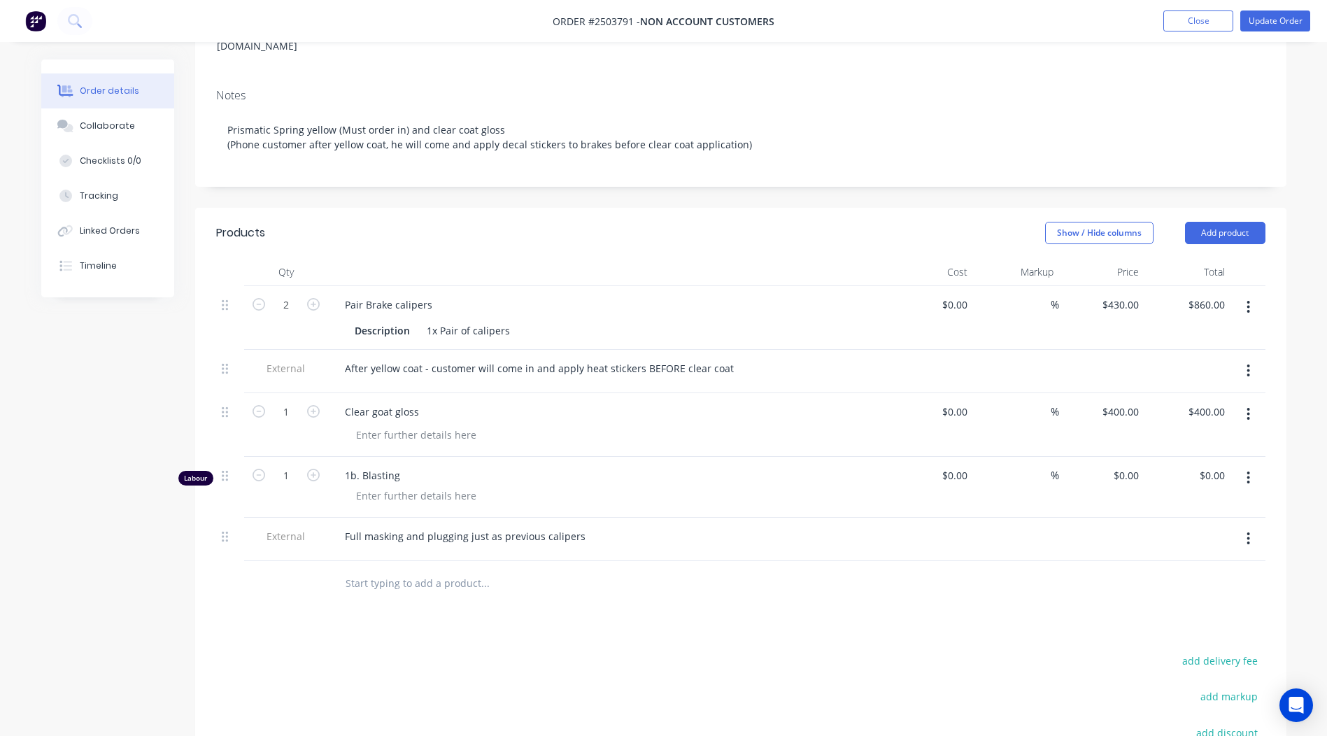
click at [1272, 34] on nav "Order #2503791 - Non account customers Add product Close Update Order" at bounding box center [663, 21] width 1327 height 42
click at [1271, 24] on button "Update Order" at bounding box center [1275, 20] width 70 height 21
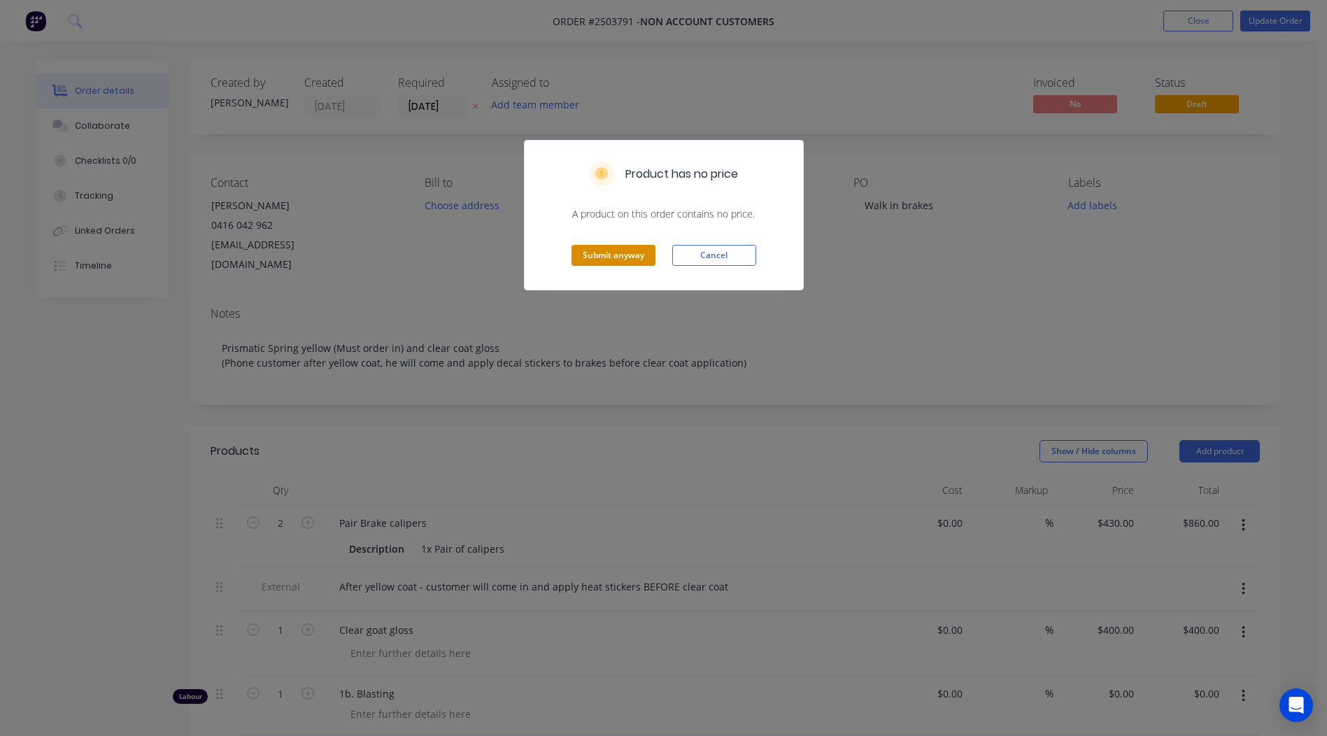
click at [599, 258] on button "Submit anyway" at bounding box center [613, 255] width 84 height 21
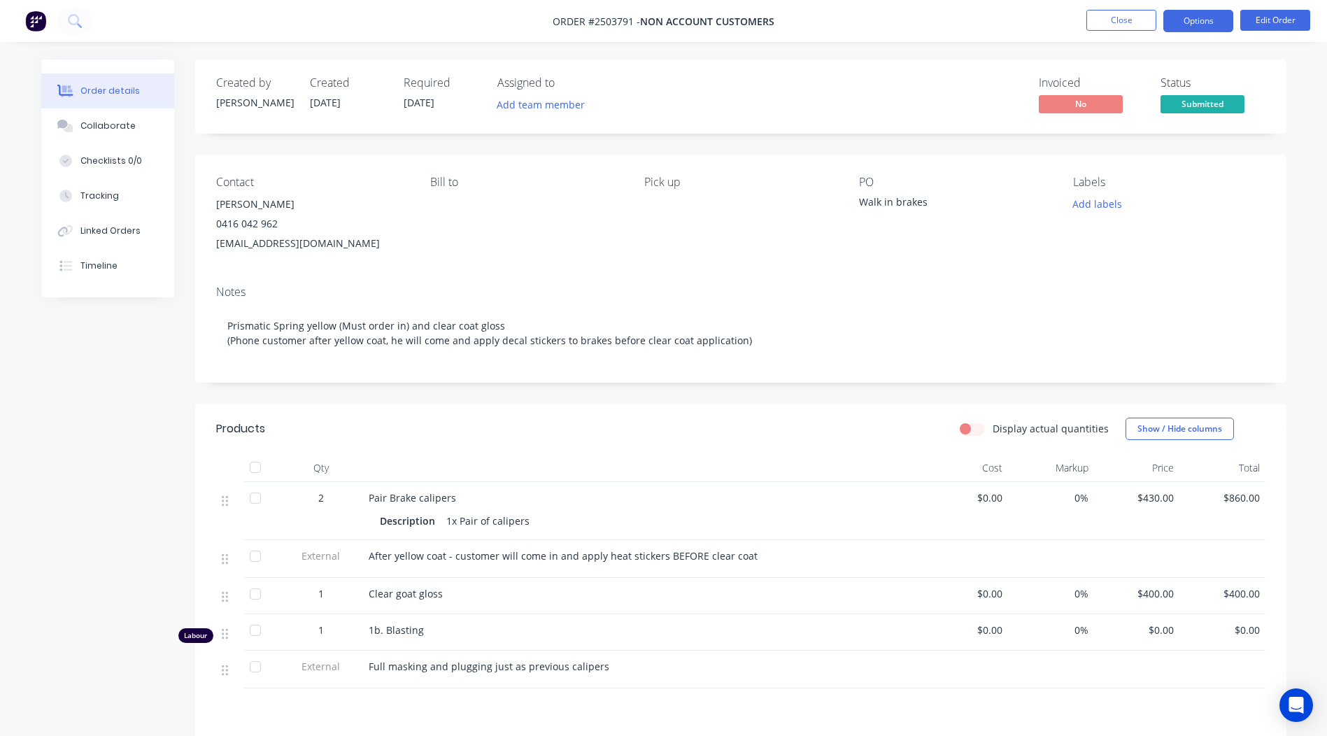
click at [1215, 15] on button "Options" at bounding box center [1198, 21] width 70 height 22
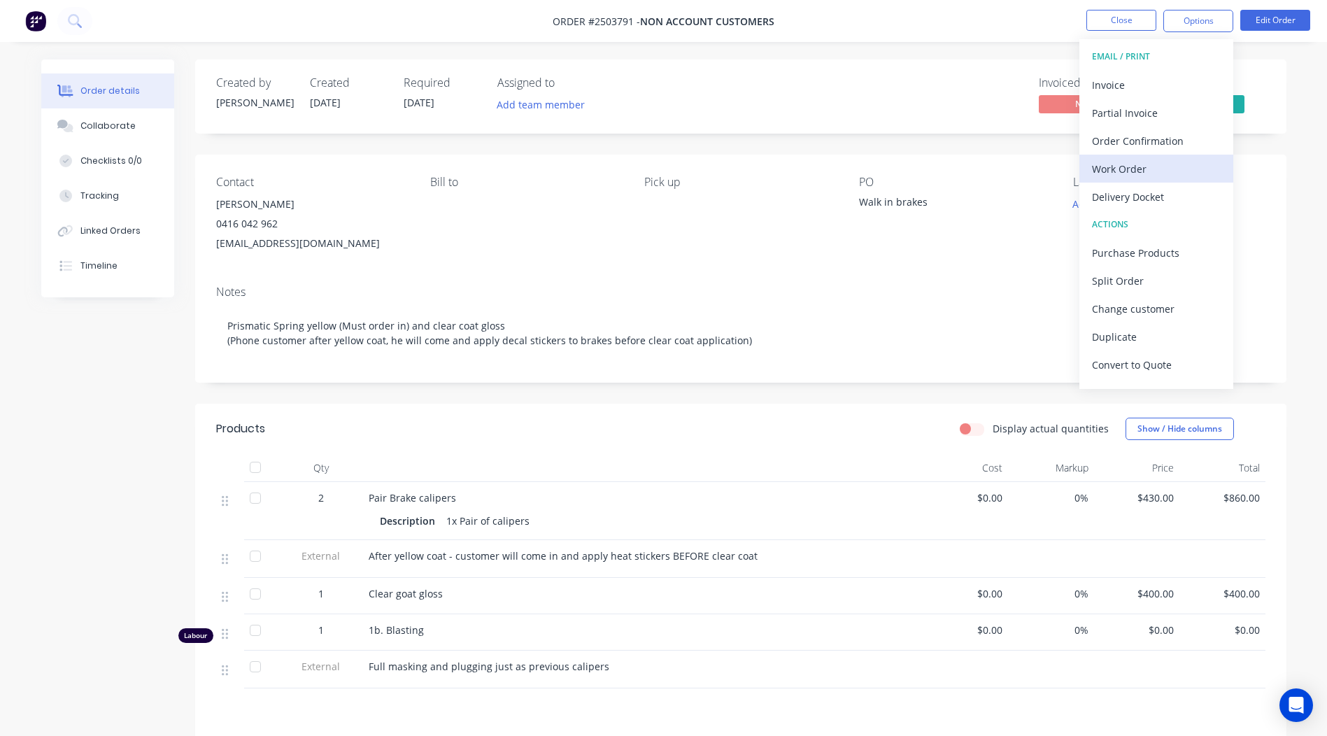
click at [1135, 166] on div "Work Order" at bounding box center [1156, 169] width 129 height 20
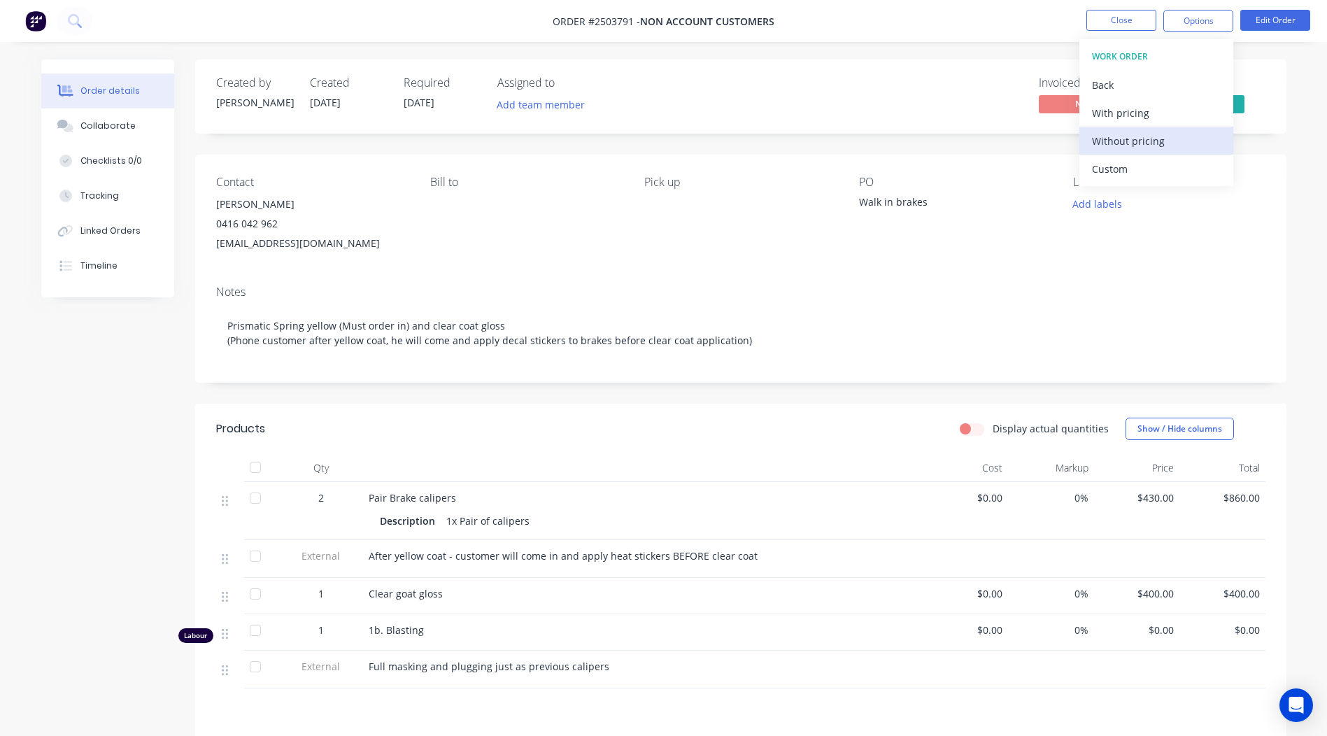
click at [1137, 141] on div "Without pricing" at bounding box center [1156, 141] width 129 height 20
click at [532, 402] on div "Created by [PERSON_NAME] Created [DATE] Required [DATE] Assigned to Add team me…" at bounding box center [740, 487] width 1091 height 857
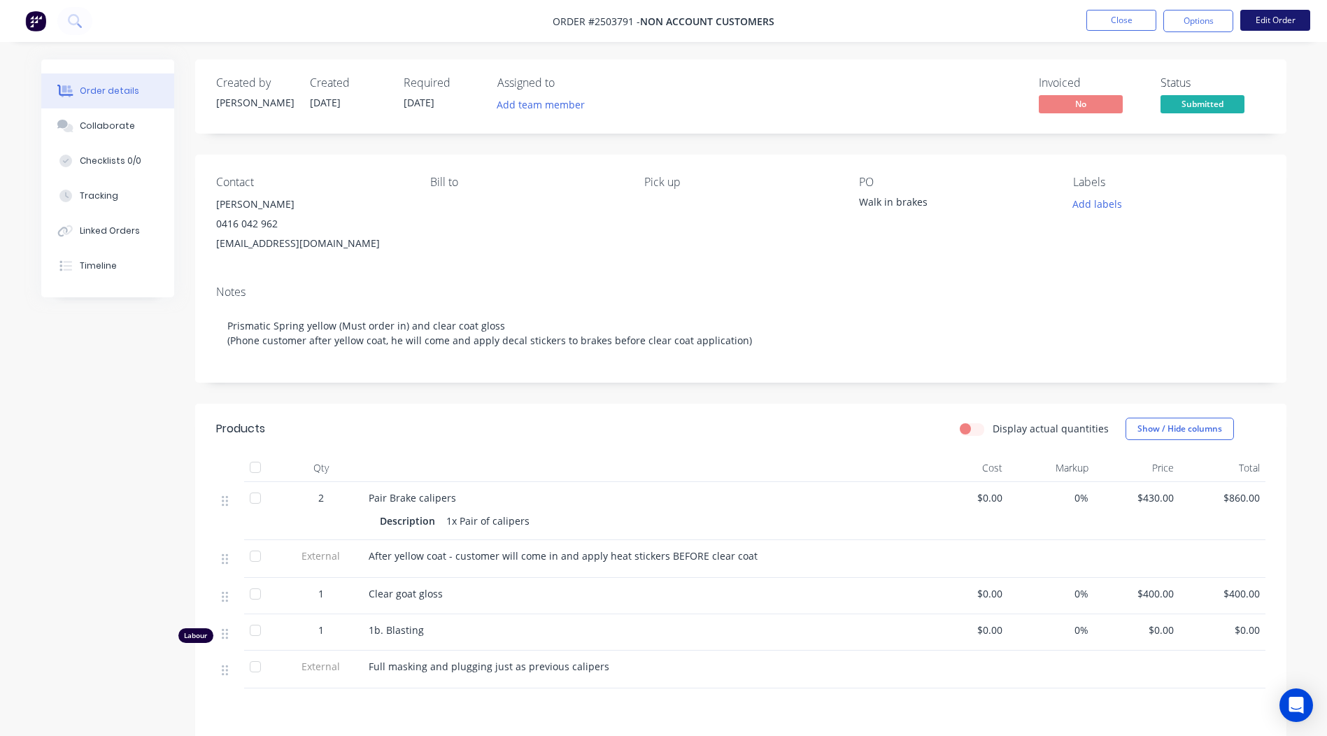
click at [1277, 16] on button "Edit Order" at bounding box center [1275, 20] width 70 height 21
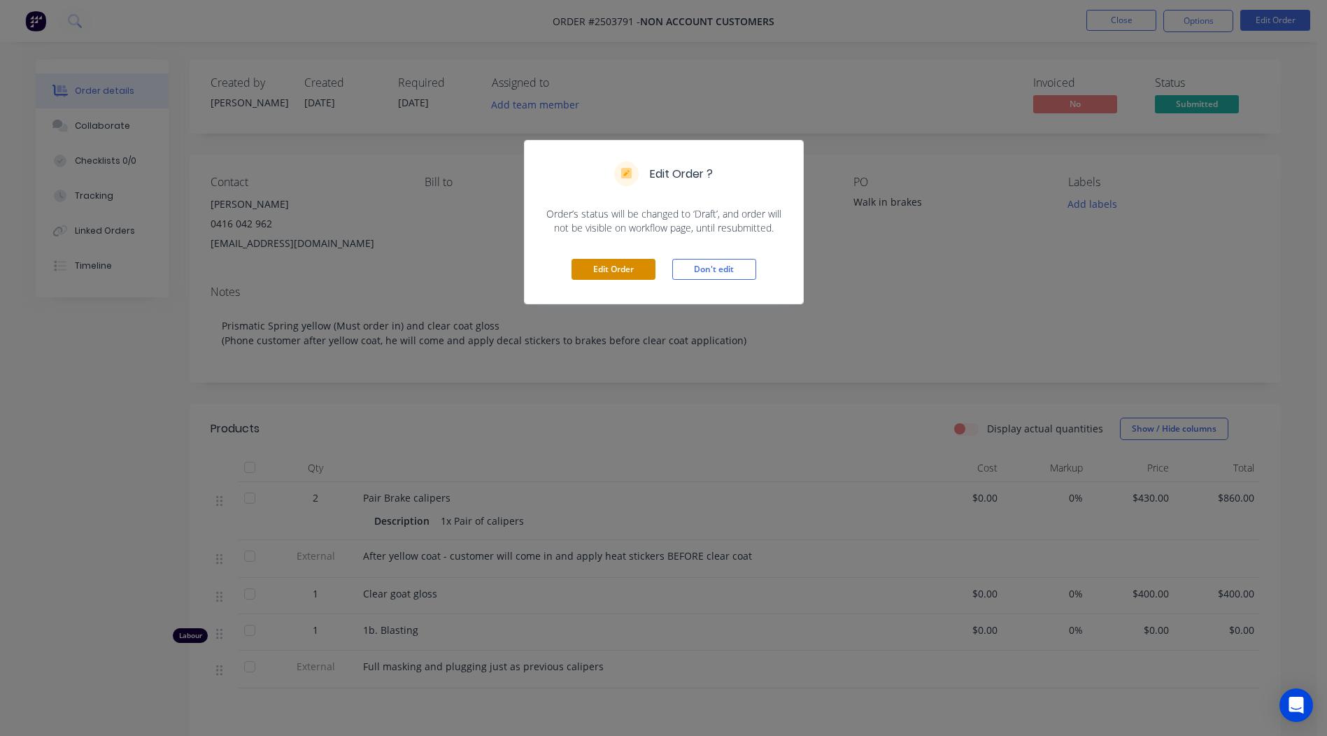
click at [605, 272] on button "Edit Order" at bounding box center [613, 269] width 84 height 21
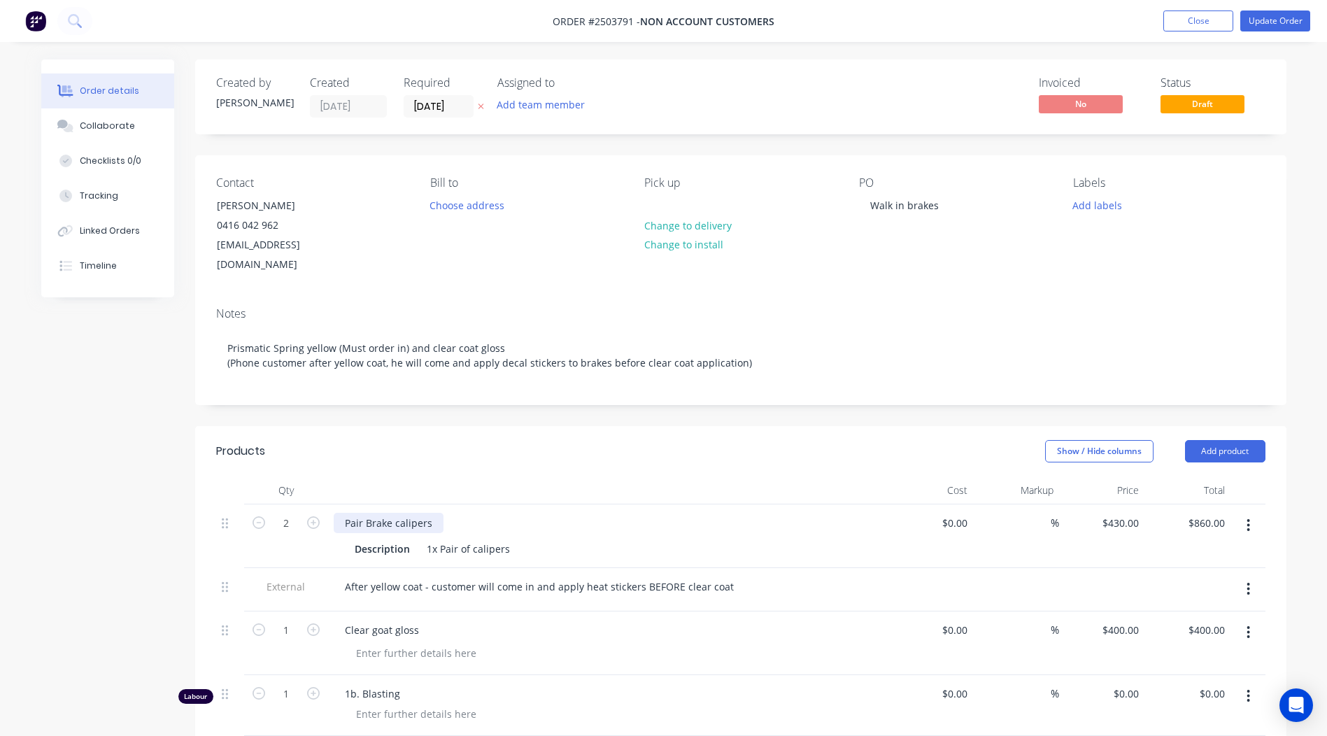
click at [439, 513] on div "Pair Brake calipers" at bounding box center [389, 523] width 110 height 20
drag, startPoint x: 433, startPoint y: 505, endPoint x: 127, endPoint y: 529, distance: 306.6
click at [127, 529] on div "Created by [PERSON_NAME] Created [DATE] Required [DATE] Assigned to Add team me…" at bounding box center [663, 620] width 1245 height 1122
click at [434, 440] on div "Products" at bounding box center [327, 451] width 223 height 22
click at [432, 539] on div "1x Pair of calipers" at bounding box center [468, 549] width 94 height 20
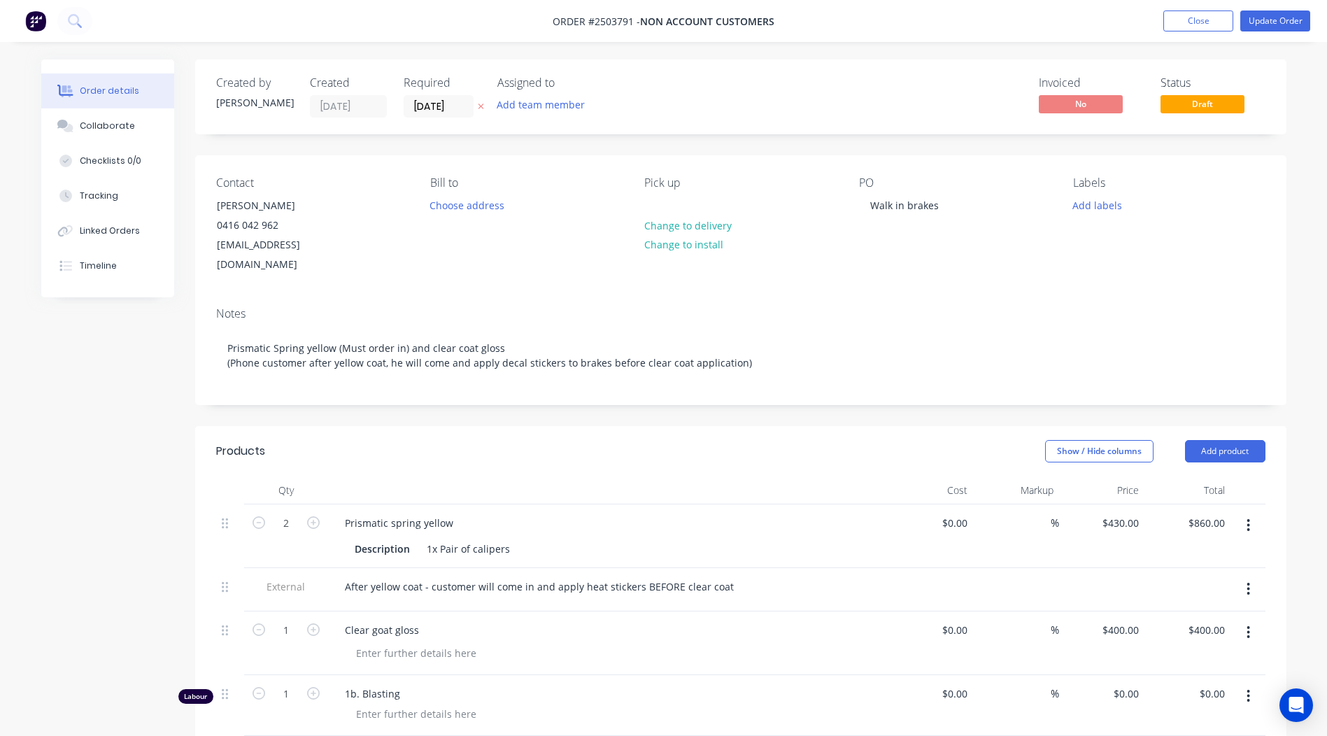
click at [481, 426] on header "Products Show / Hide columns Add product" at bounding box center [740, 451] width 1091 height 50
click at [452, 440] on div "Show / Hide columns Add product" at bounding box center [852, 451] width 826 height 22
drag, startPoint x: 439, startPoint y: 529, endPoint x: 269, endPoint y: 562, distance: 173.0
click at [269, 562] on div "2 Prismatic spring yellow Description 1x Pair of calipers $0.00 $0.00 % $430.00…" at bounding box center [740, 641] width 1049 height 275
click at [604, 426] on header "Products Show / Hide columns Add product" at bounding box center [740, 451] width 1091 height 50
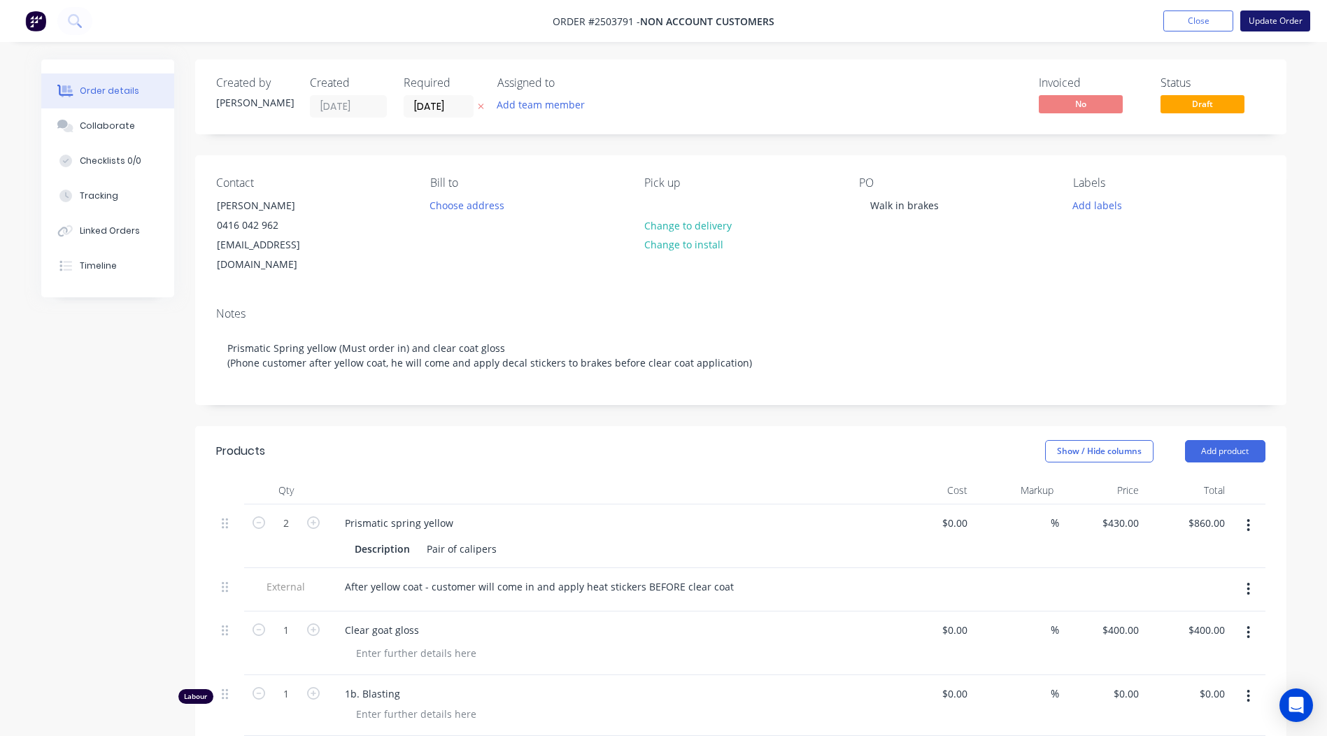
click at [1265, 17] on button "Update Order" at bounding box center [1275, 20] width 70 height 21
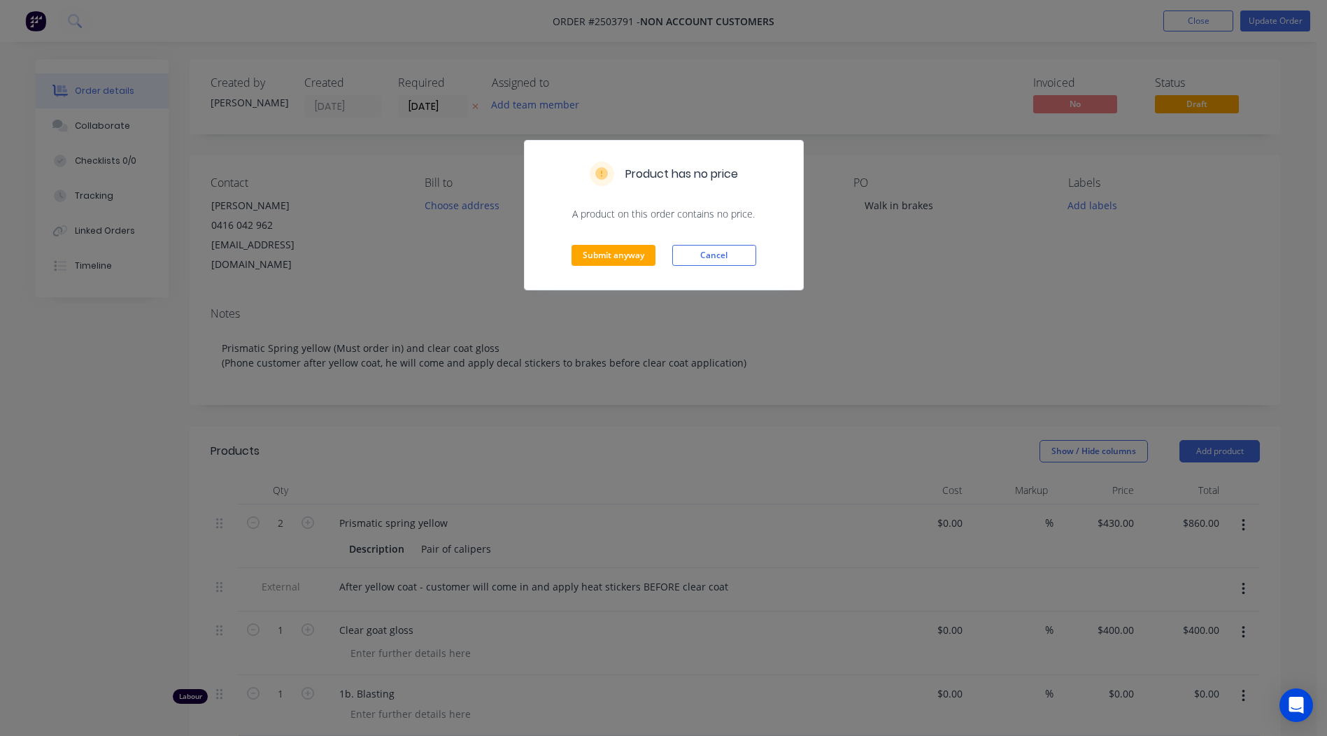
click at [616, 236] on div "Submit anyway Cancel" at bounding box center [664, 255] width 278 height 69
click at [611, 250] on button "Submit anyway" at bounding box center [613, 255] width 84 height 21
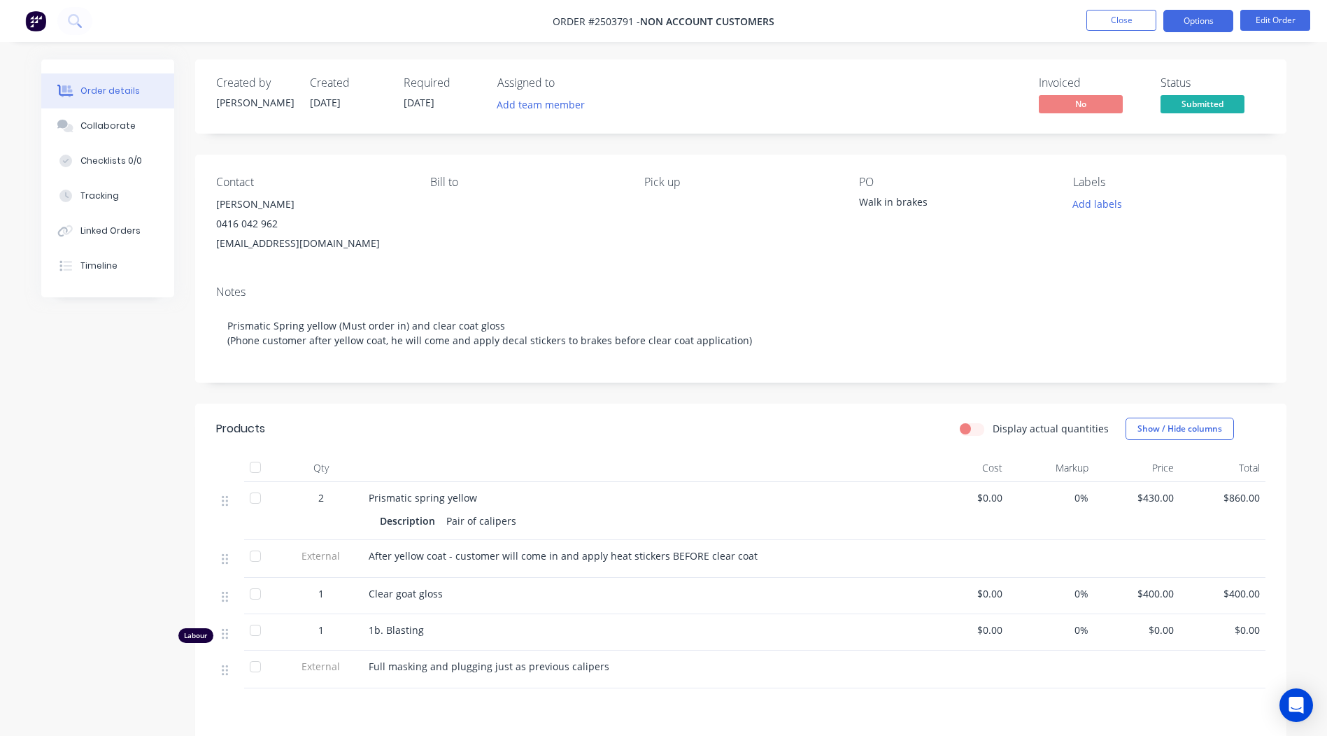
click at [1200, 21] on button "Options" at bounding box center [1198, 21] width 70 height 22
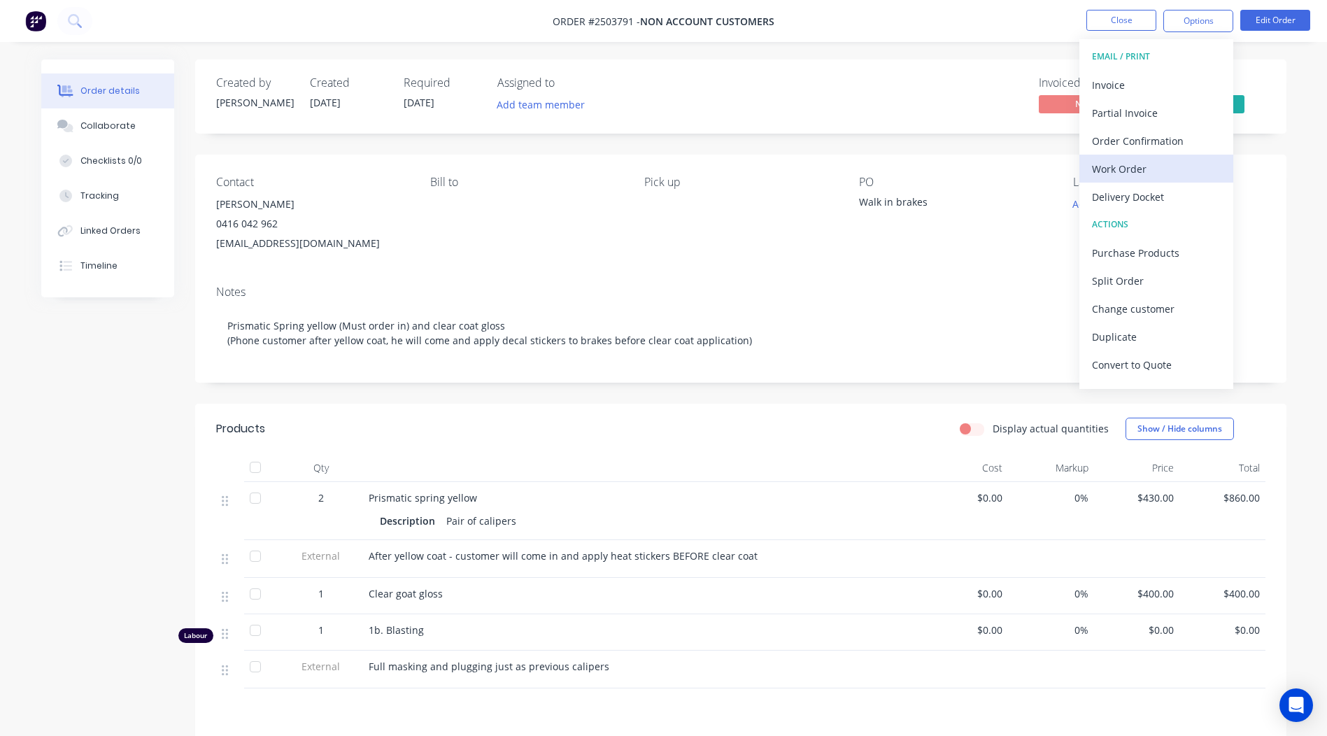
click at [1137, 172] on div "Work Order" at bounding box center [1156, 169] width 129 height 20
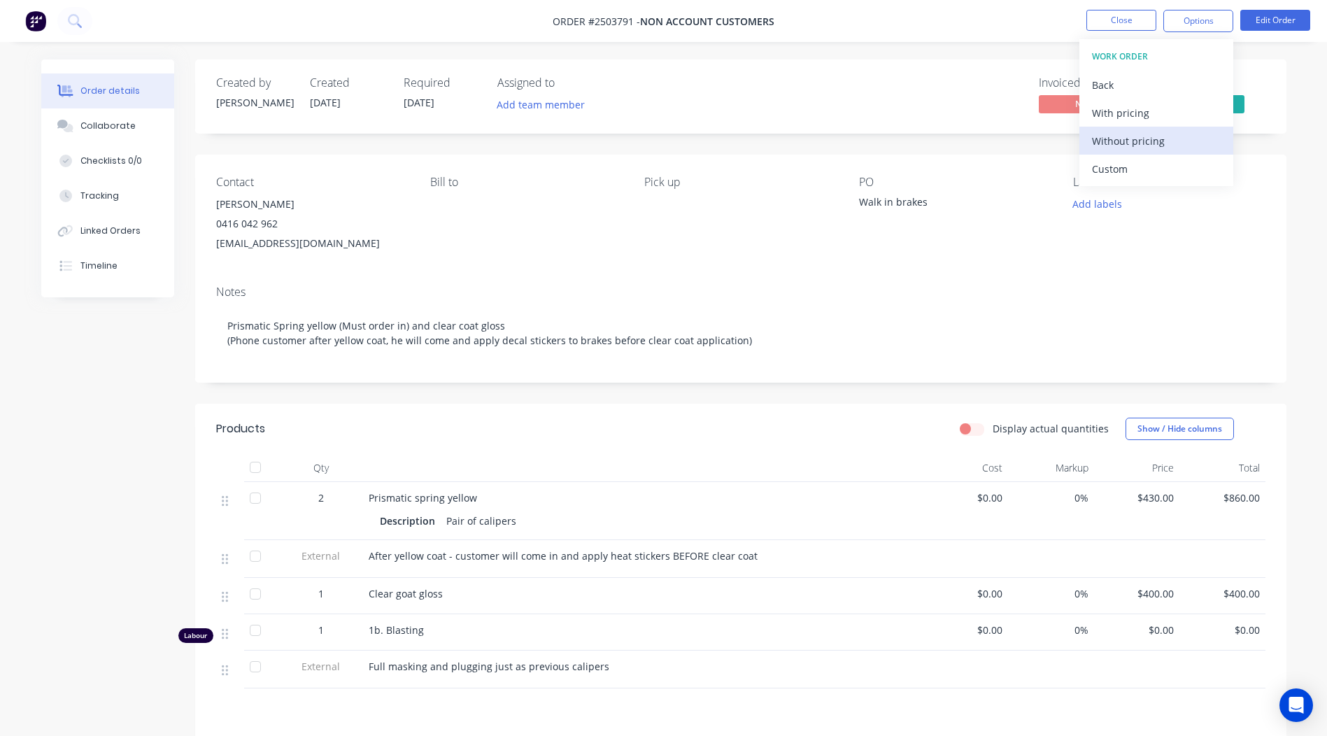
click at [1137, 137] on div "Without pricing" at bounding box center [1156, 141] width 129 height 20
click at [848, 243] on div "Contact [PERSON_NAME] [PHONE_NUMBER] [EMAIL_ADDRESS][DOMAIN_NAME] Bill to Pick …" at bounding box center [740, 215] width 1091 height 120
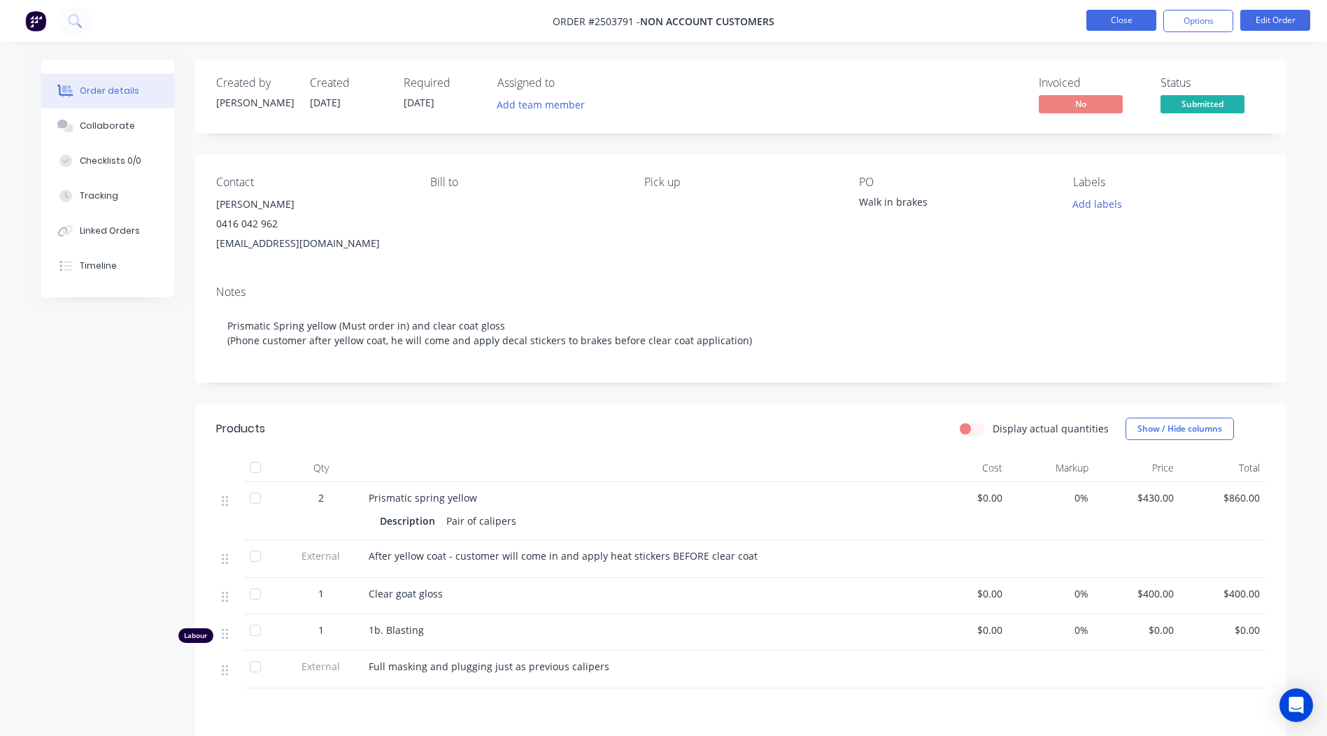
click at [1107, 22] on button "Close" at bounding box center [1121, 20] width 70 height 21
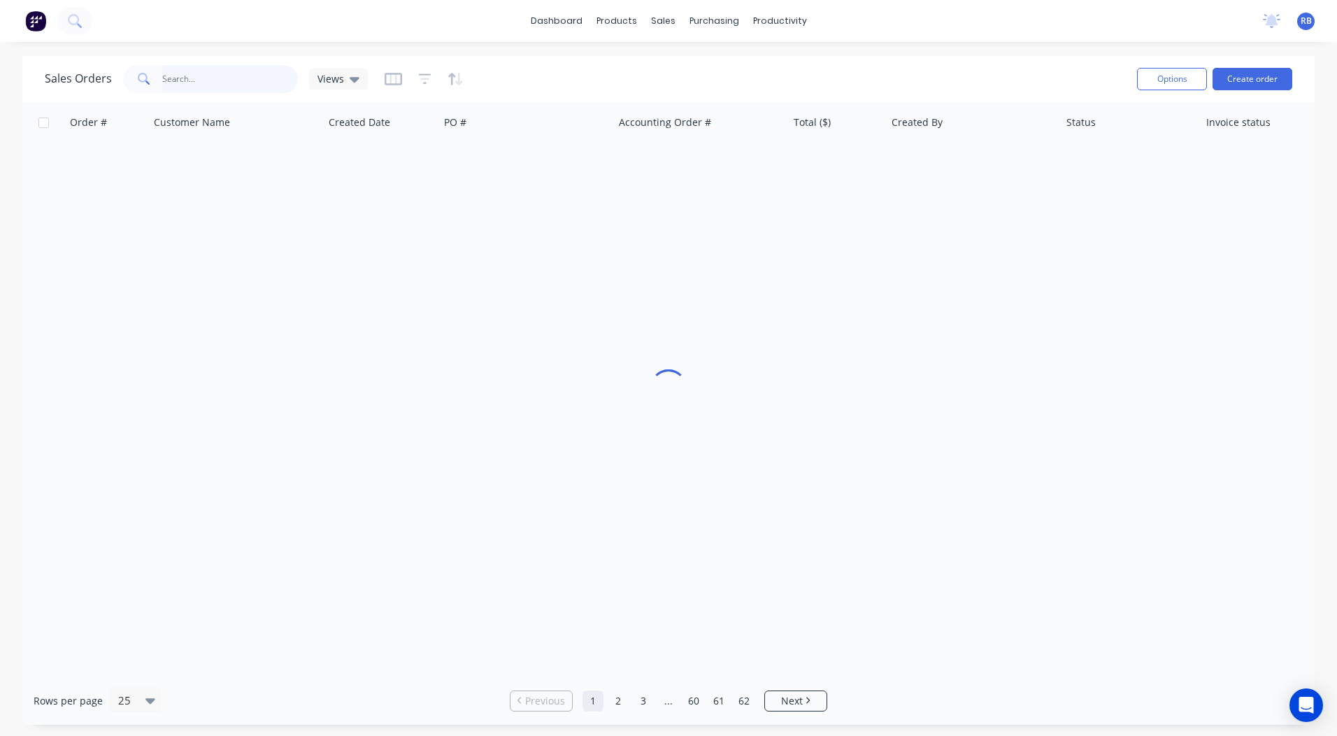
click at [185, 85] on input "text" at bounding box center [230, 79] width 136 height 28
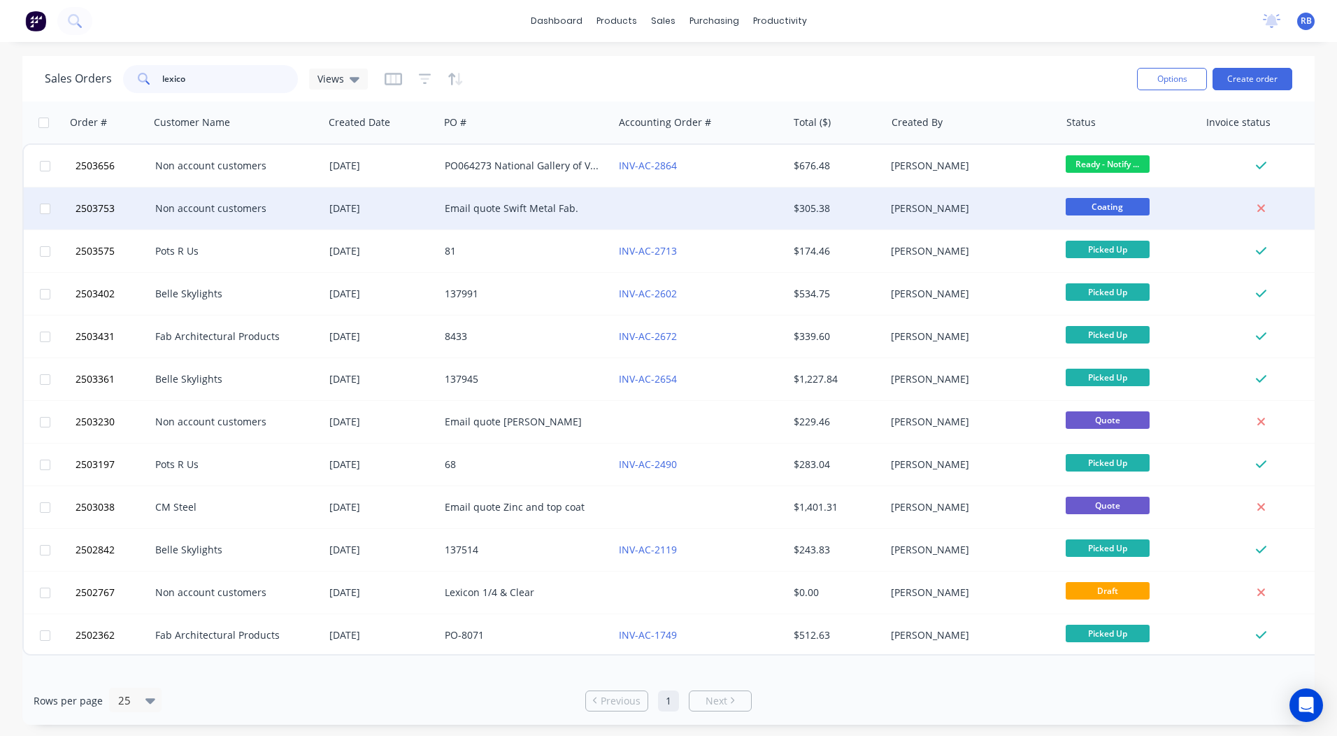
type input "lexico"
click at [712, 210] on div at bounding box center [700, 208] width 174 height 42
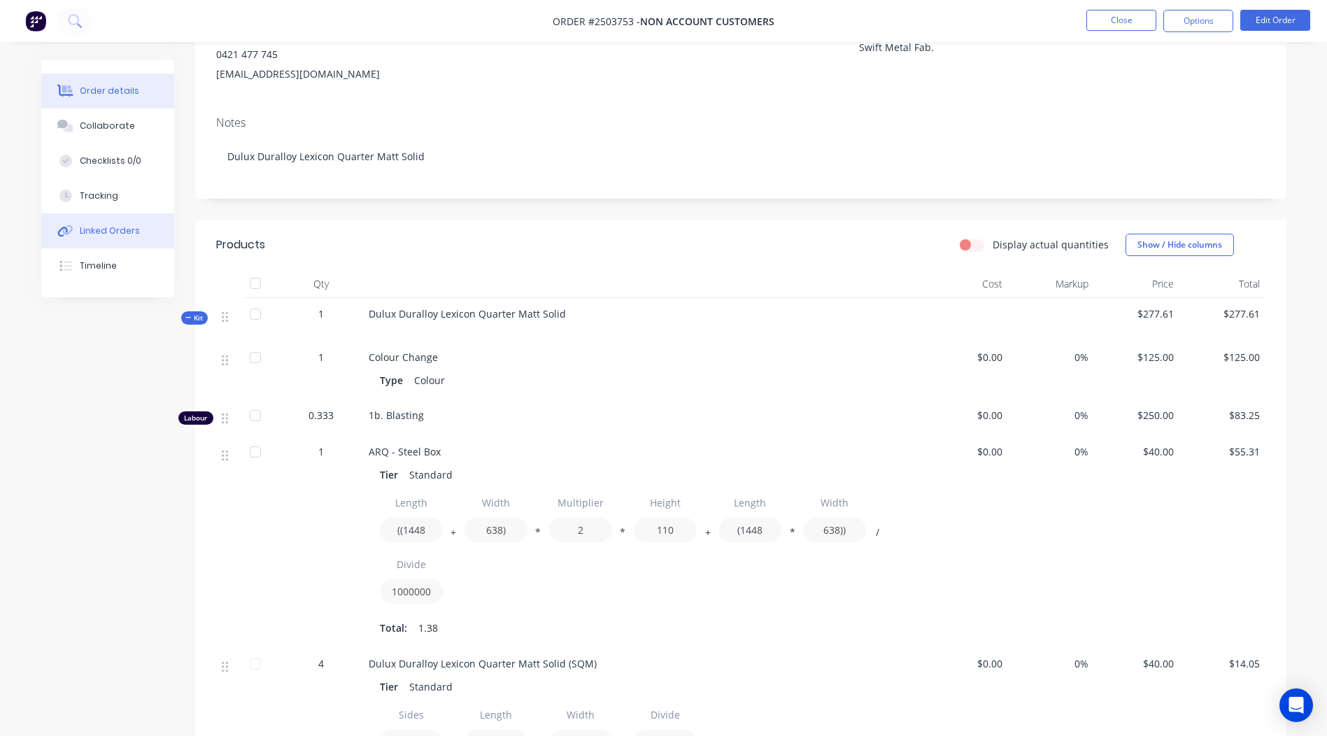
scroll to position [70, 0]
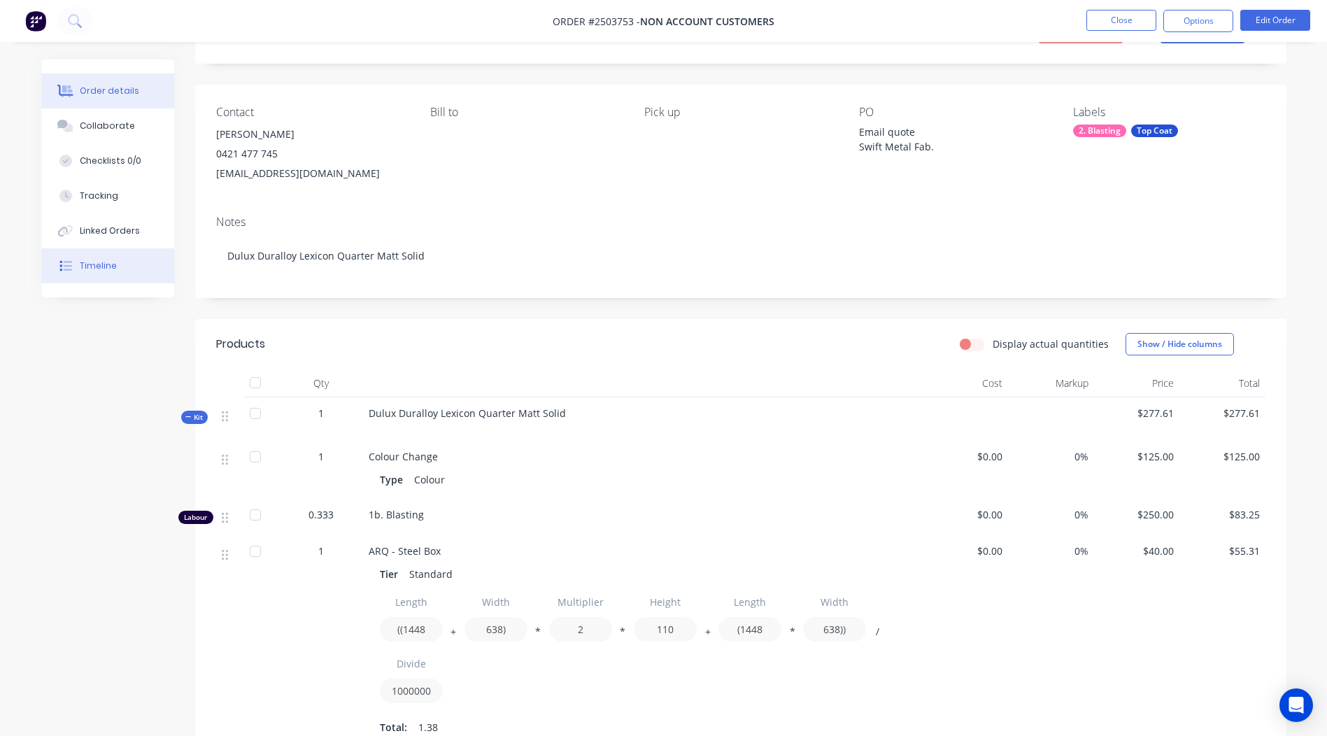
click at [99, 276] on button "Timeline" at bounding box center [107, 265] width 133 height 35
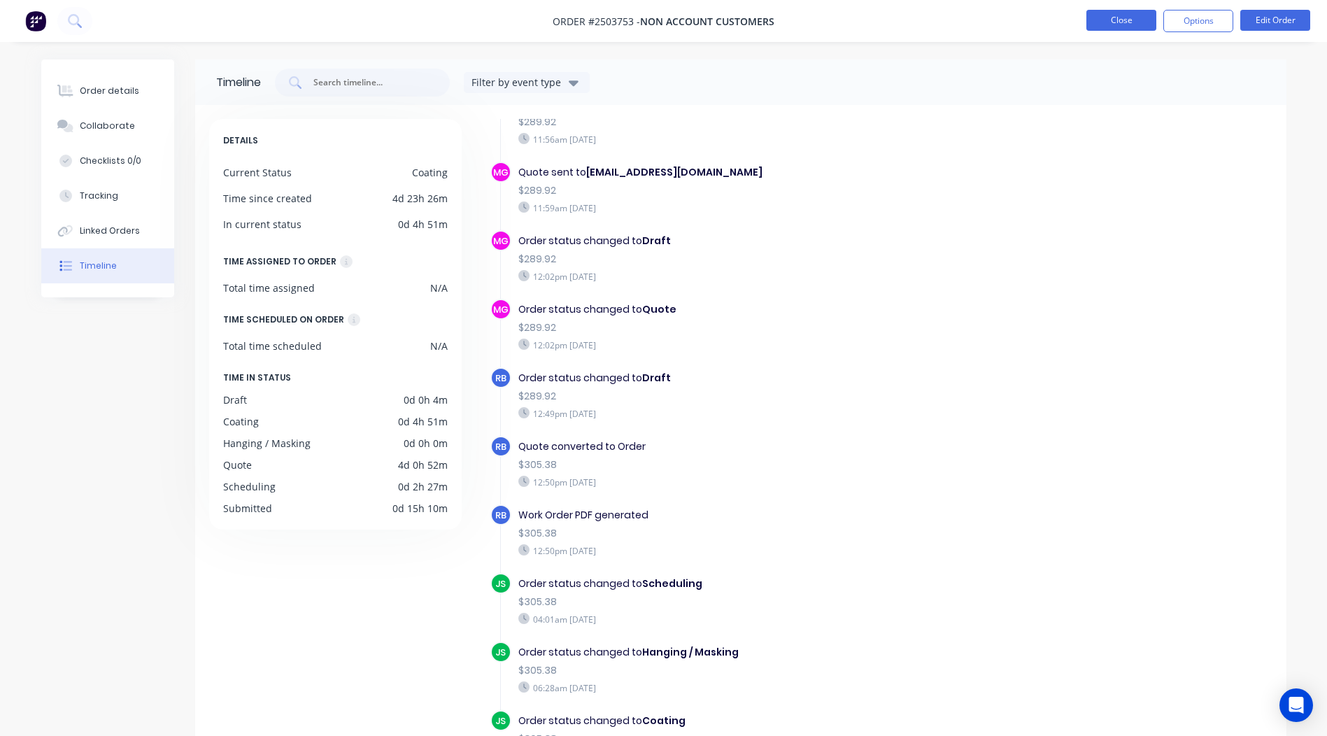
click at [1111, 21] on button "Close" at bounding box center [1121, 20] width 70 height 21
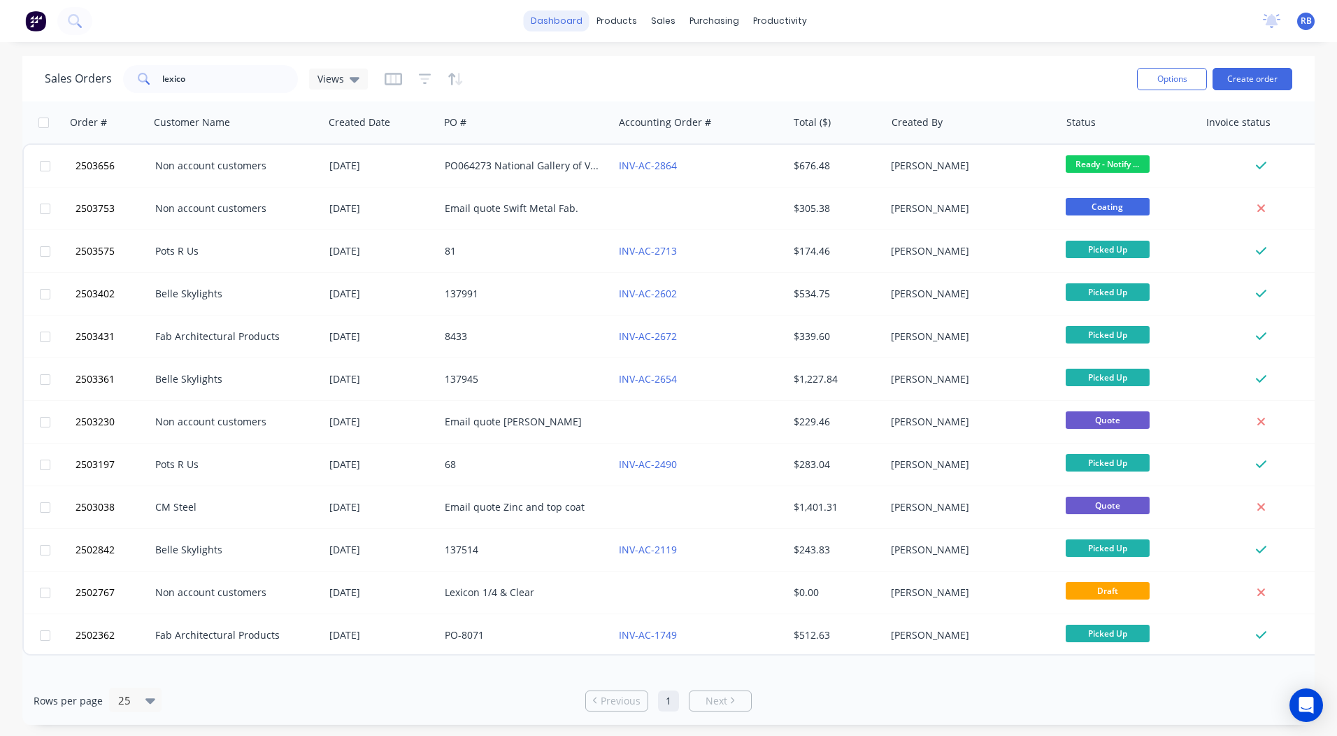
click at [550, 20] on link "dashboard" at bounding box center [557, 20] width 66 height 21
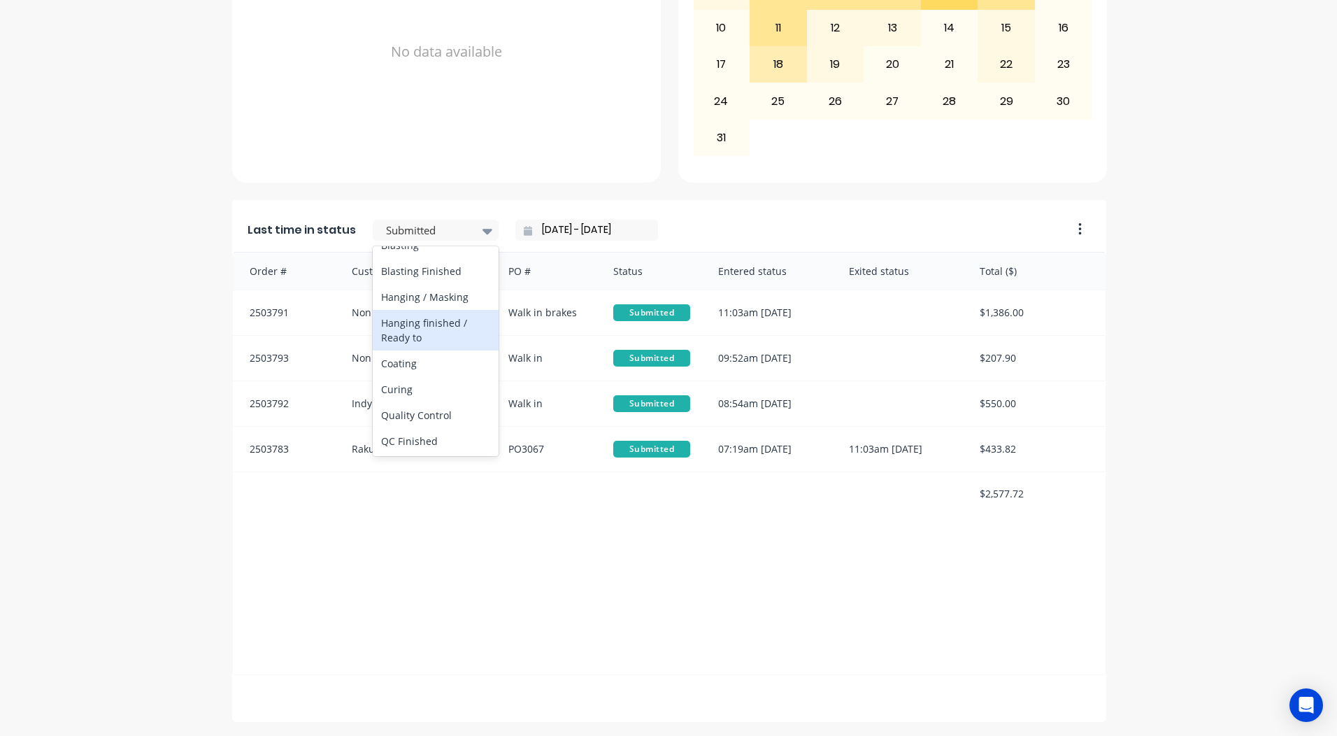
scroll to position [727, 0]
click at [411, 311] on div "Ready - Notify Customer" at bounding box center [436, 303] width 126 height 41
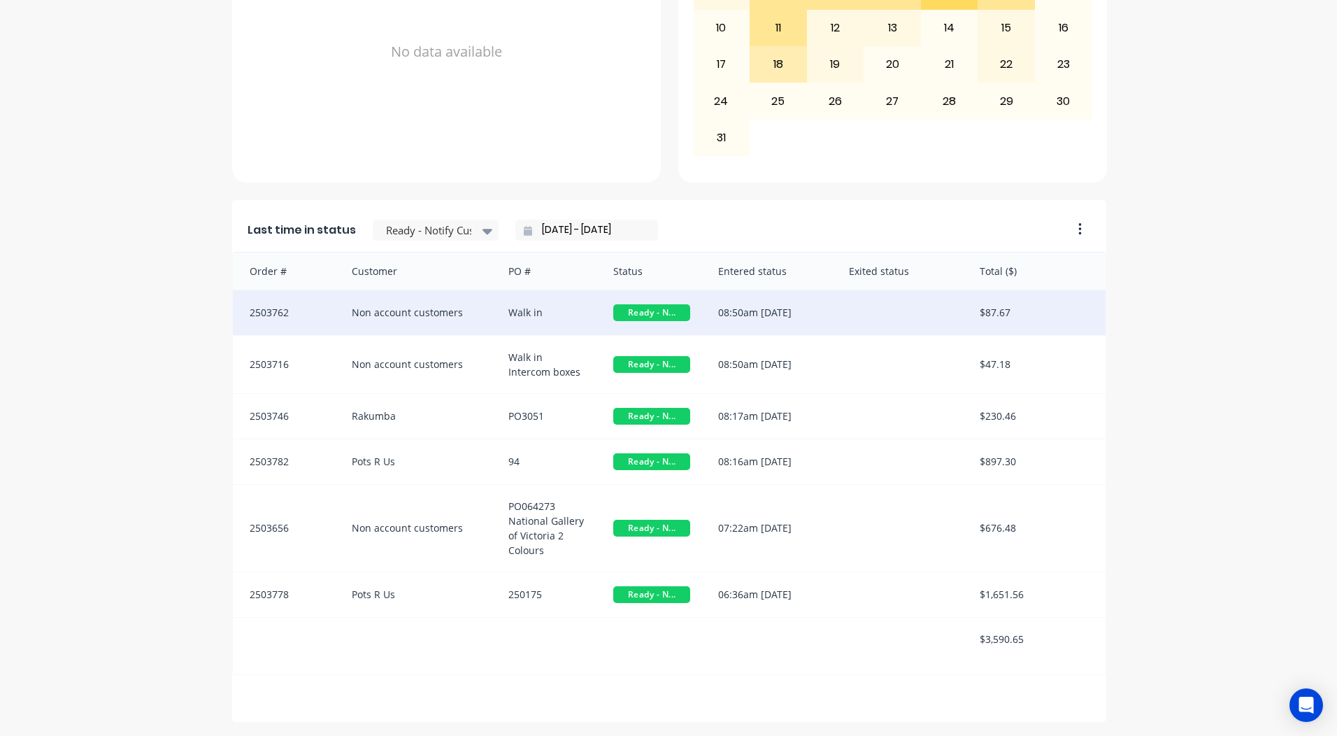
click at [801, 300] on div "08:50am [DATE]" at bounding box center [769, 312] width 131 height 45
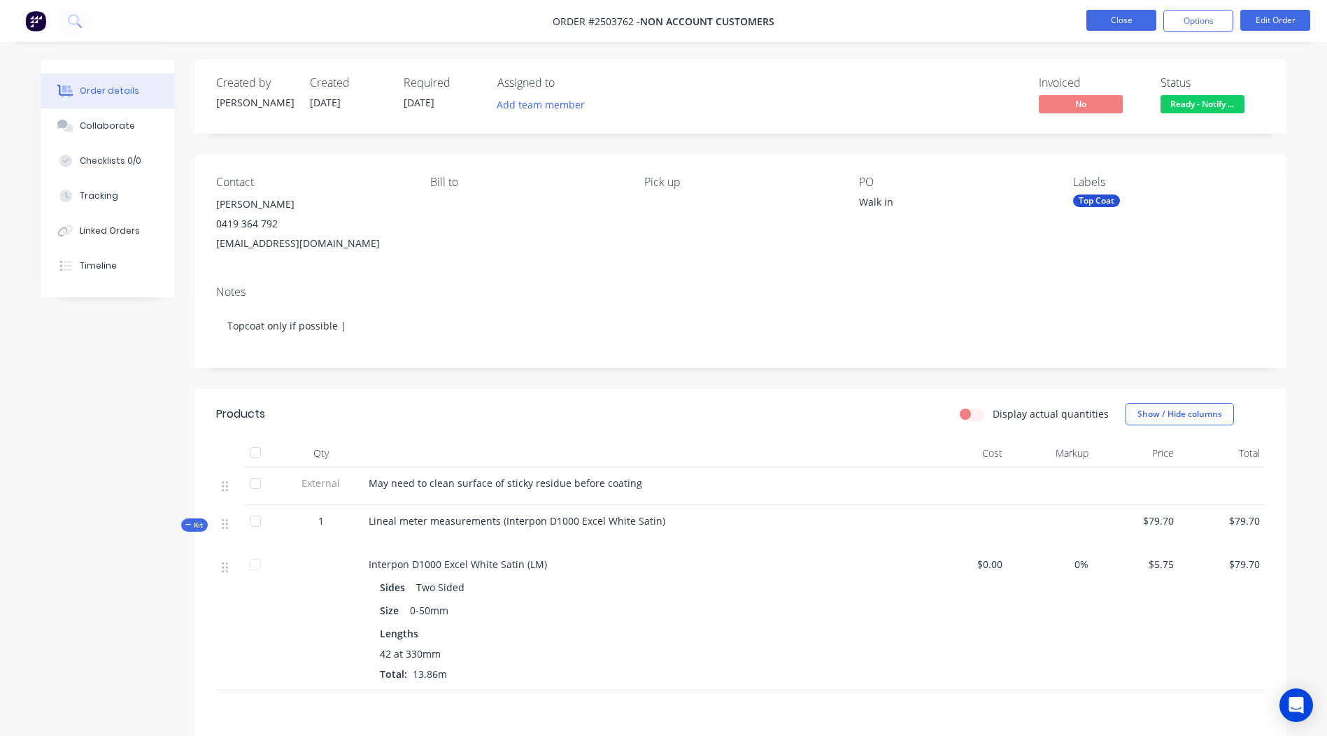
click at [1111, 14] on button "Close" at bounding box center [1121, 20] width 70 height 21
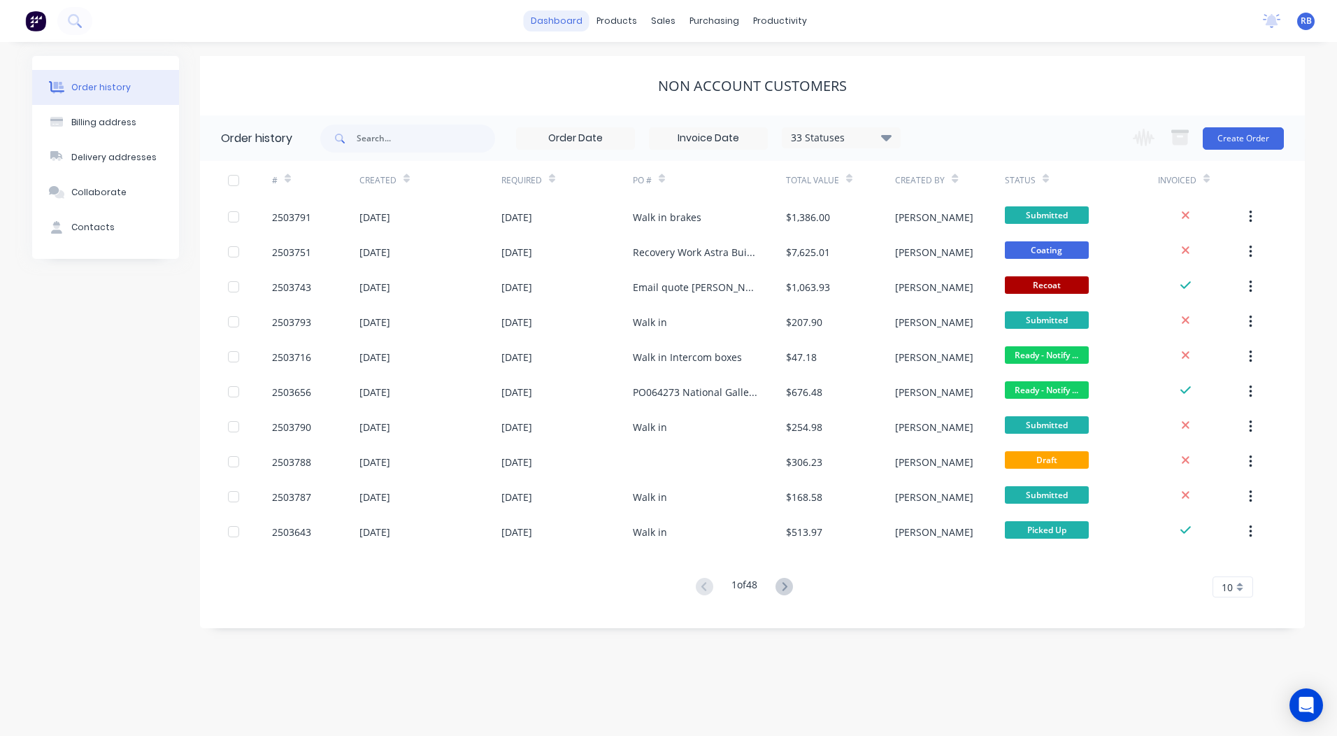
click at [543, 11] on link "dashboard" at bounding box center [557, 20] width 66 height 21
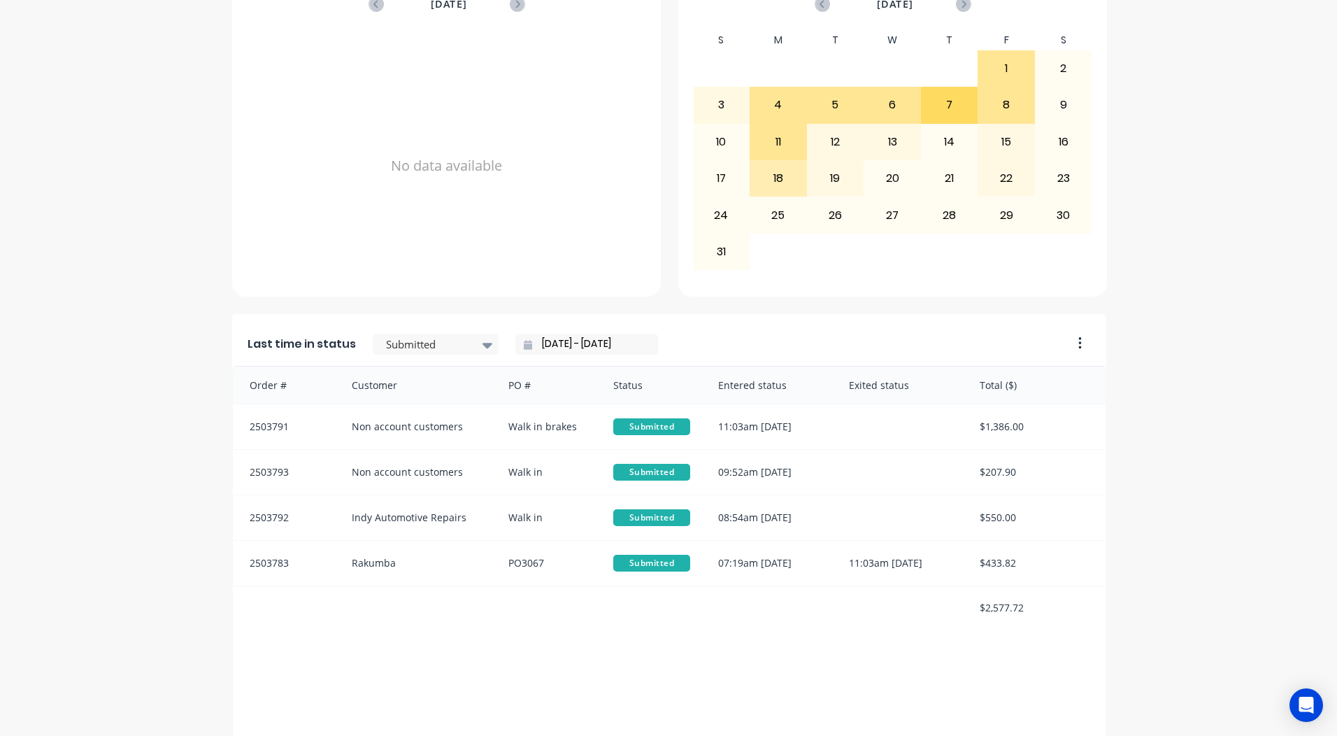
scroll to position [604, 0]
